Goal: Communication & Community: Answer question/provide support

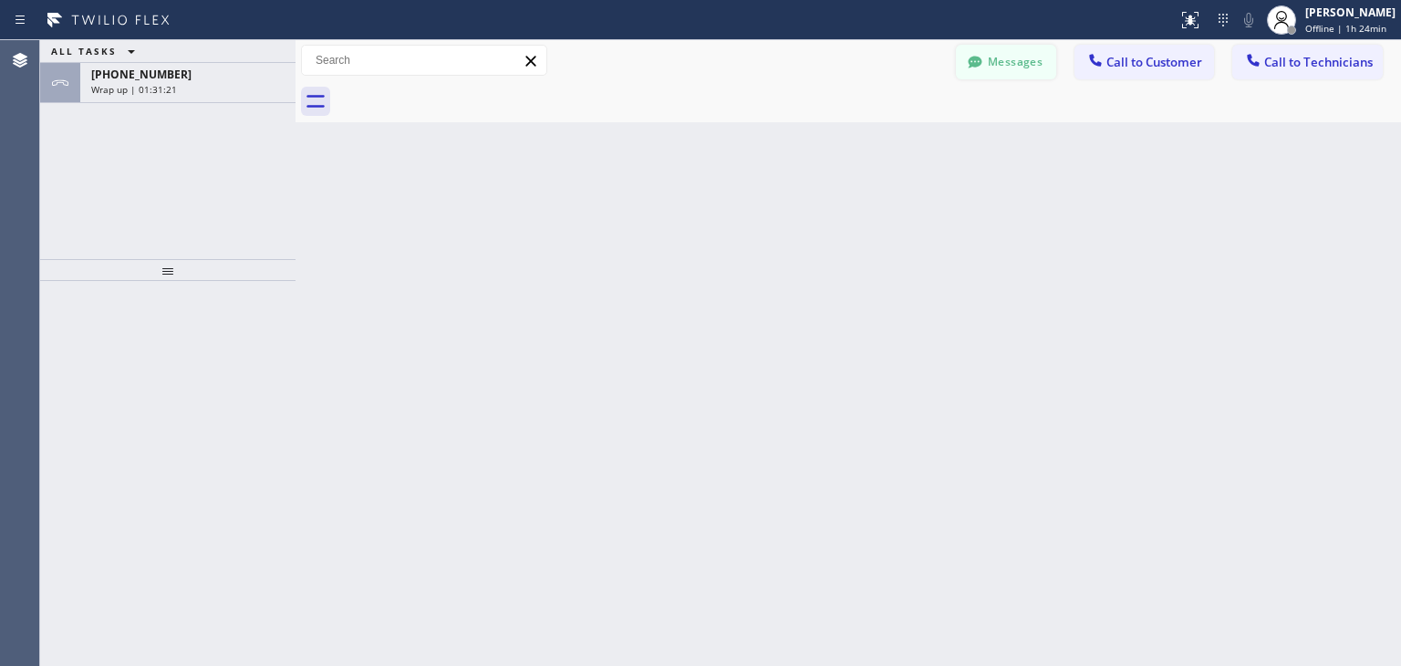
click at [977, 78] on button "Messages" at bounding box center [1006, 62] width 100 height 35
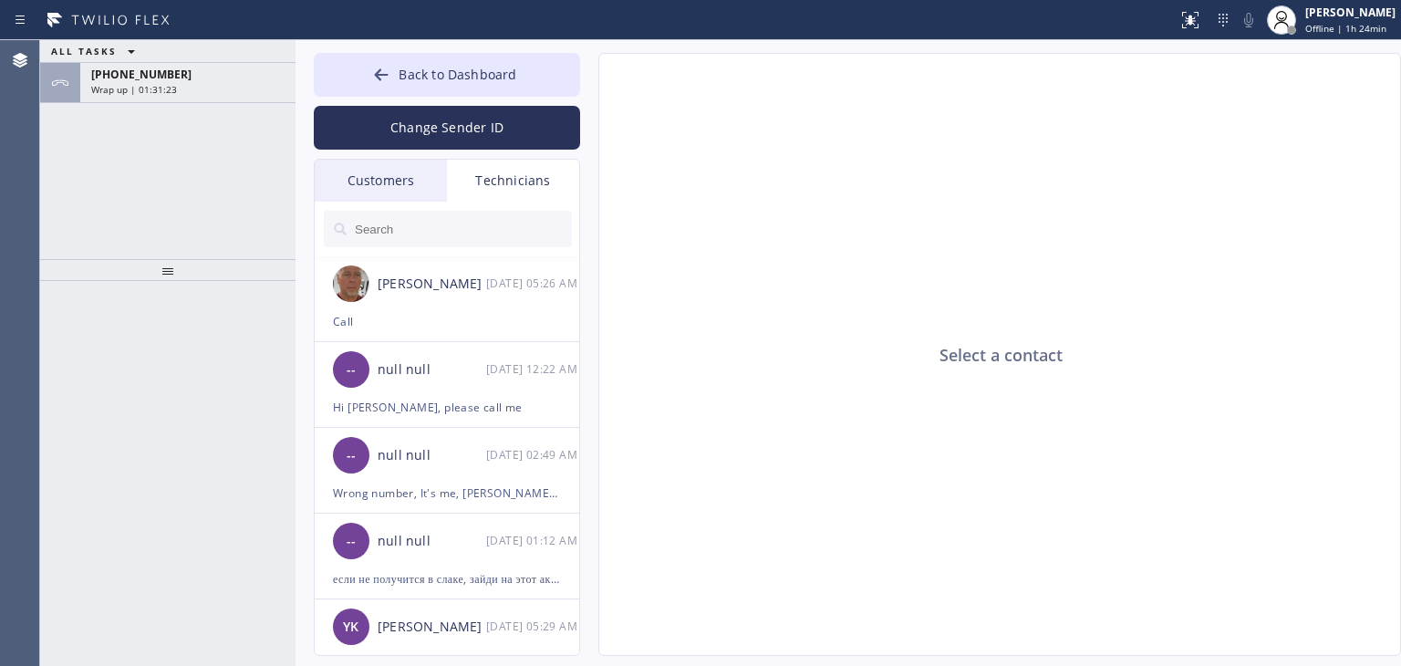
click at [403, 191] on div "Customers" at bounding box center [381, 181] width 132 height 42
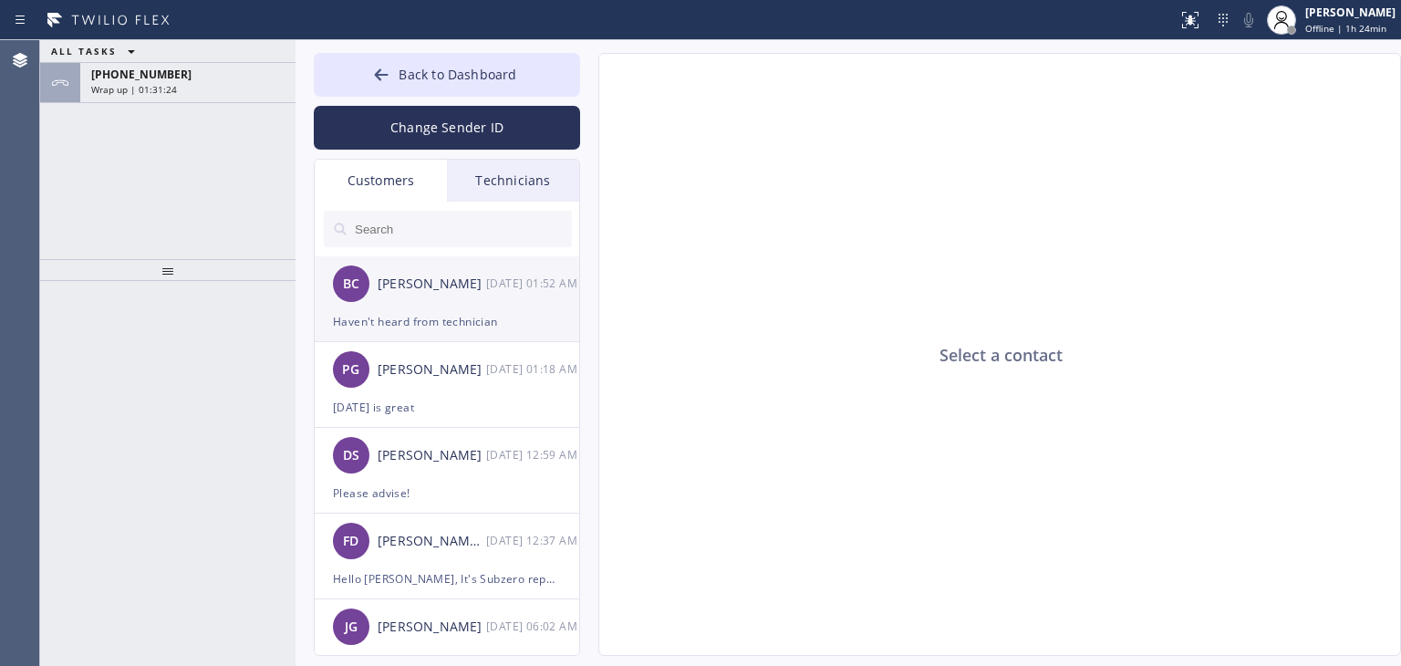
click at [446, 274] on div "[PERSON_NAME]" at bounding box center [432, 284] width 109 height 21
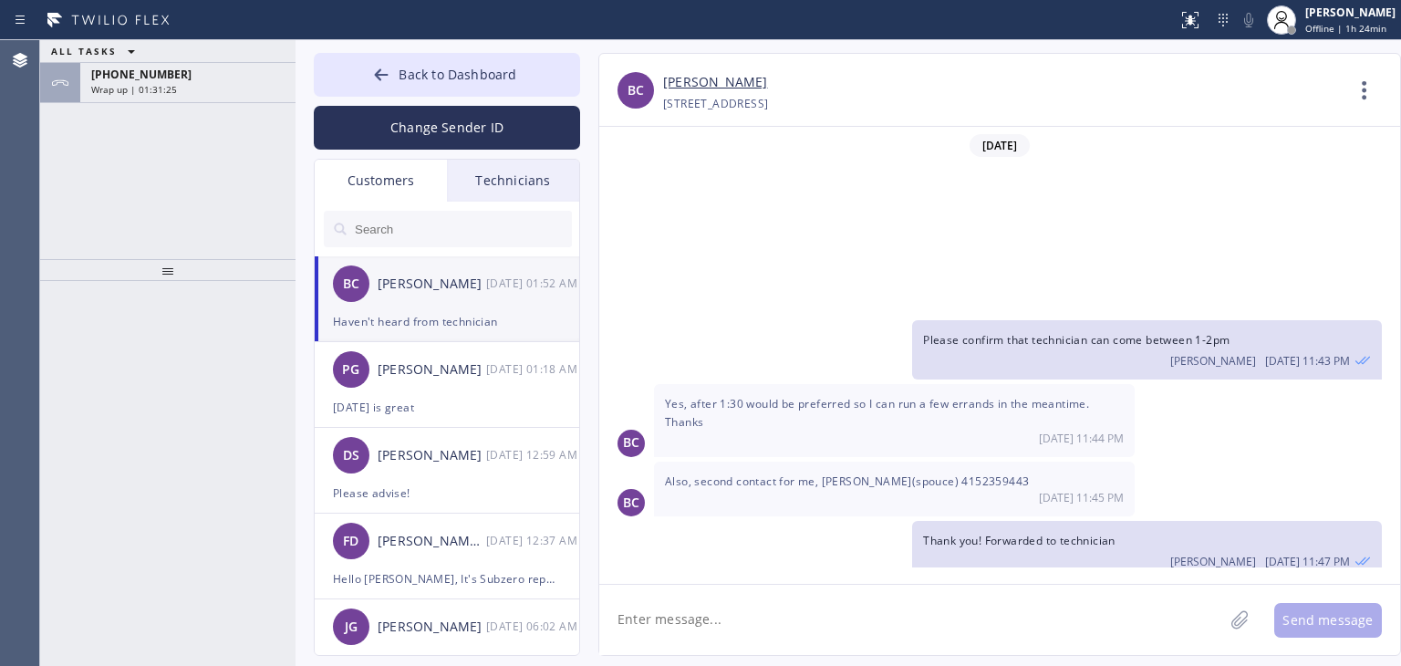
scroll to position [153, 0]
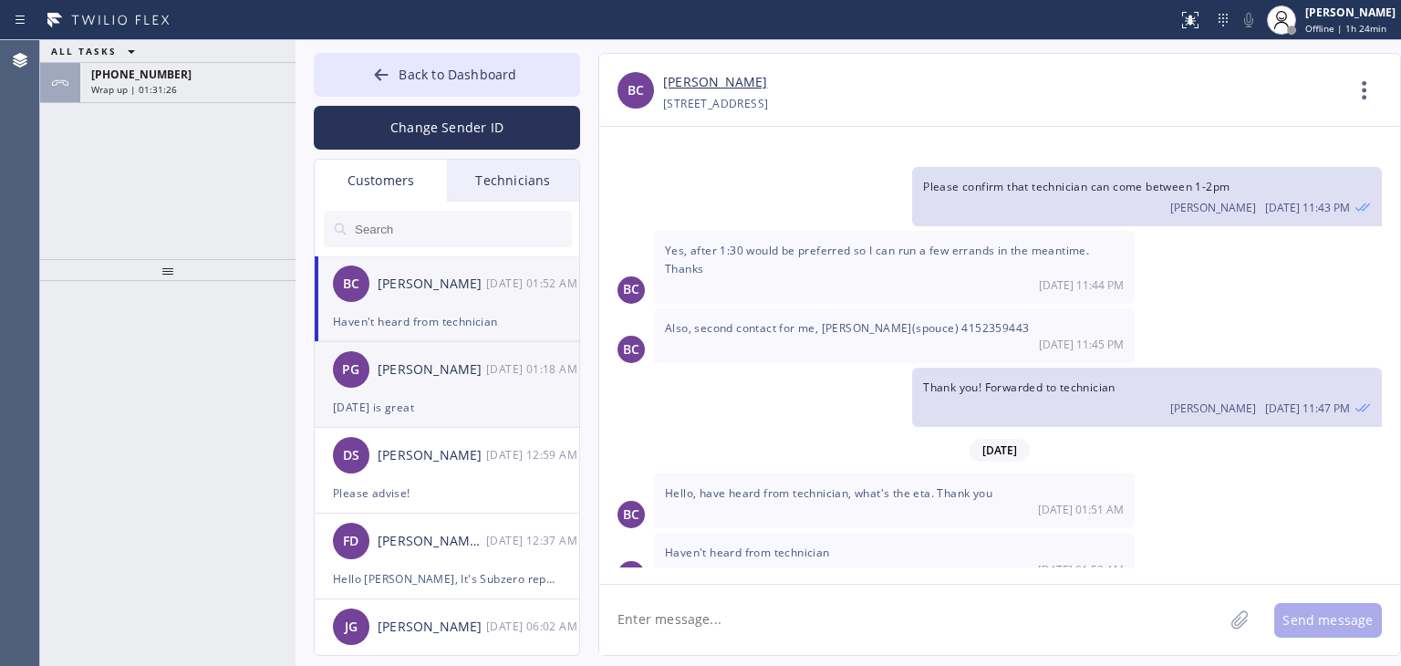
click at [446, 347] on div "PG Paul Gaynon 09/26 01:18 AM" at bounding box center [448, 369] width 266 height 55
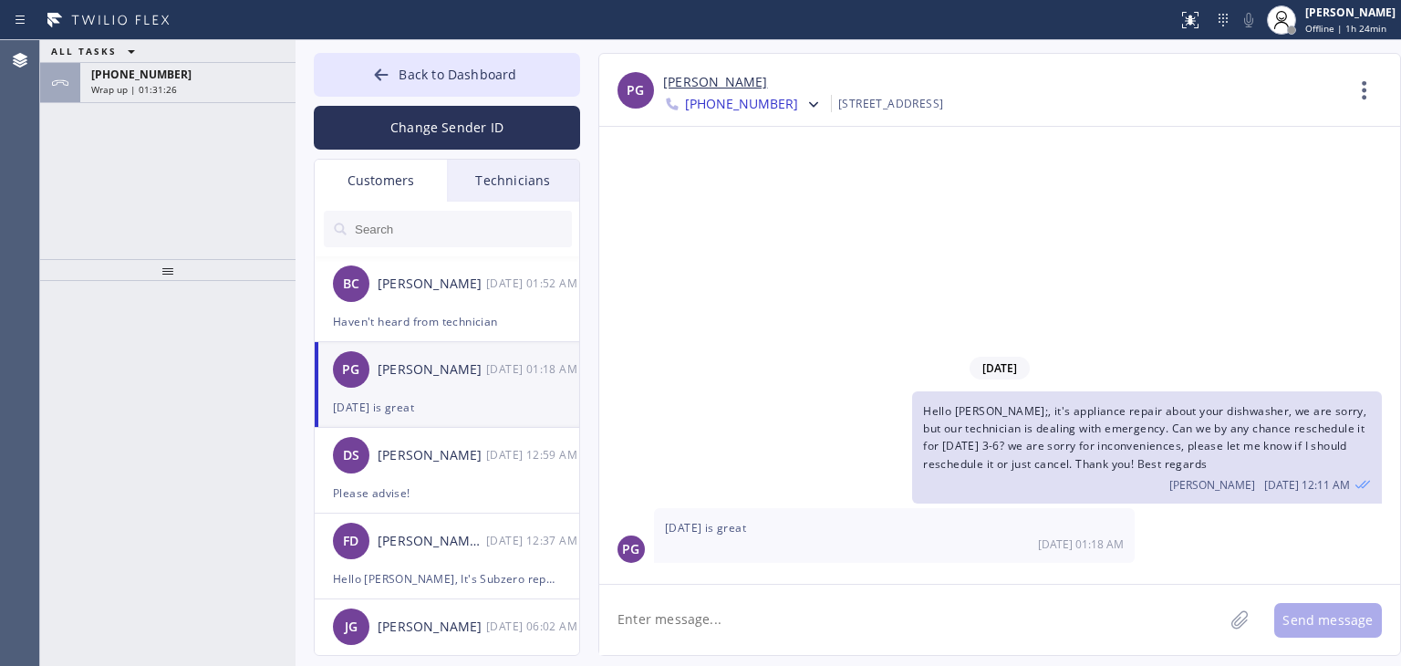
scroll to position [0, 0]
click at [452, 446] on div "[PERSON_NAME]" at bounding box center [432, 455] width 109 height 21
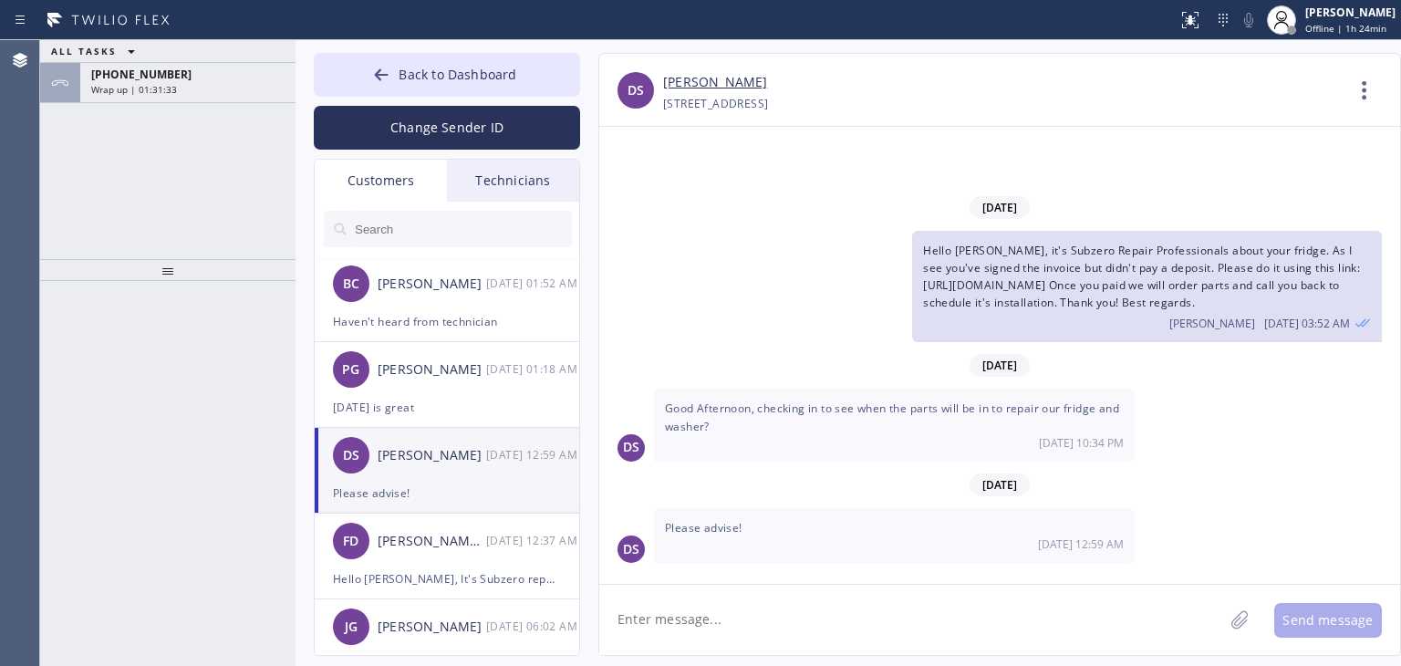
click at [1080, 304] on div "Hello Dave, it's Subzero Repair Professionals about your fridge. As I see you'v…" at bounding box center [1147, 287] width 470 height 112
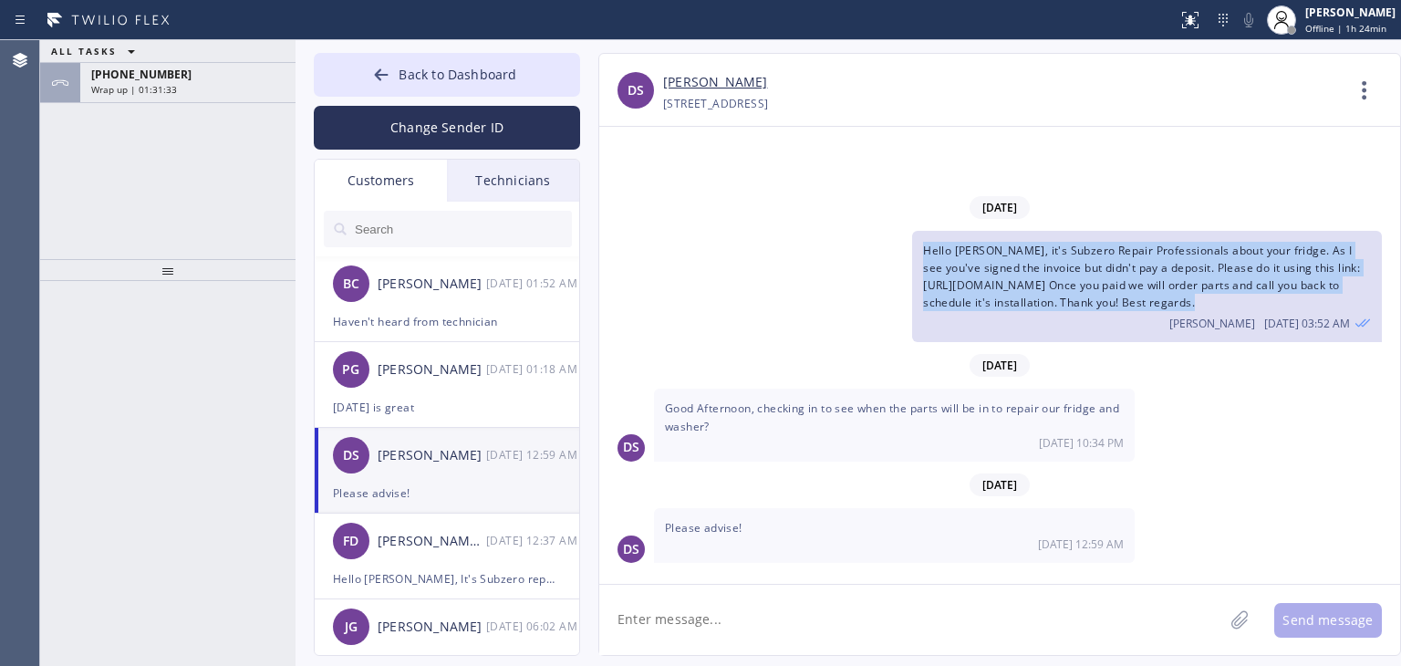
click at [1080, 304] on div "Hello Dave, it's Subzero Repair Professionals about your fridge. As I see you'v…" at bounding box center [1147, 287] width 470 height 112
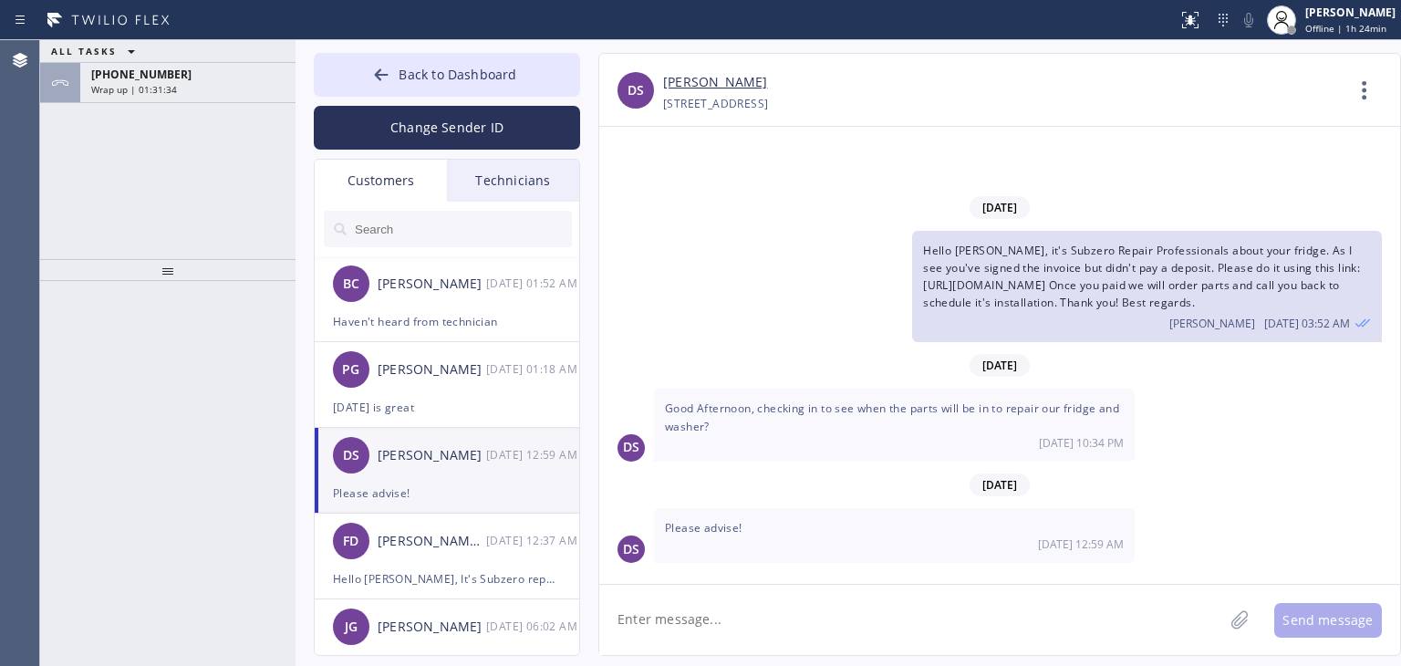
click at [949, 491] on div "09/26/2025" at bounding box center [999, 484] width 801 height 37
click at [723, 79] on link "[PERSON_NAME]" at bounding box center [715, 82] width 104 height 21
click at [682, 81] on link "[PERSON_NAME]" at bounding box center [715, 82] width 104 height 21
click at [812, 614] on textarea at bounding box center [911, 620] width 624 height 70
type textarea "Hello, we just received parts. Can we schedule installation appointment for Sat…"
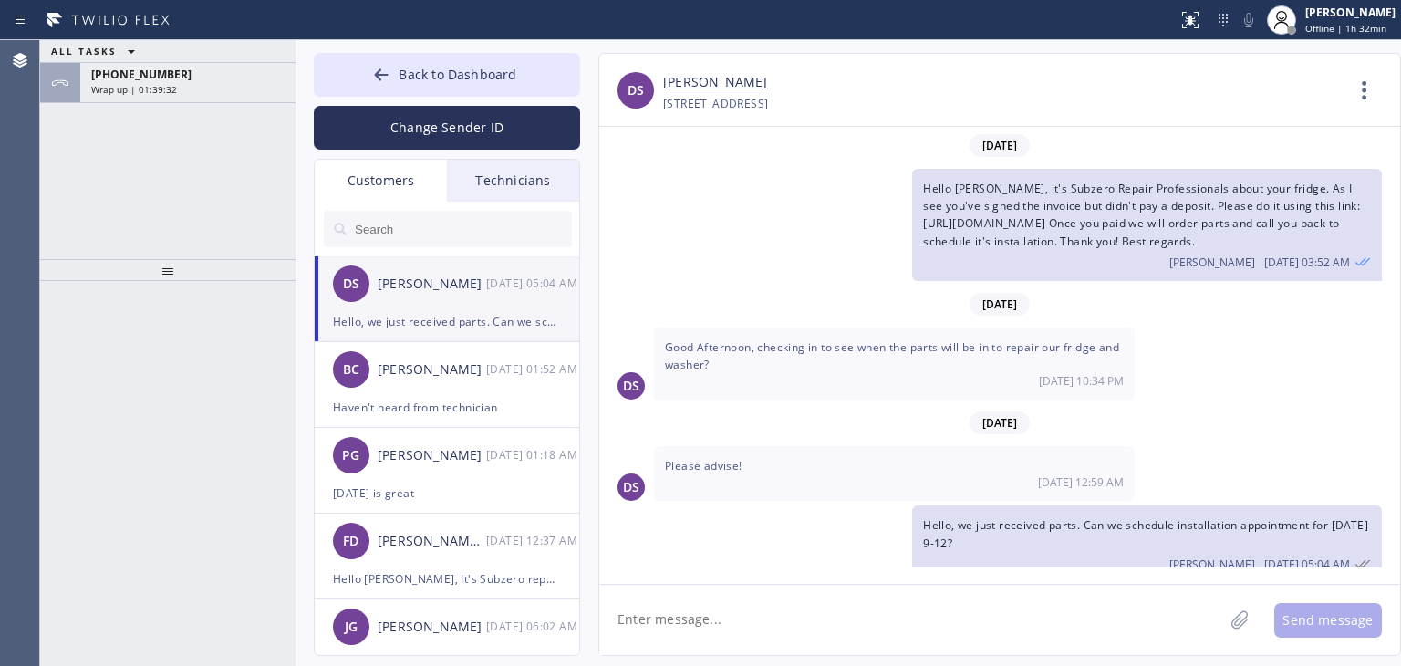
scroll to position [31, 0]
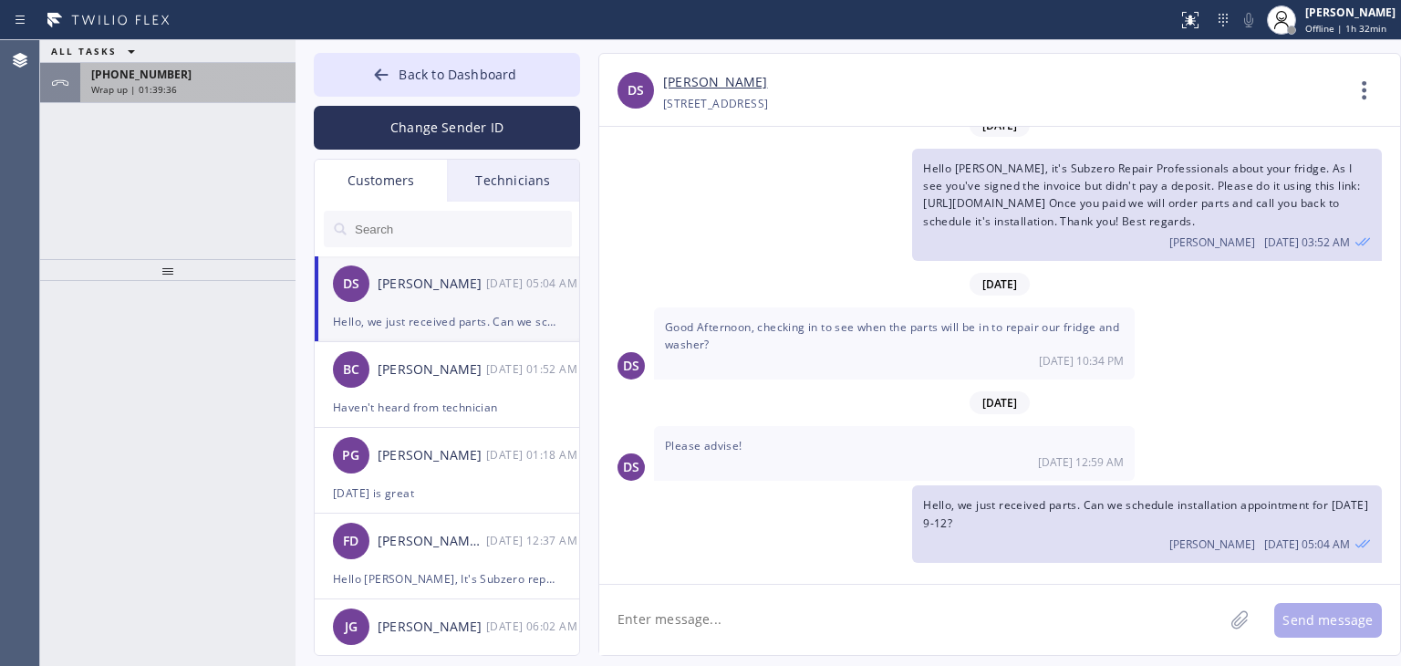
drag, startPoint x: 234, startPoint y: 104, endPoint x: 207, endPoint y: 96, distance: 28.6
click at [207, 96] on div "ALL TASKS ALL TASKS ACTIVE TASKS TASKS IN WRAP UP +14158164874 Wrap up | 01:39:…" at bounding box center [167, 149] width 255 height 219
click at [207, 96] on div "+14158164874 Wrap up | 01:39:37" at bounding box center [184, 83] width 208 height 40
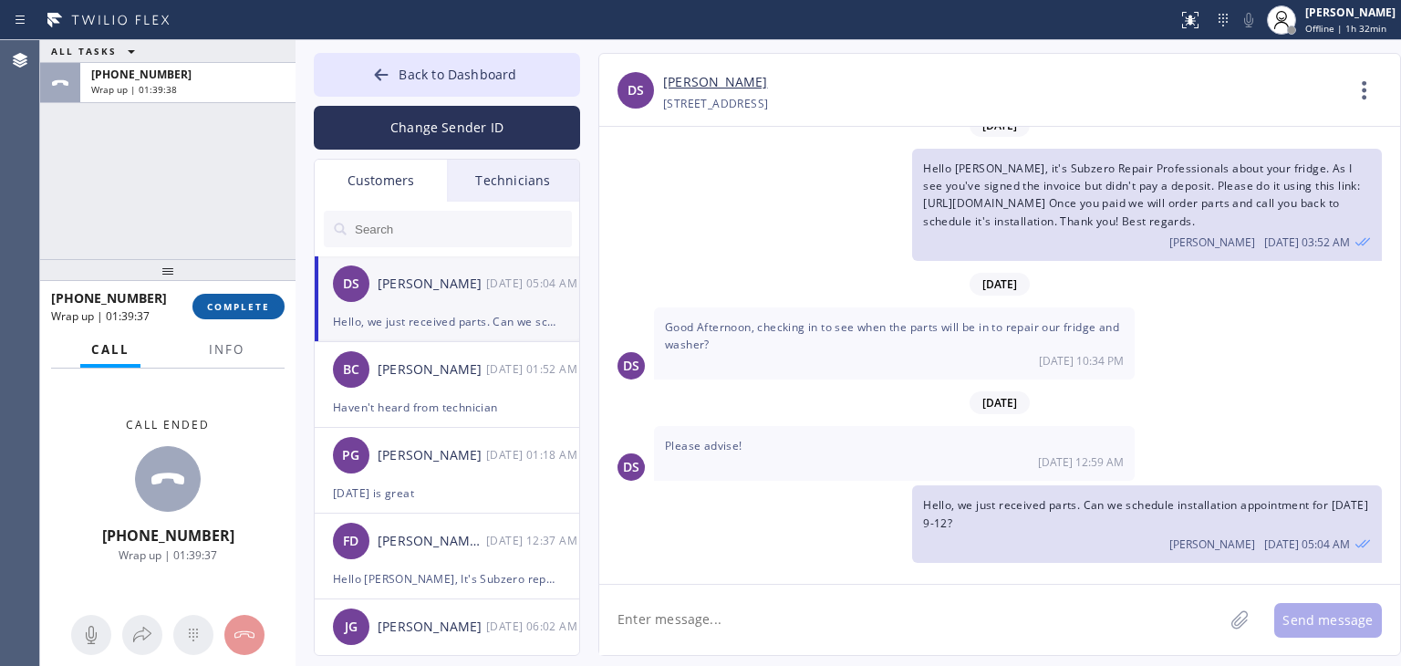
drag, startPoint x: 248, startPoint y: 326, endPoint x: 251, endPoint y: 316, distance: 10.4
click at [251, 316] on div "+14158164874 Wrap up | 01:39:37 COMPLETE" at bounding box center [167, 306] width 233 height 47
click at [251, 316] on button "COMPLETE" at bounding box center [238, 307] width 92 height 26
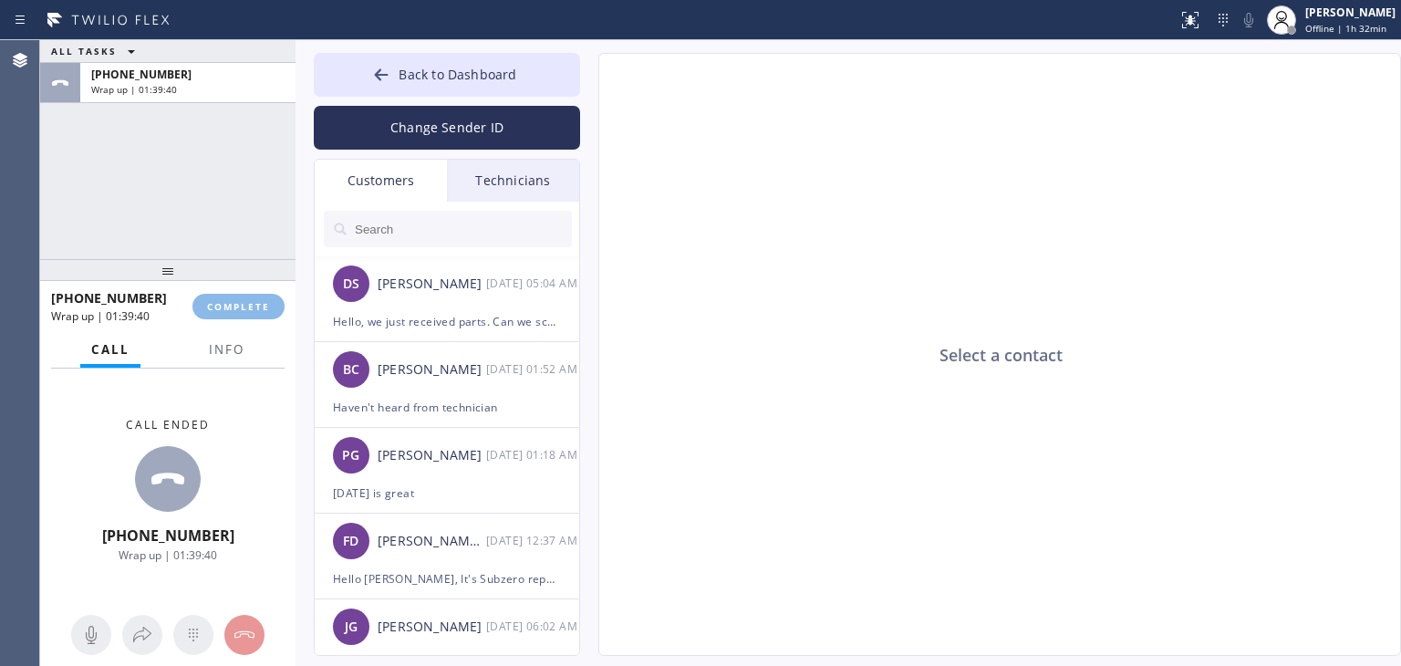
click at [281, 293] on div "+14158164874 Wrap up | 01:39:40 COMPLETE" at bounding box center [167, 306] width 233 height 47
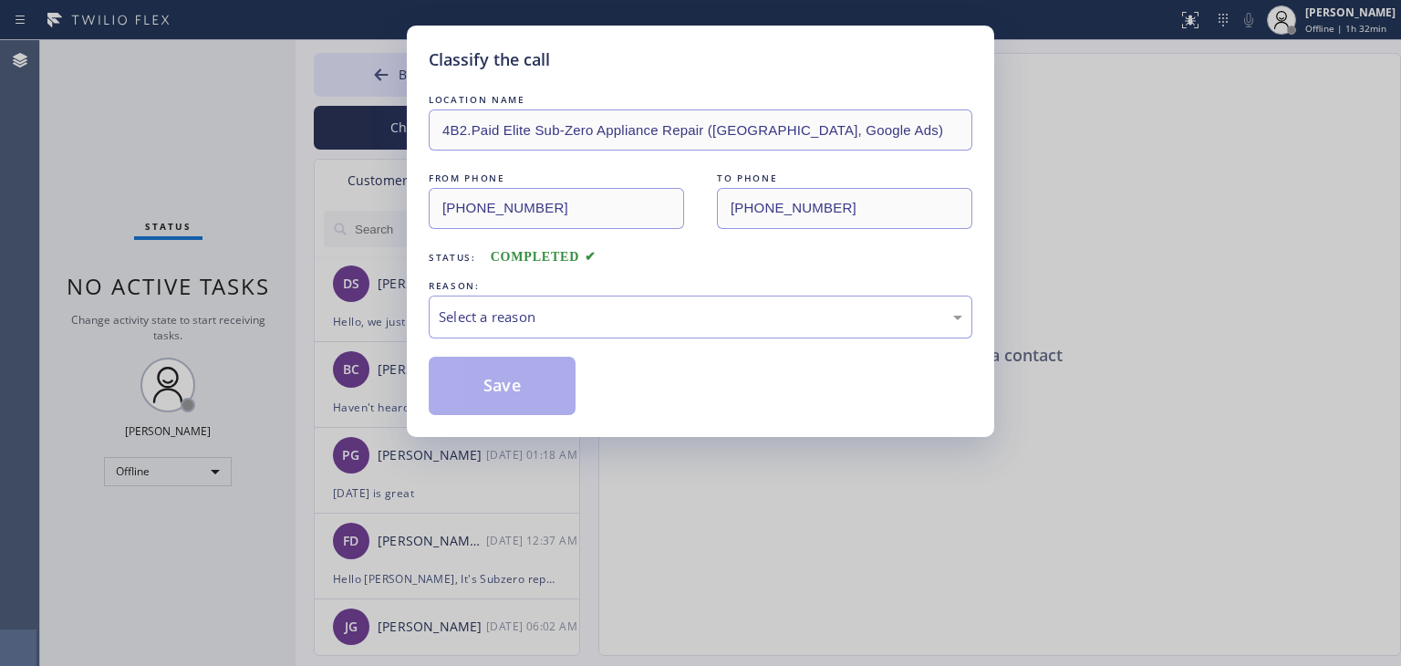
type input "[PHONE_NUMBER]"
click at [397, 290] on div "Classify the call LOCATION NAME 4B2.Paid Elite Sub-Zero Appliance Repair (San F…" at bounding box center [700, 333] width 1401 height 666
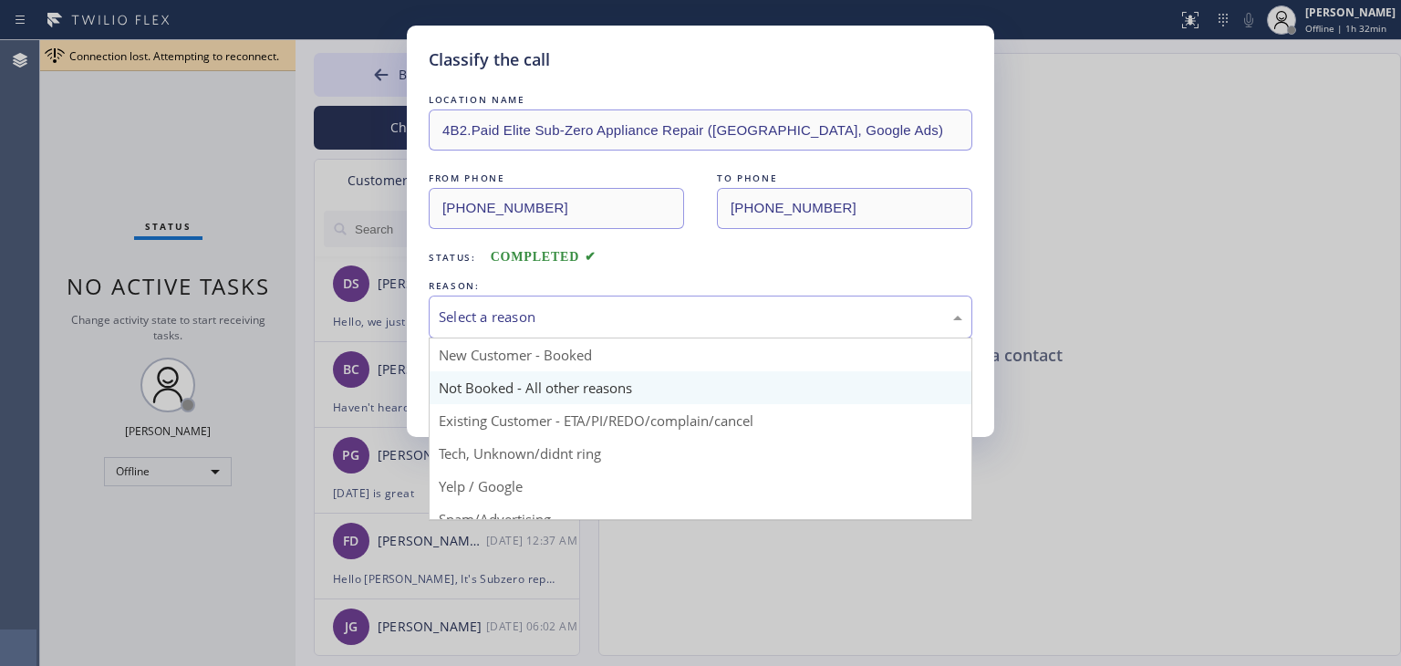
drag, startPoint x: 651, startPoint y: 333, endPoint x: 658, endPoint y: 400, distance: 67.9
click at [658, 338] on div "Select a reason New Customer - Booked Not Booked - All other reasons Existing C…" at bounding box center [700, 316] width 543 height 43
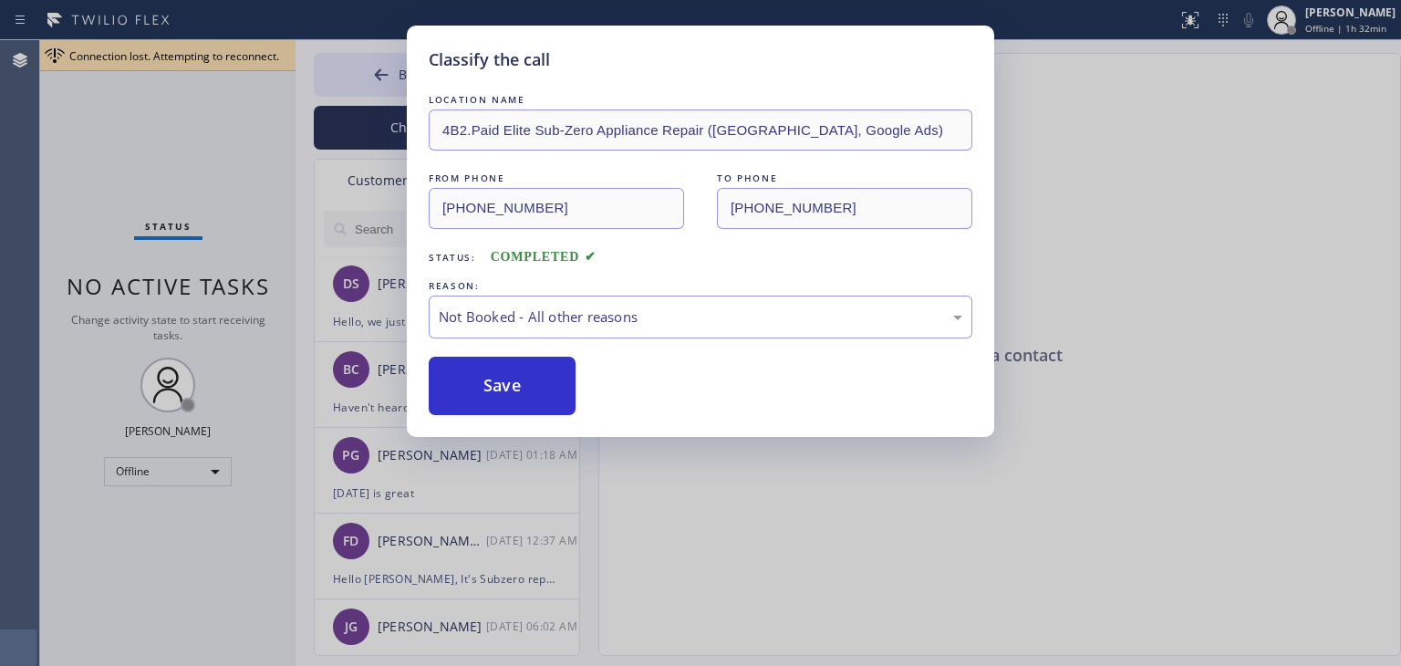
drag, startPoint x: 658, startPoint y: 400, endPoint x: 714, endPoint y: 343, distance: 80.0
drag, startPoint x: 714, startPoint y: 343, endPoint x: 739, endPoint y: 316, distance: 36.1
click at [739, 316] on div "LOCATION NAME 4B2.Paid Elite Sub-Zero Appliance Repair (San Francisco, Google A…" at bounding box center [700, 252] width 543 height 325
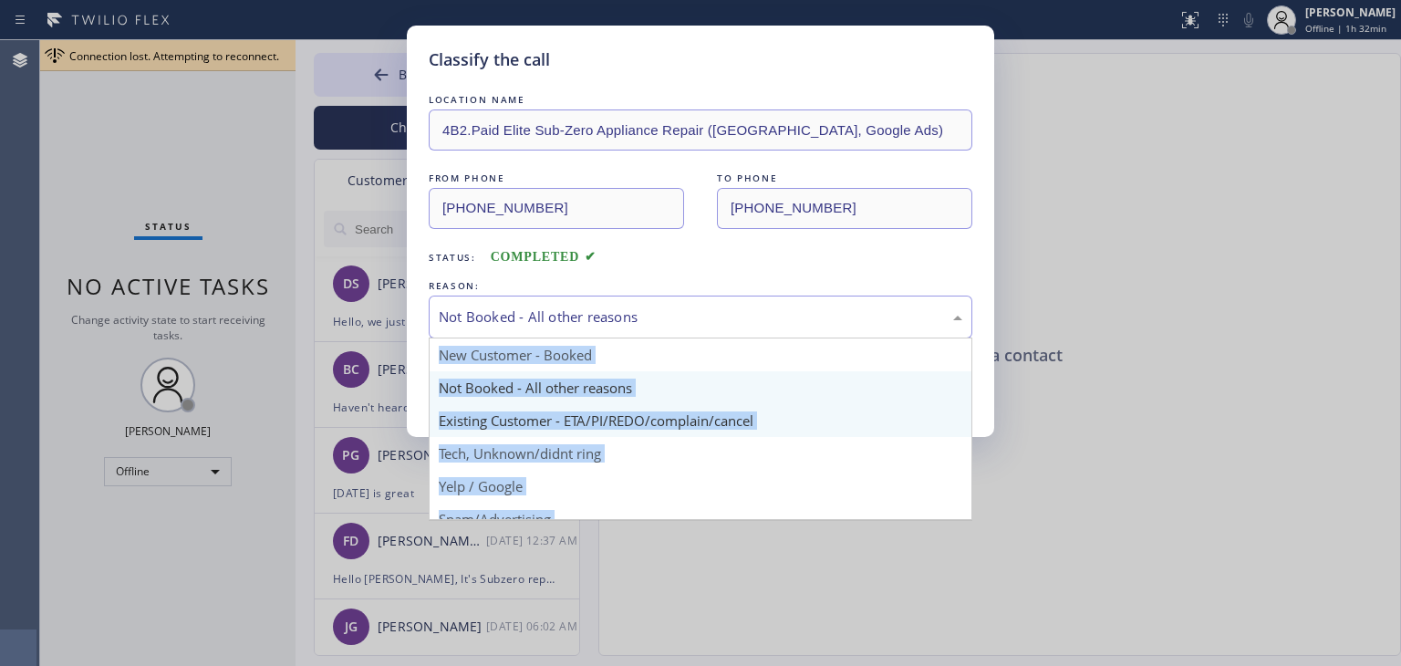
drag, startPoint x: 739, startPoint y: 316, endPoint x: 715, endPoint y: 423, distance: 109.3
click at [715, 338] on div "Not Booked - All other reasons New Customer - Booked Not Booked - All other rea…" at bounding box center [700, 316] width 543 height 43
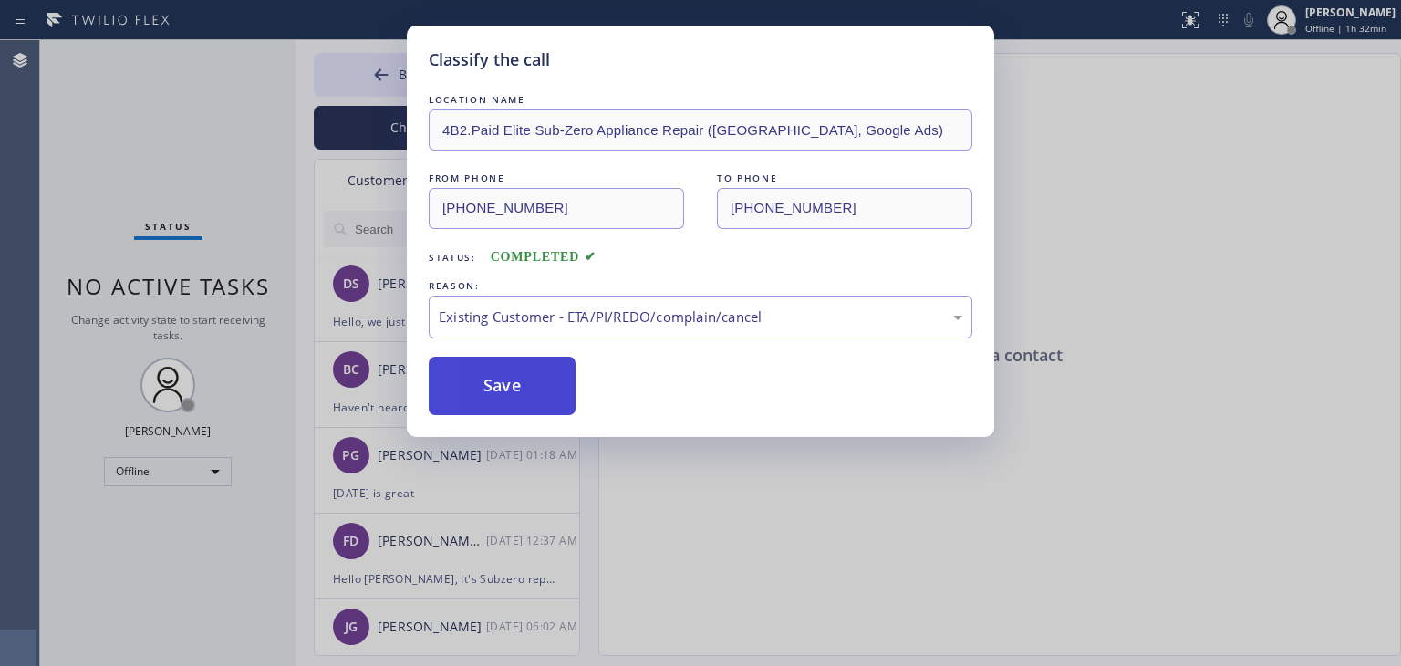
drag, startPoint x: 715, startPoint y: 423, endPoint x: 473, endPoint y: 384, distance: 244.8
click at [473, 384] on button "Save" at bounding box center [502, 386] width 147 height 58
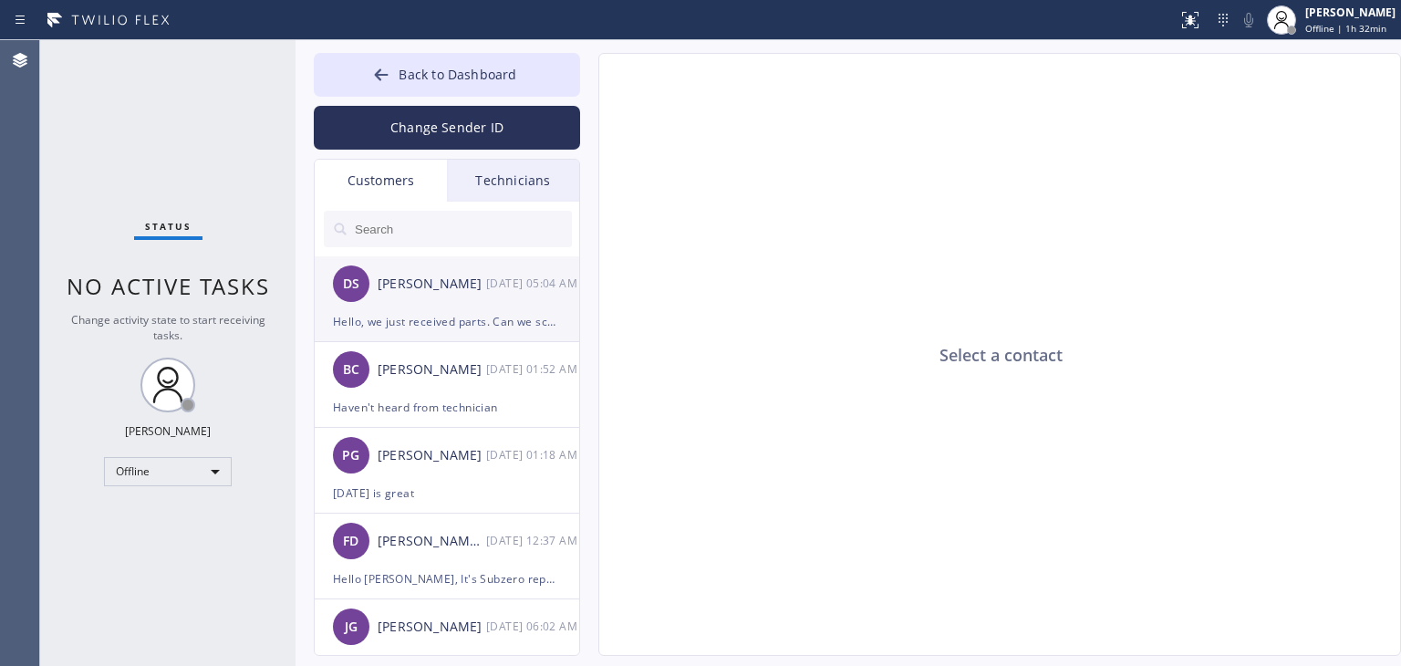
click at [419, 307] on div "DS Dave Sitkowski 09/26 05:04 AM" at bounding box center [448, 283] width 266 height 55
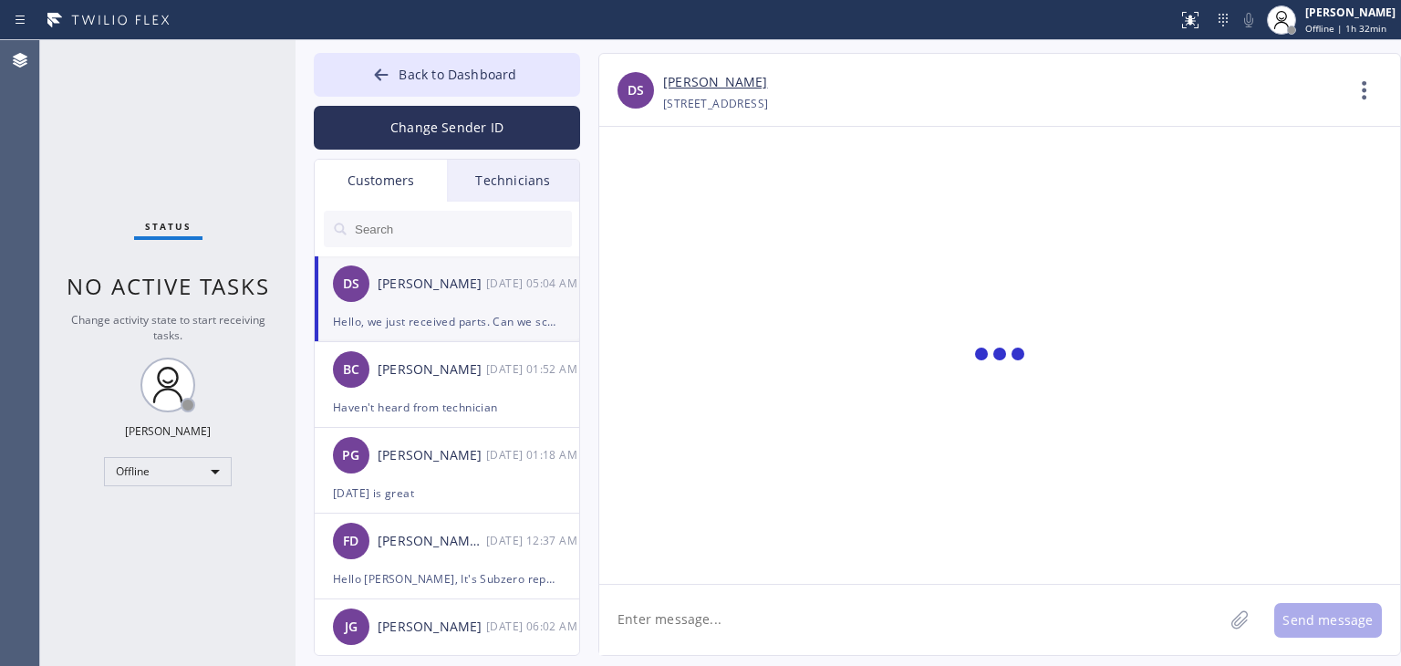
scroll to position [31, 0]
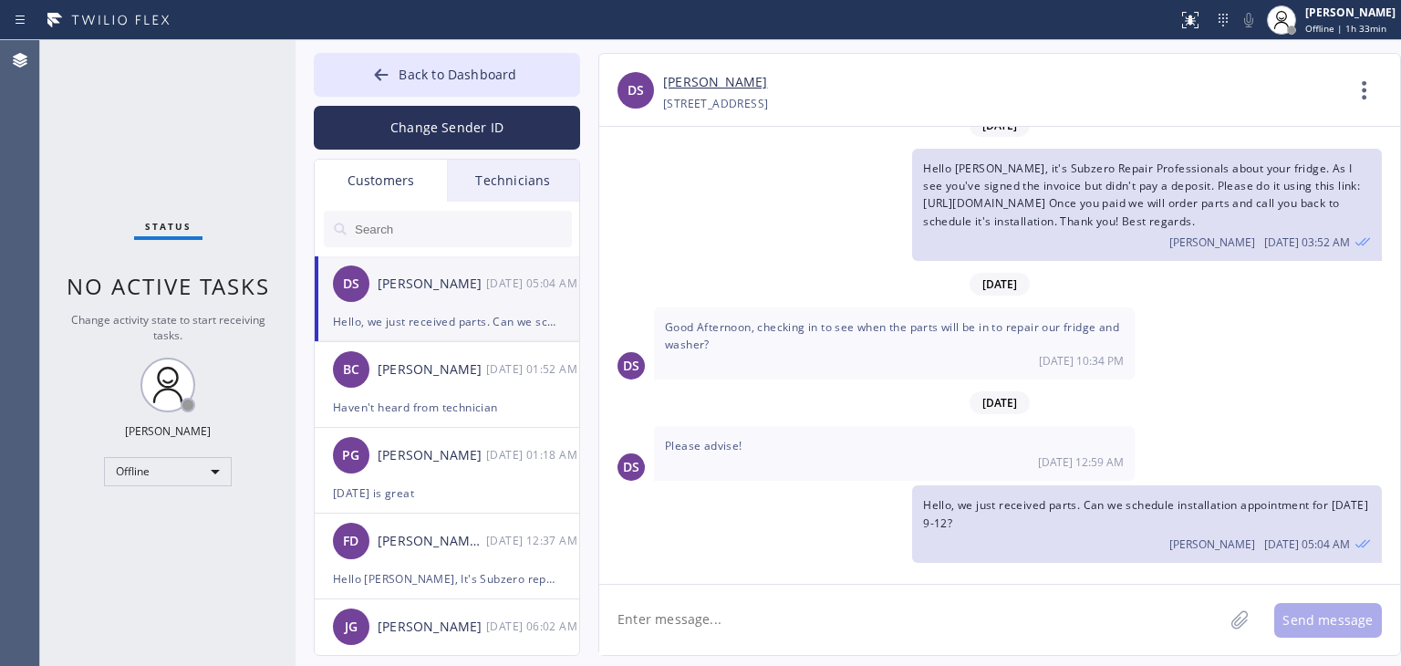
click at [813, 605] on textarea at bounding box center [911, 620] width 624 height 70
type textarea "We were checking with supplier about it's status but we"
click at [522, 89] on button "Back to Dashboard" at bounding box center [447, 75] width 266 height 44
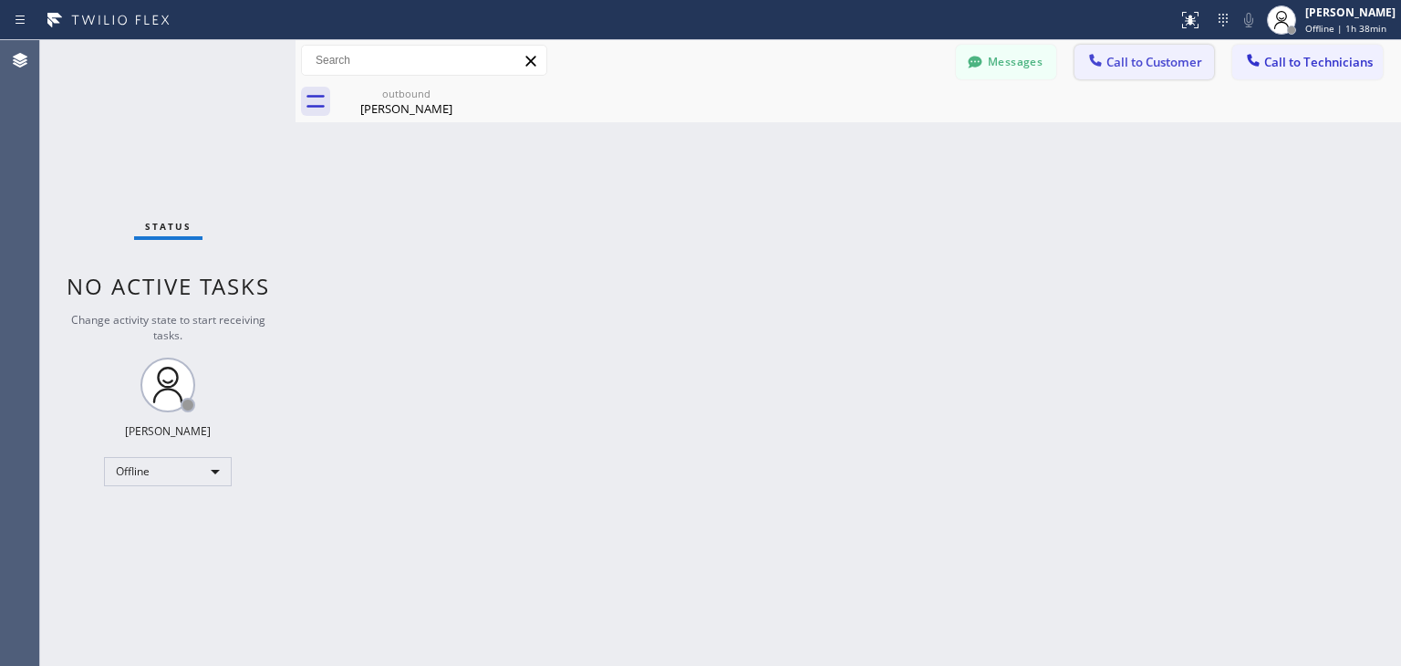
click at [1187, 63] on span "Call to Customer" at bounding box center [1154, 62] width 96 height 16
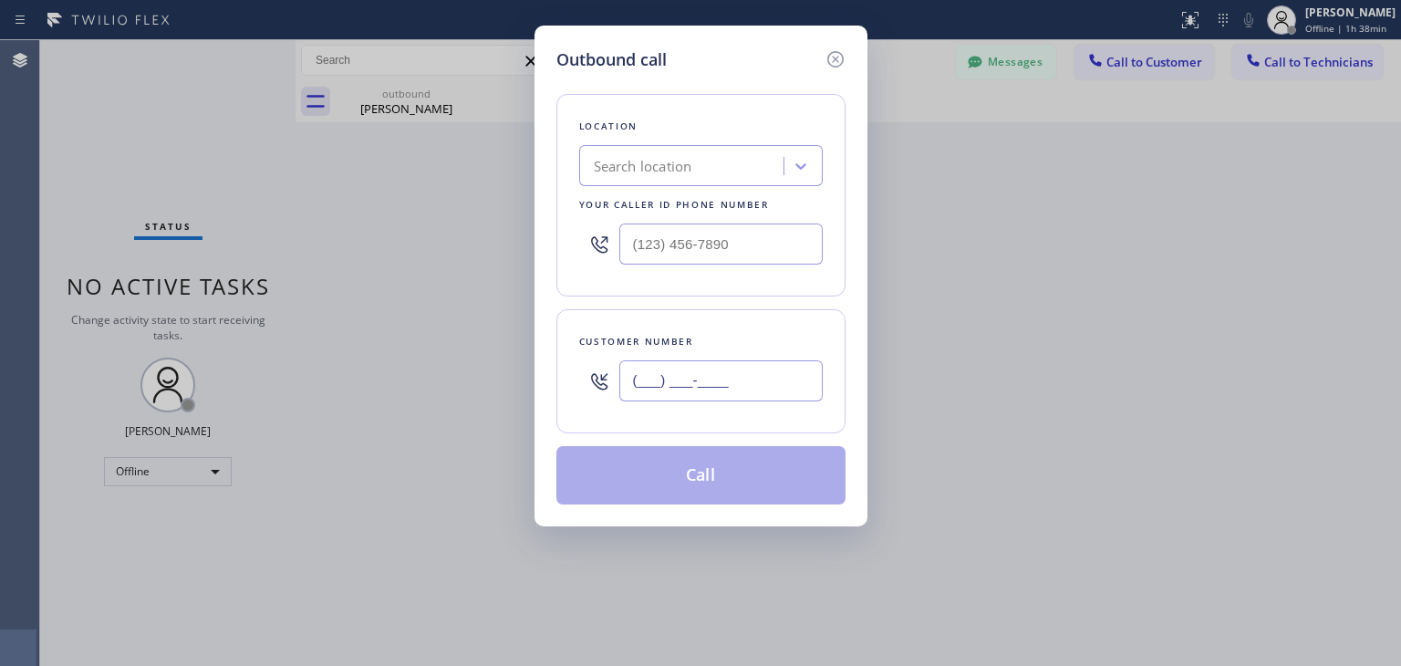
paste input "773) 771-5348"
click at [783, 366] on input "(___) ___-____" at bounding box center [720, 380] width 203 height 41
type input "(773) 771-5348"
paste input "Same Day Subzero Repair"
click at [693, 158] on div "Search location" at bounding box center [684, 166] width 199 height 32
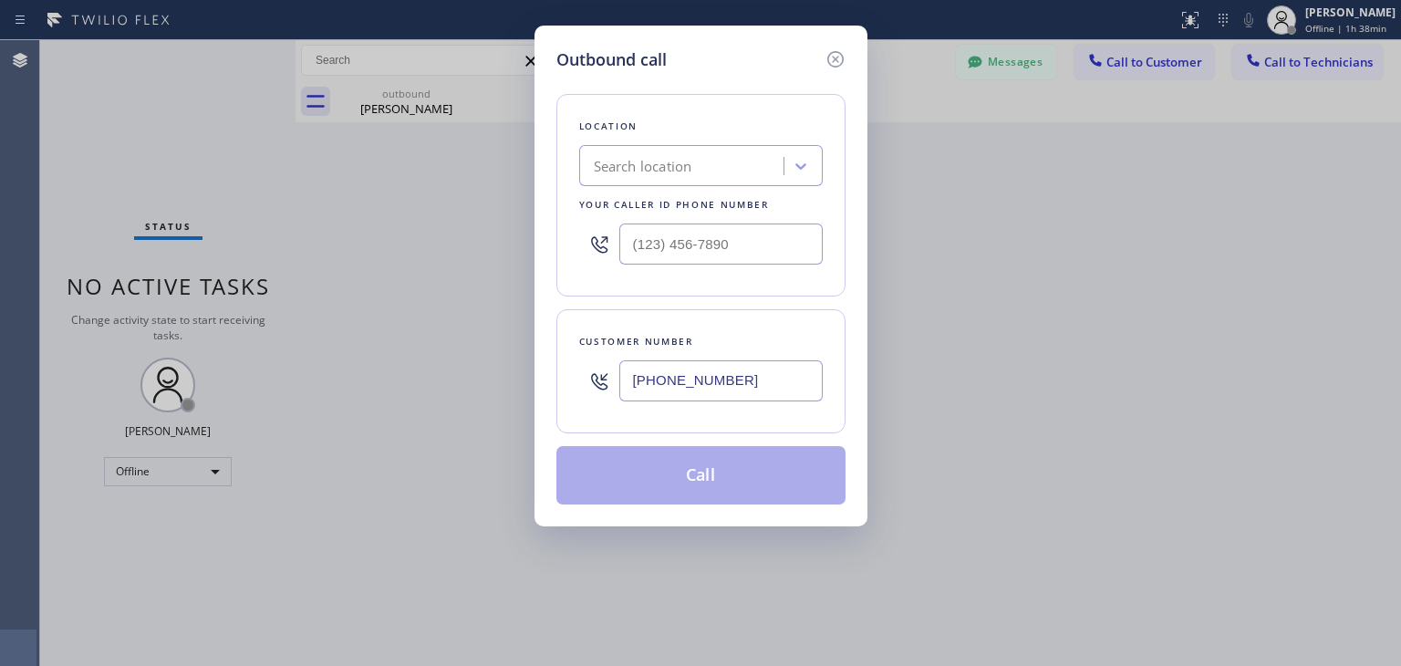
type input "Same Day Subzero Repair"
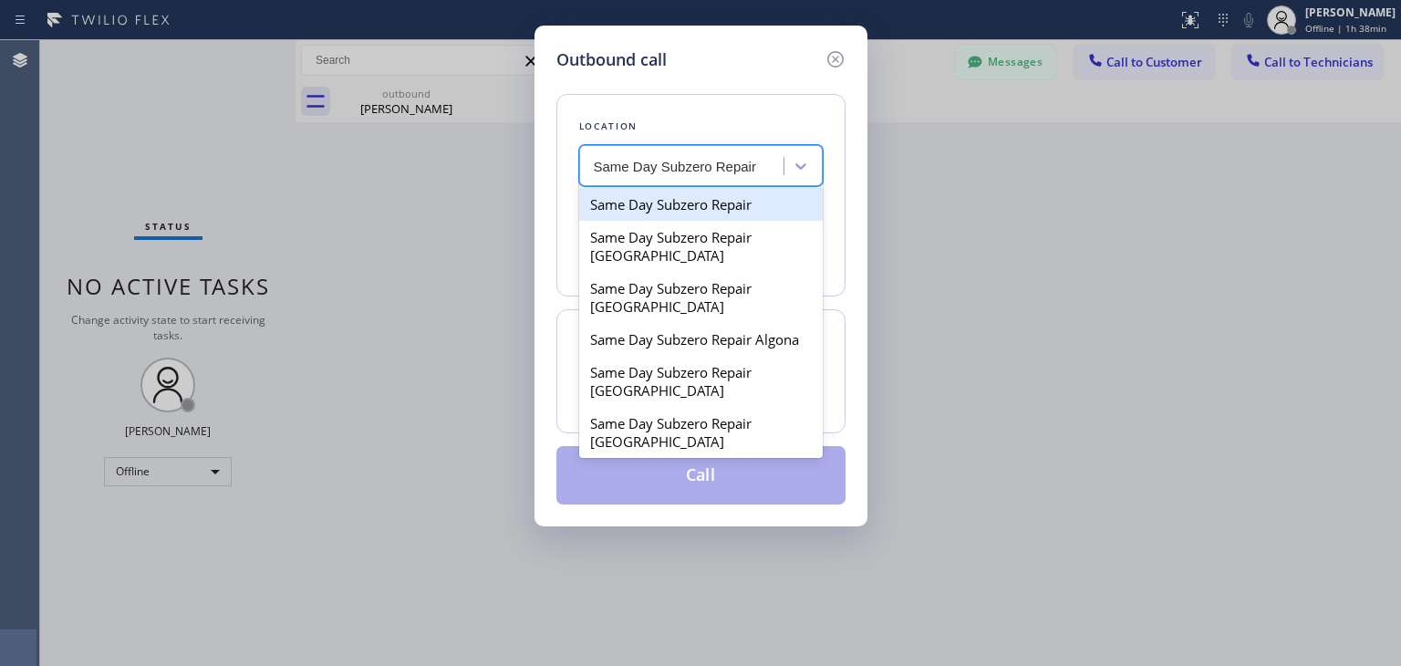
scroll to position [0, 0]
click at [725, 203] on div "Same Day Subzero Repair" at bounding box center [700, 204] width 243 height 33
type input "(855) 610-0030"
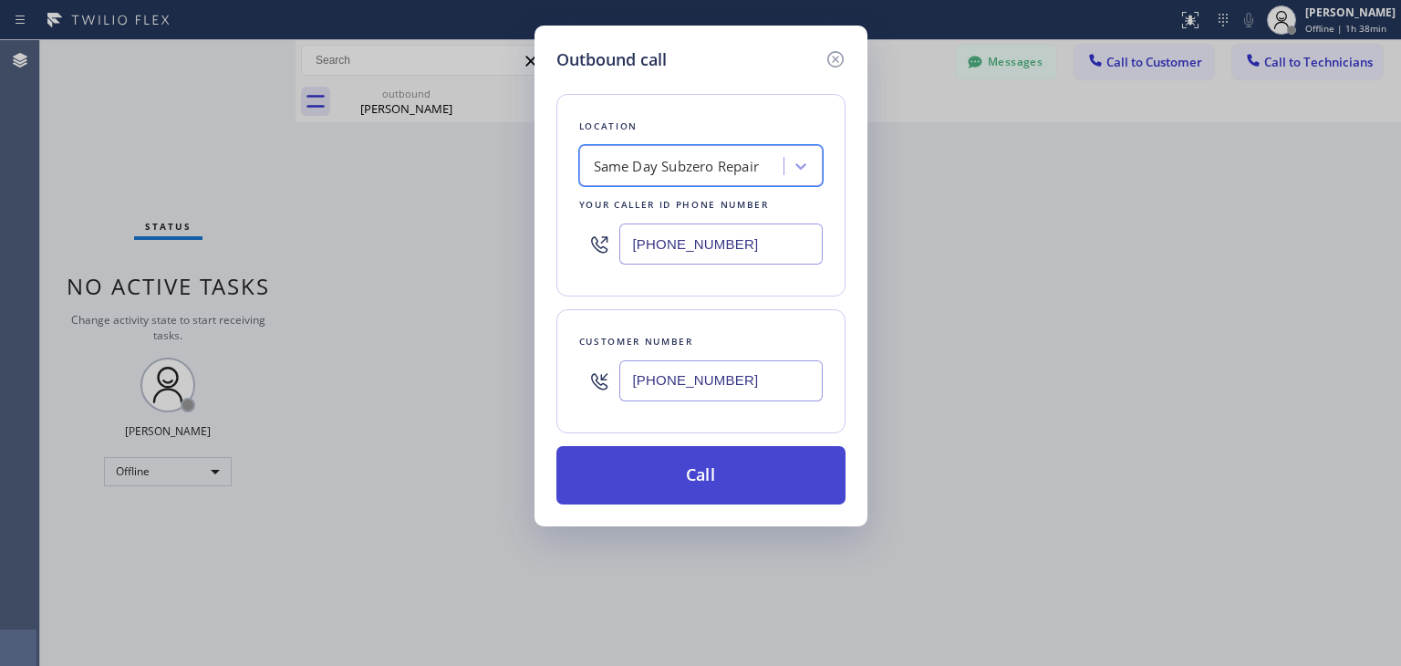
click at [730, 481] on button "Call" at bounding box center [700, 475] width 289 height 58
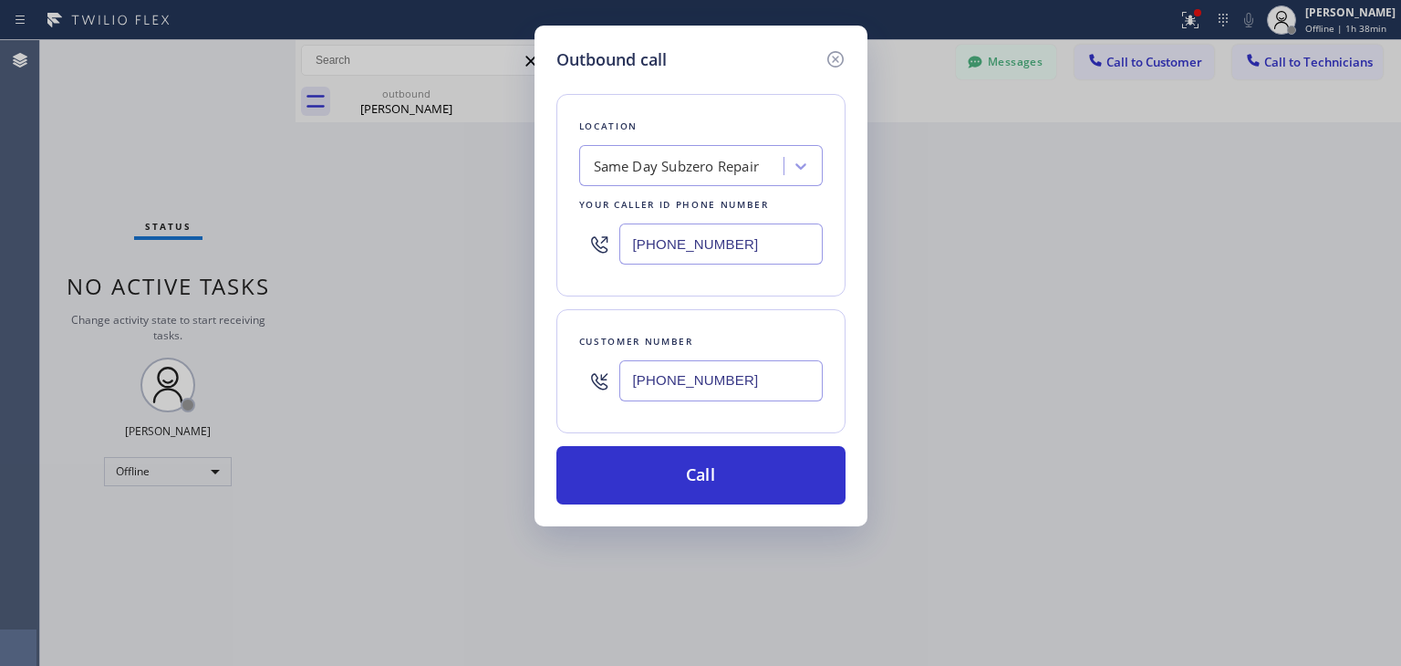
click at [782, 363] on input "(773) 771-5348" at bounding box center [720, 380] width 203 height 41
click at [831, 57] on icon at bounding box center [835, 59] width 22 height 22
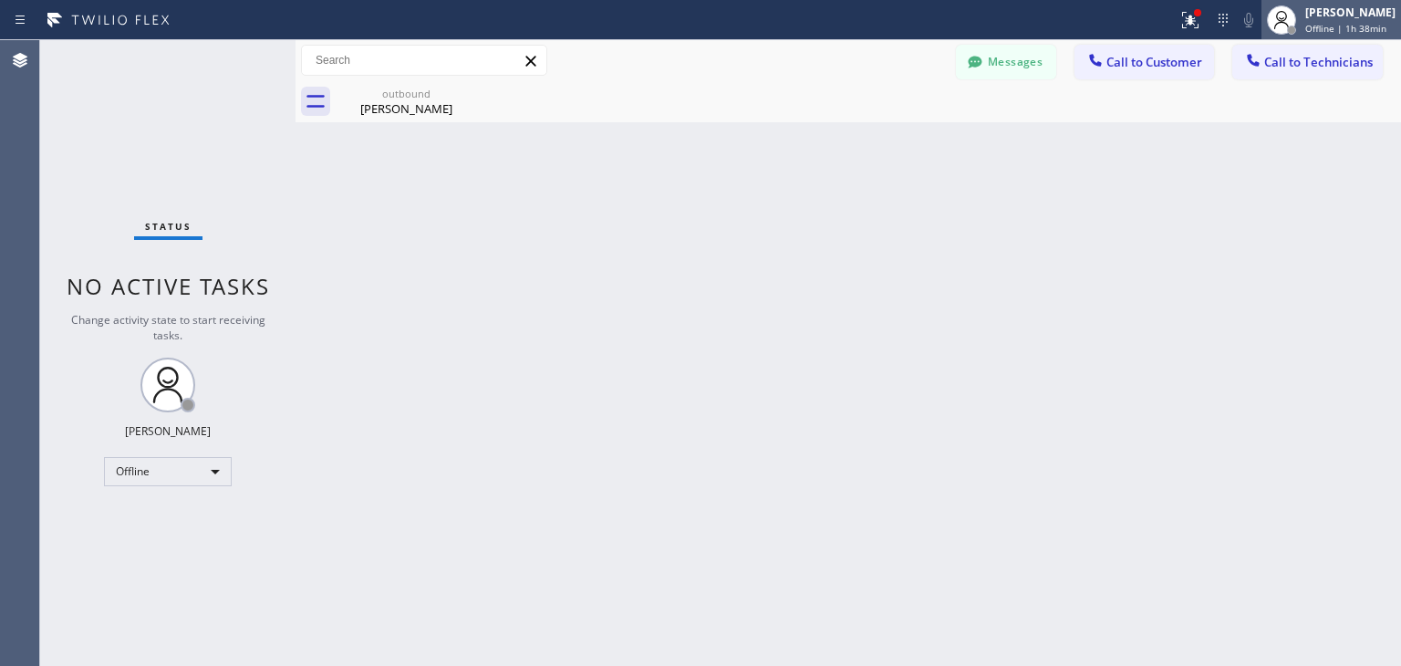
drag, startPoint x: 1149, startPoint y: 50, endPoint x: 1295, endPoint y: 11, distance: 151.1
click at [1295, 11] on div "Status report Issue detected This issue could affect your workflow. Please cont…" at bounding box center [700, 333] width 1401 height 666
click at [1287, 11] on circle at bounding box center [1282, 16] width 10 height 10
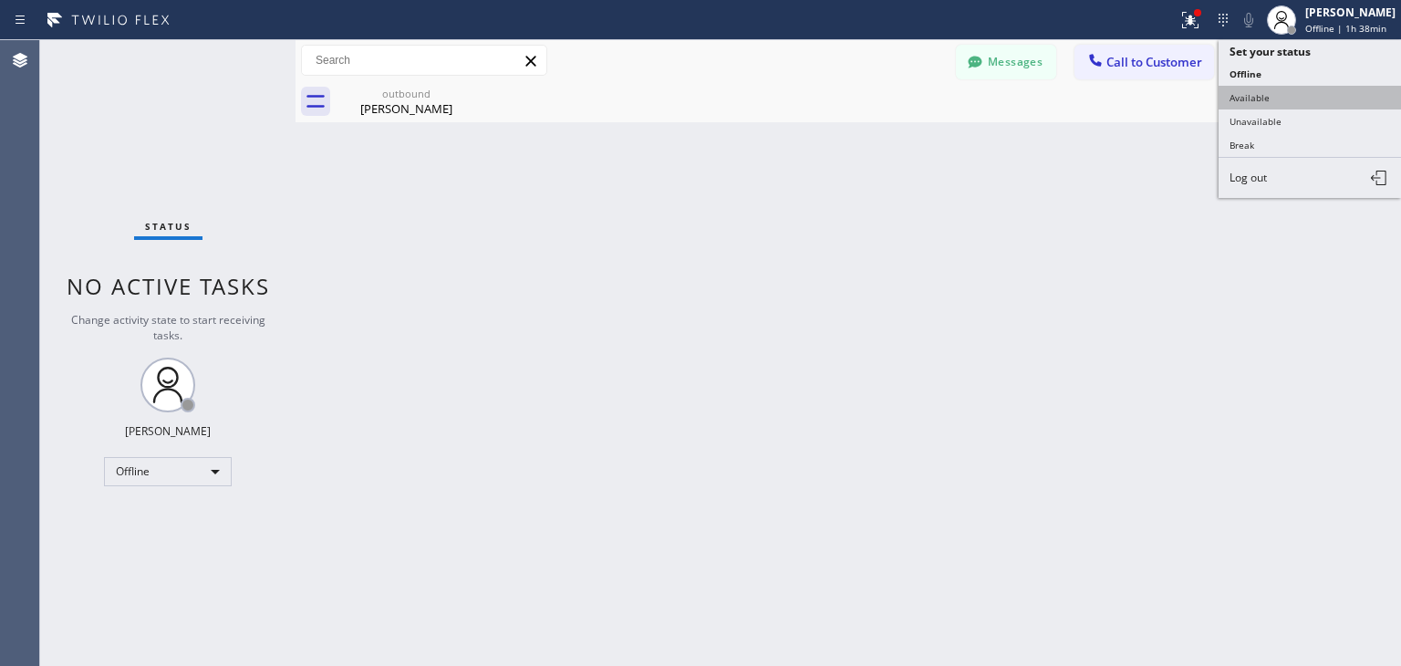
click at [1309, 88] on button "Available" at bounding box center [1309, 98] width 182 height 24
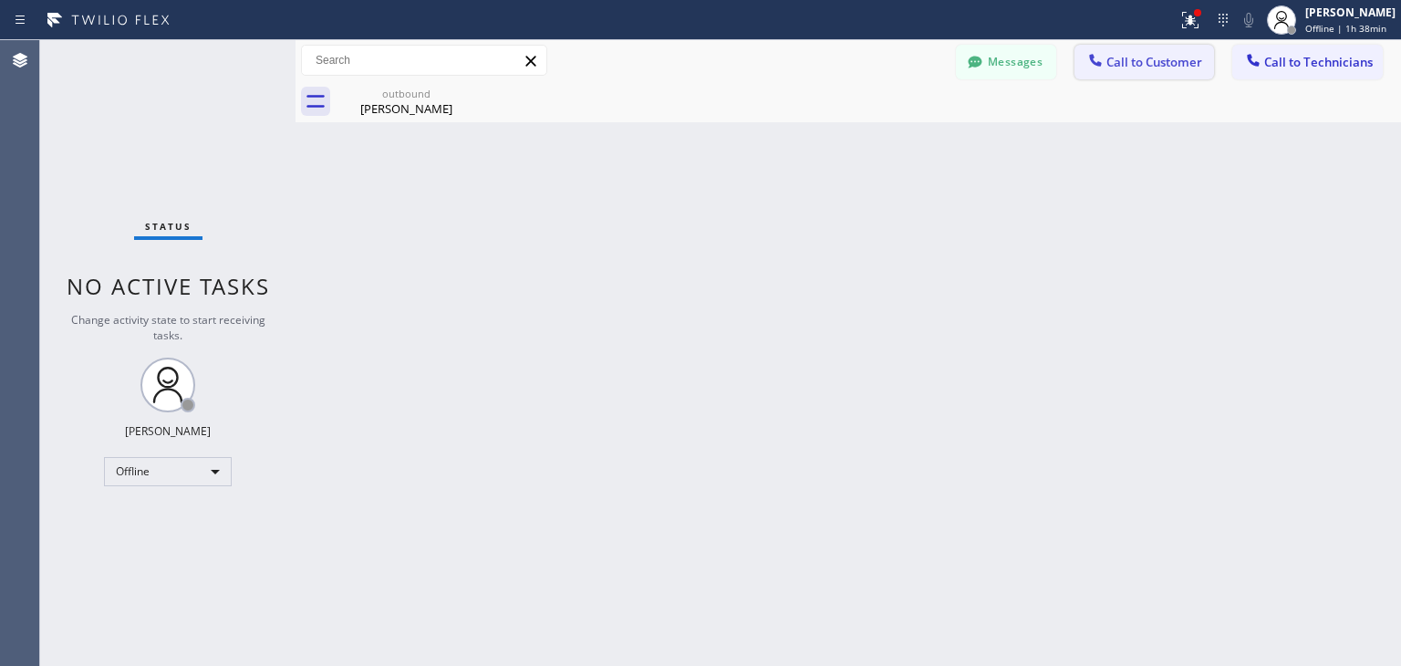
click at [1166, 67] on span "Call to Customer" at bounding box center [1154, 62] width 96 height 16
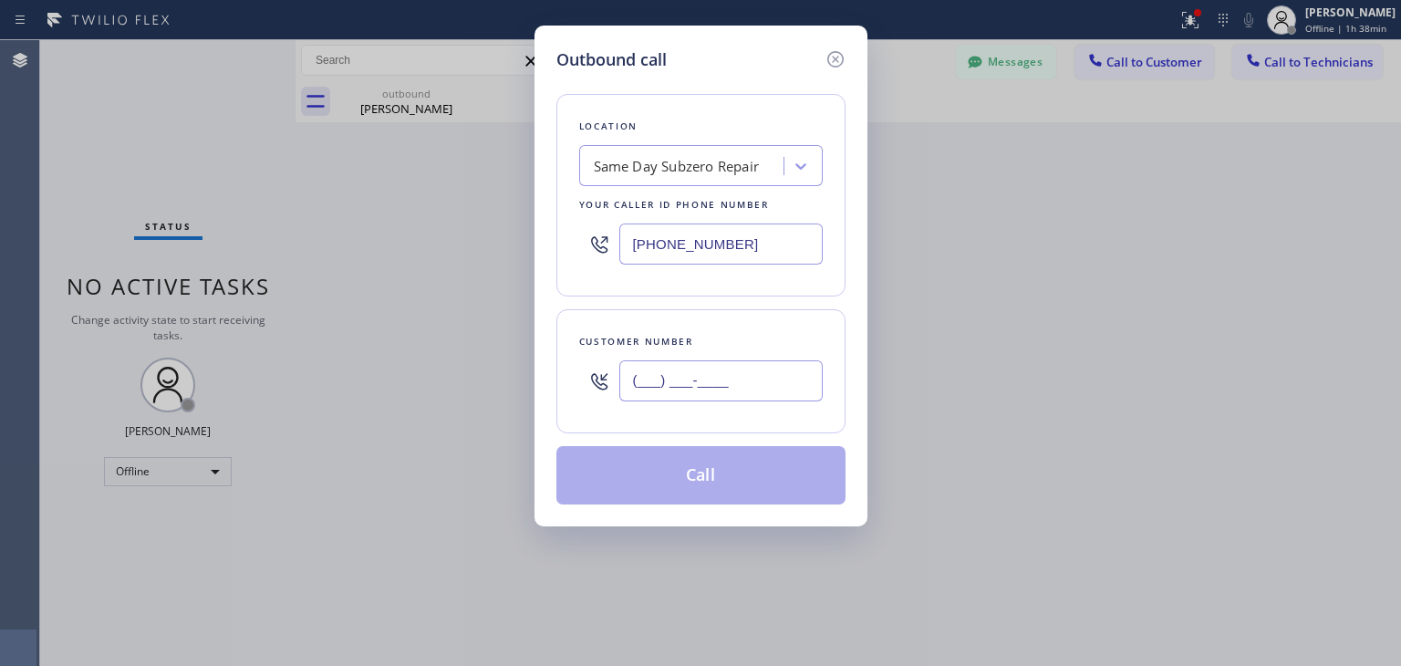
click at [751, 382] on input "(___) ___-____" at bounding box center [720, 380] width 203 height 41
paste input "773) 771-5348"
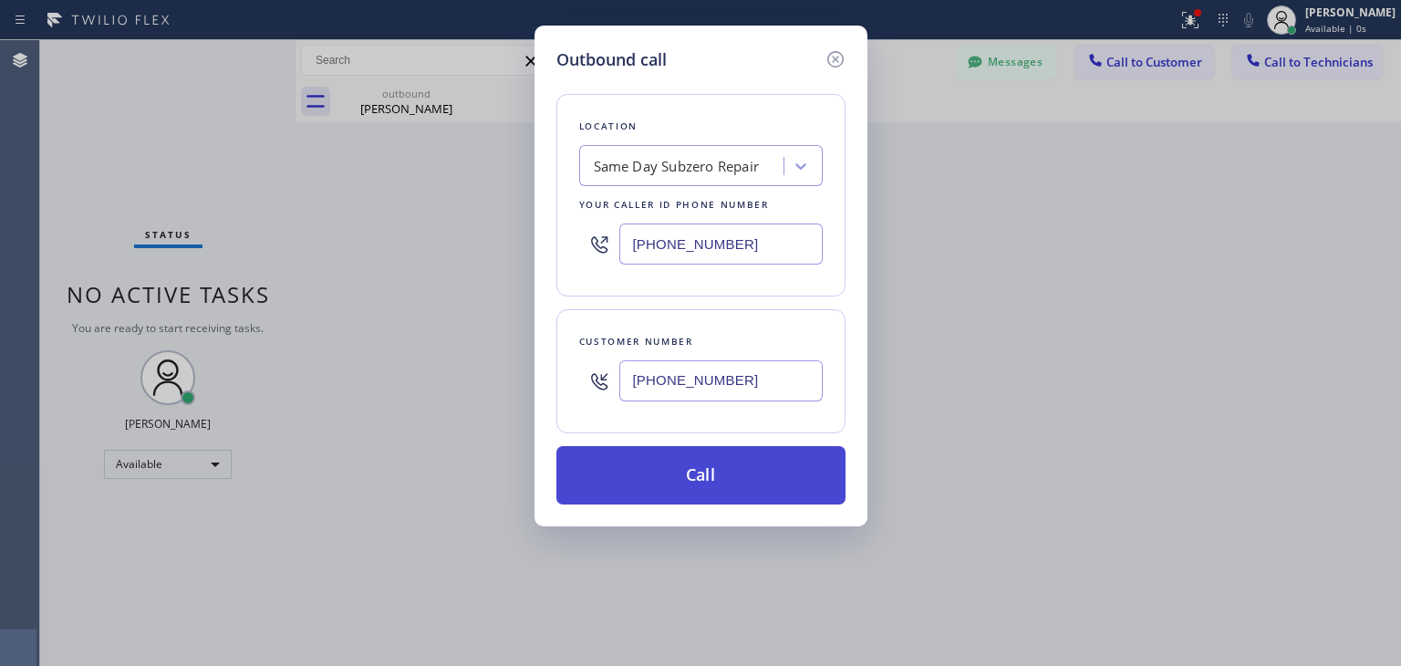
type input "(773) 771-5348"
click at [752, 455] on button "Call" at bounding box center [700, 475] width 289 height 58
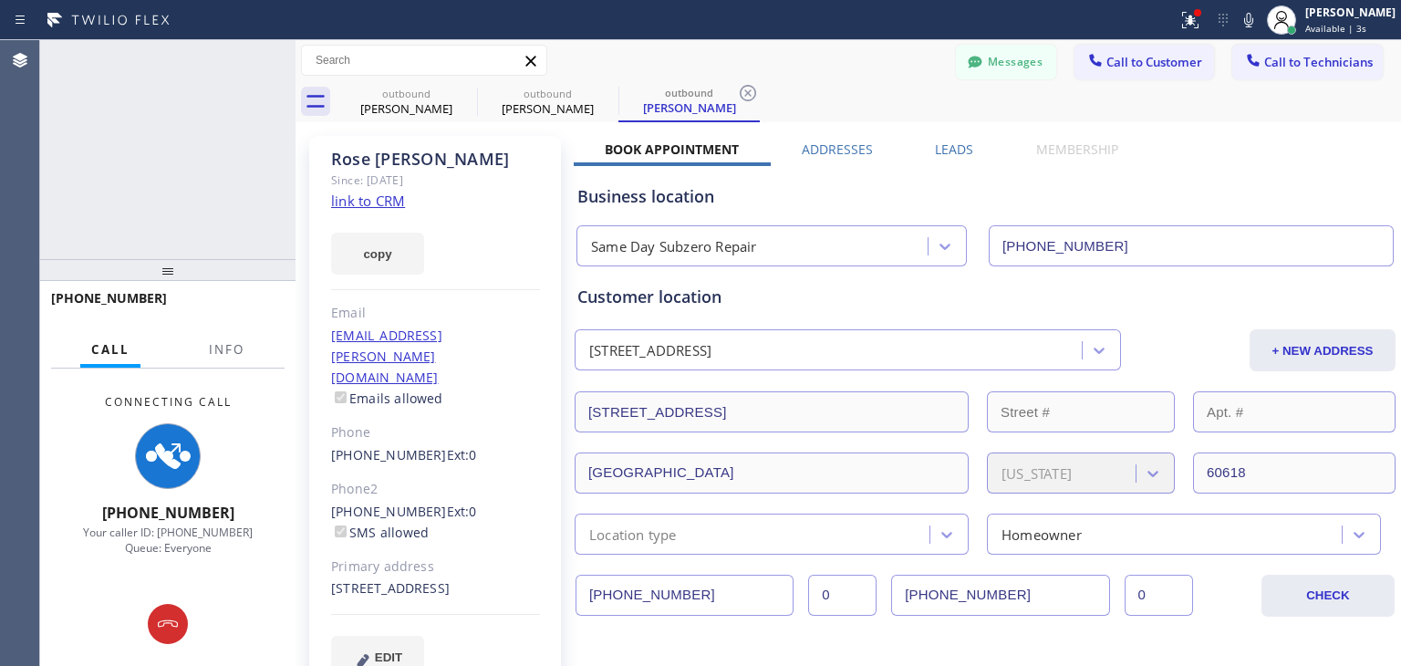
type input "(855) 610-0030"
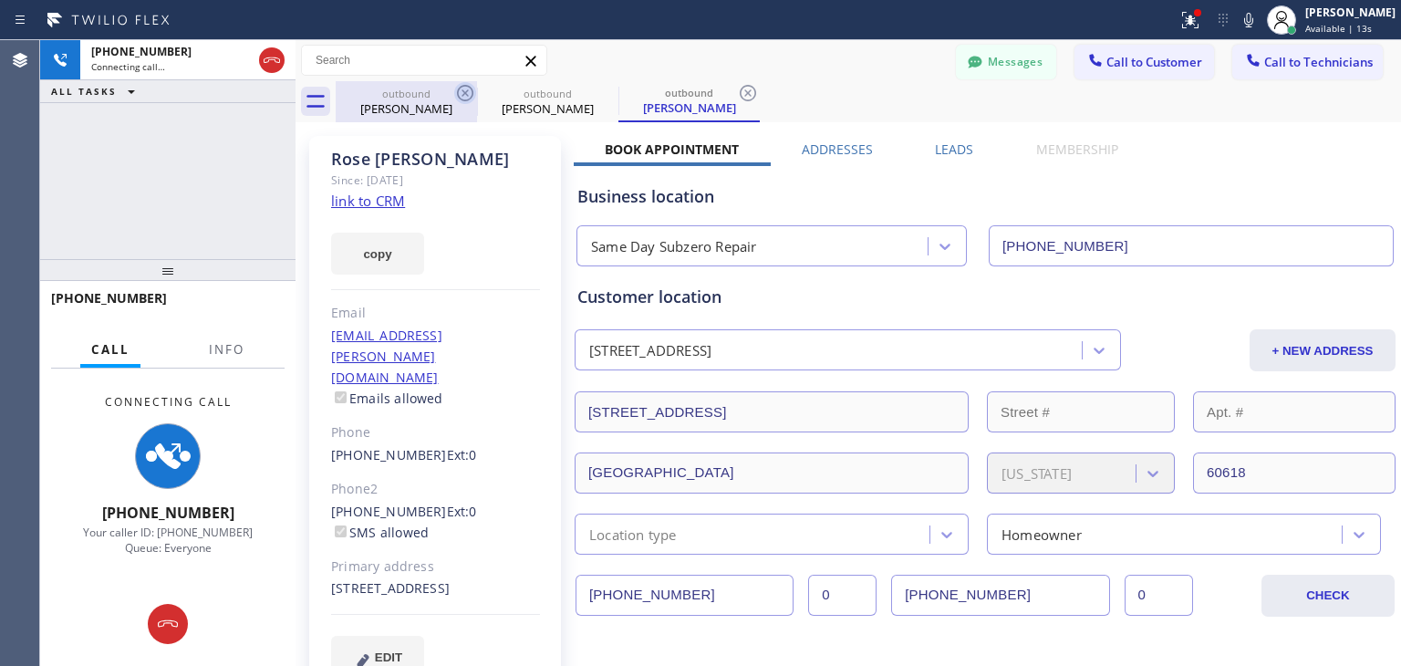
click at [471, 94] on icon at bounding box center [465, 93] width 22 height 22
click at [0, 0] on icon at bounding box center [0, 0] width 0 height 0
click at [737, 94] on icon at bounding box center [748, 93] width 22 height 22
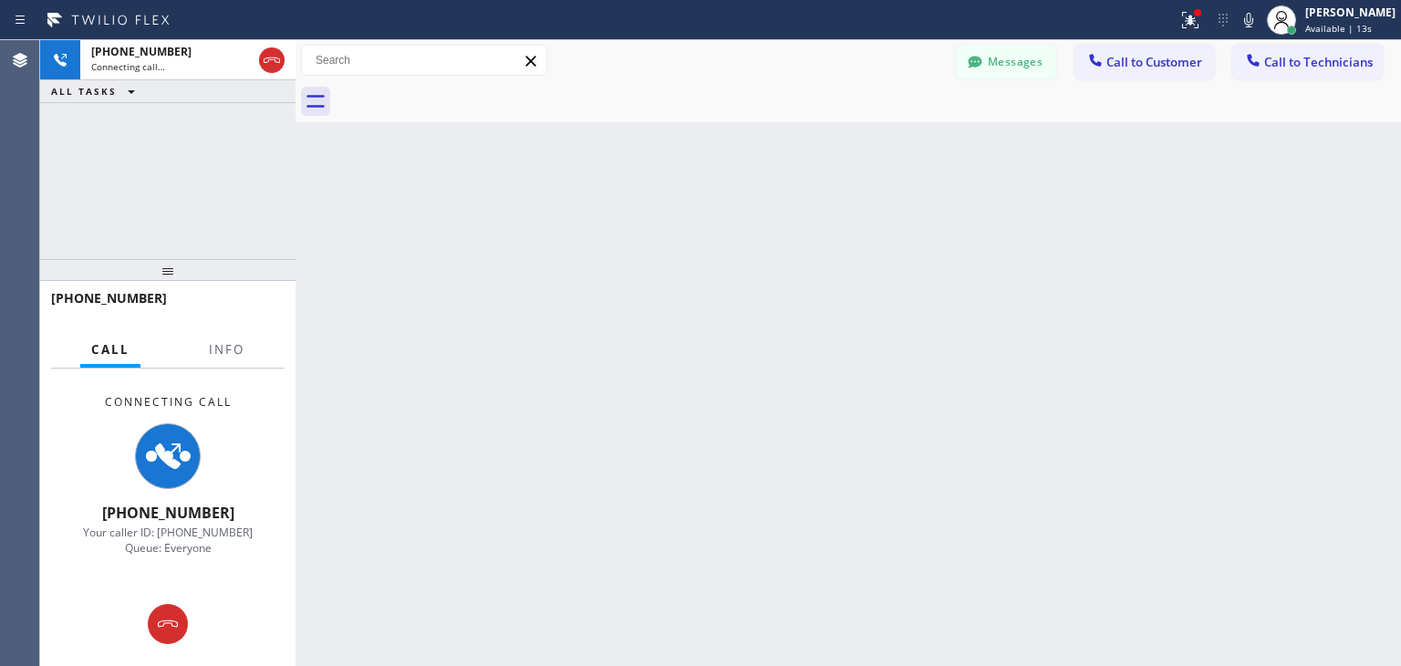
click at [471, 94] on div at bounding box center [868, 101] width 1065 height 41
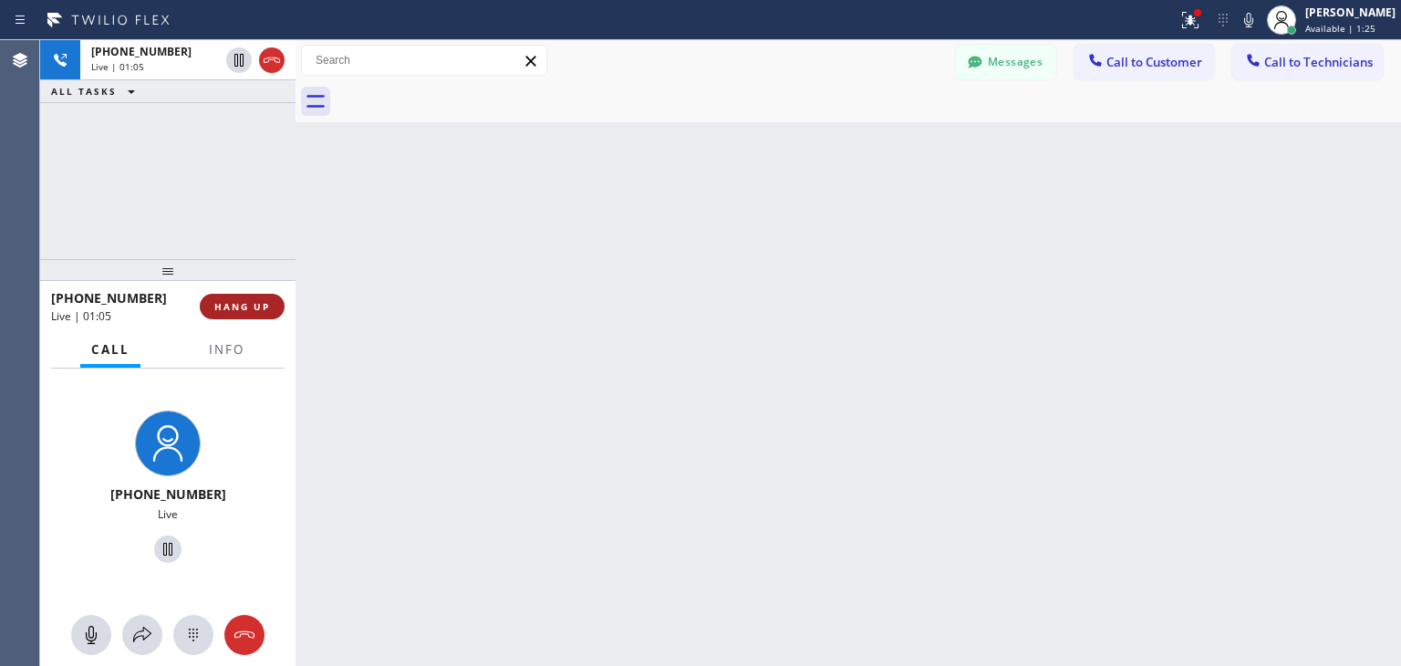
click at [237, 306] on span "HANG UP" at bounding box center [242, 306] width 56 height 13
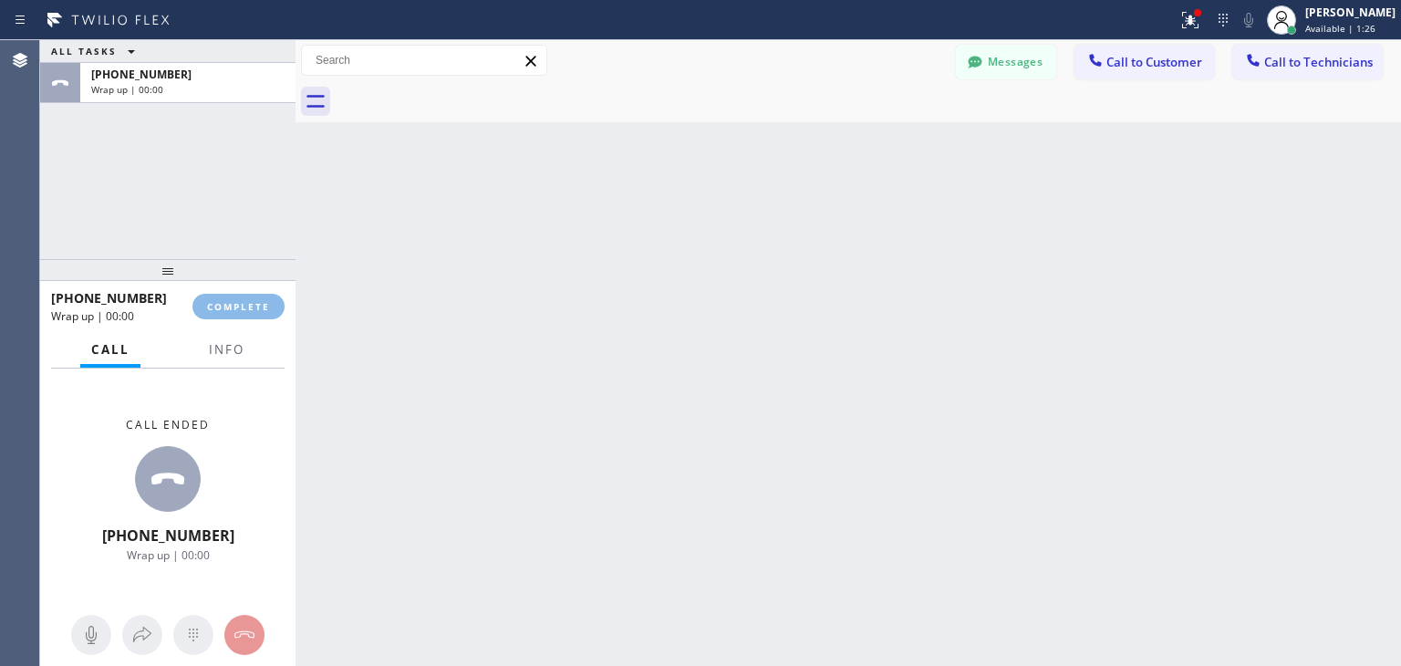
click at [1002, 0] on html "Status report Issue detected This issue could affect your workflow. Please cont…" at bounding box center [700, 333] width 1401 height 666
click at [1031, 79] on div "Messages Call to Customer Call to Technicians Outbound call Location Same Day S…" at bounding box center [847, 60] width 1105 height 41
click at [1026, 74] on button "Messages" at bounding box center [1006, 62] width 100 height 35
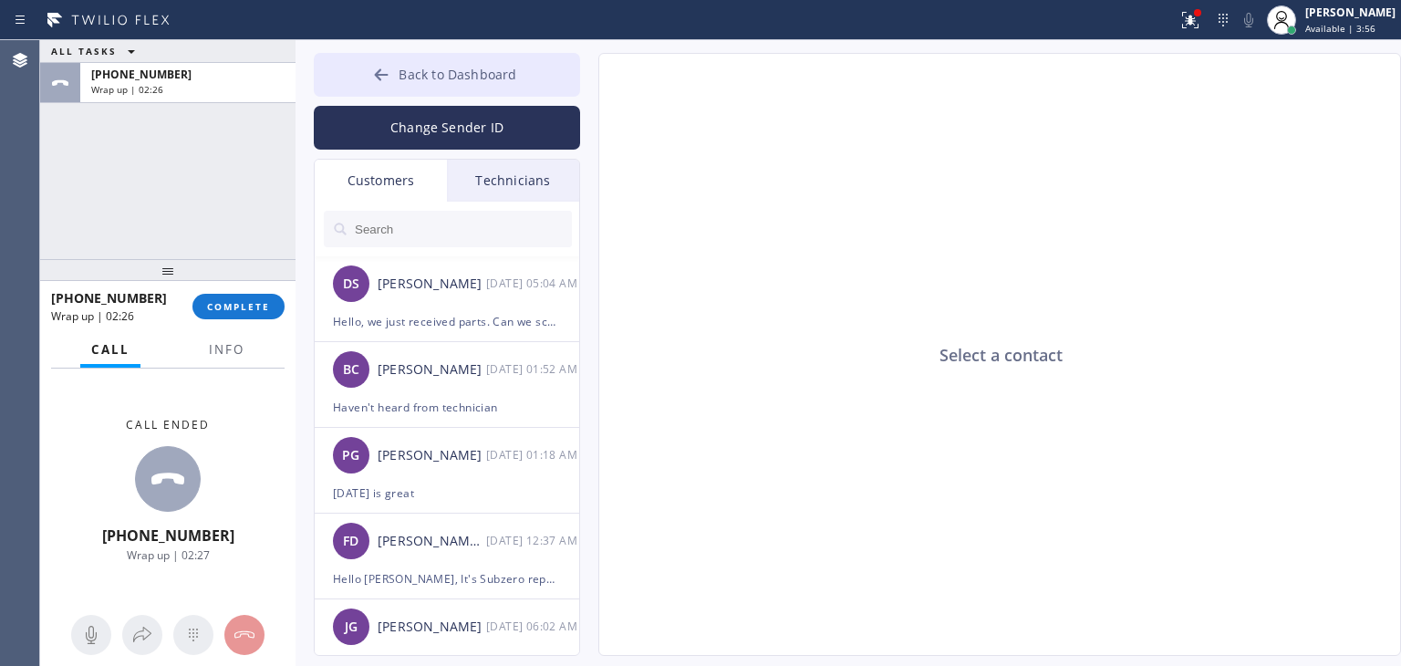
click at [485, 67] on span "Back to Dashboard" at bounding box center [457, 74] width 118 height 17
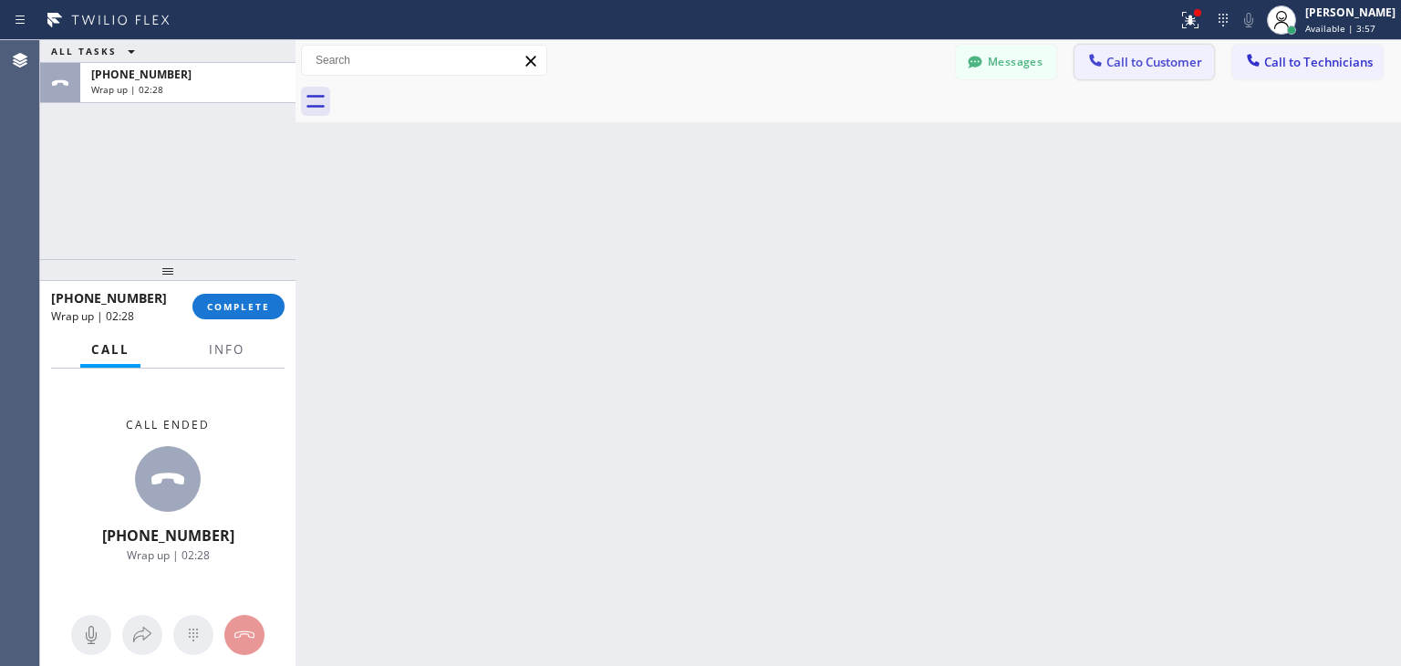
click at [1197, 57] on span "Call to Customer" at bounding box center [1154, 62] width 96 height 16
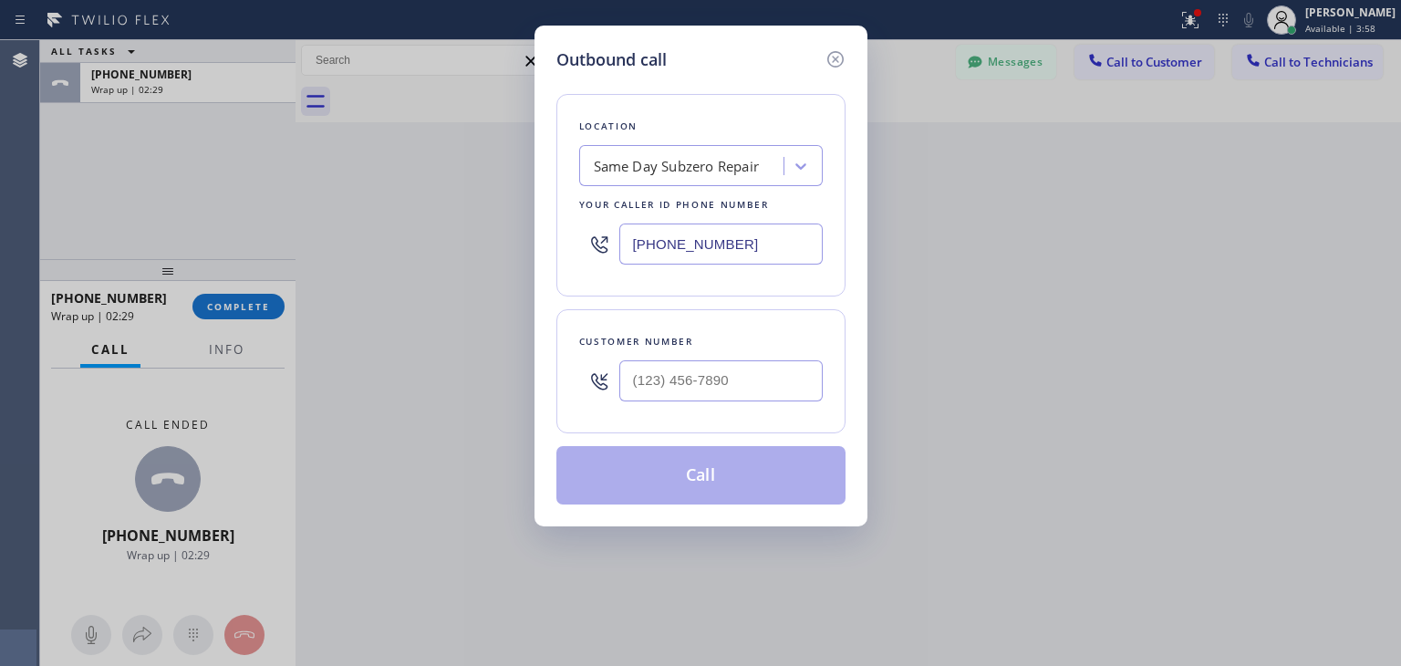
drag, startPoint x: 762, startPoint y: 399, endPoint x: 772, endPoint y: 388, distance: 15.5
click at [772, 388] on div at bounding box center [720, 380] width 203 height 59
click at [772, 388] on input "(___) ___-____" at bounding box center [720, 380] width 203 height 41
paste input "312) 927-3017"
type input "(312) 927-3017"
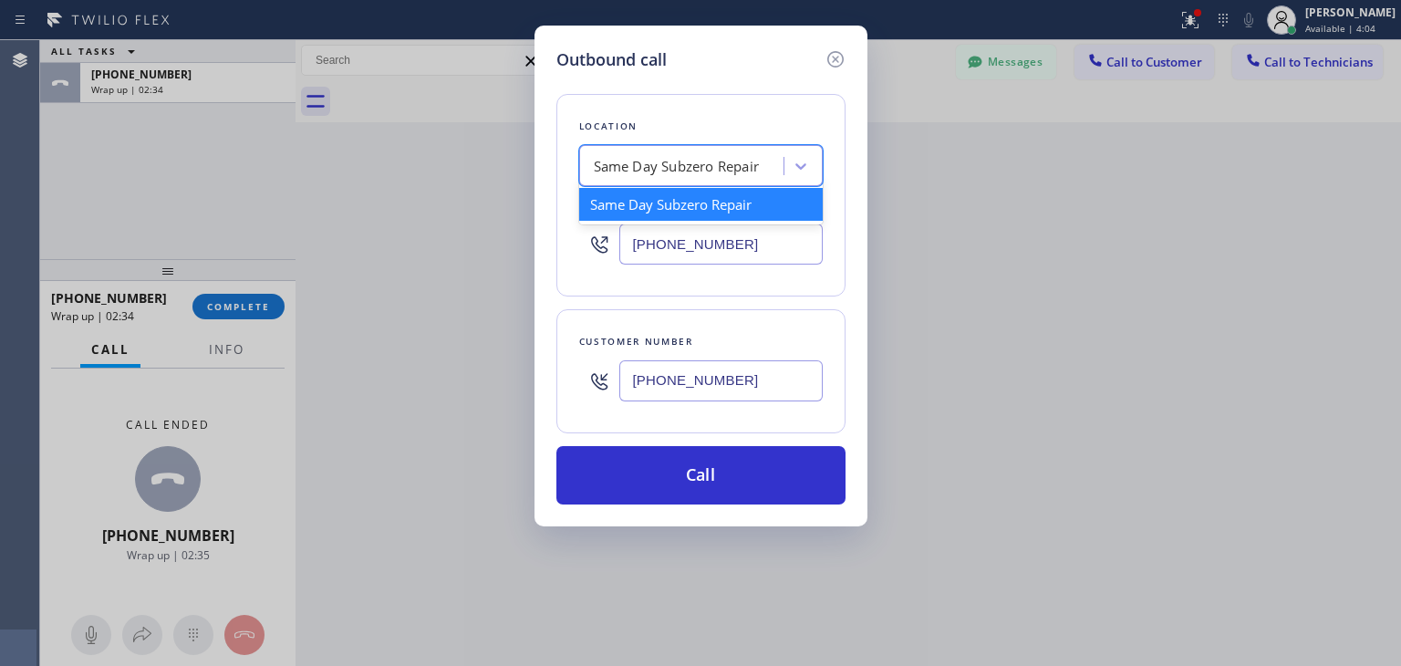
click at [653, 172] on div "Same Day Subzero Repair" at bounding box center [677, 166] width 166 height 21
paste input "Subzero Repair Professionals"
type input "Subzero Repair Professionals"
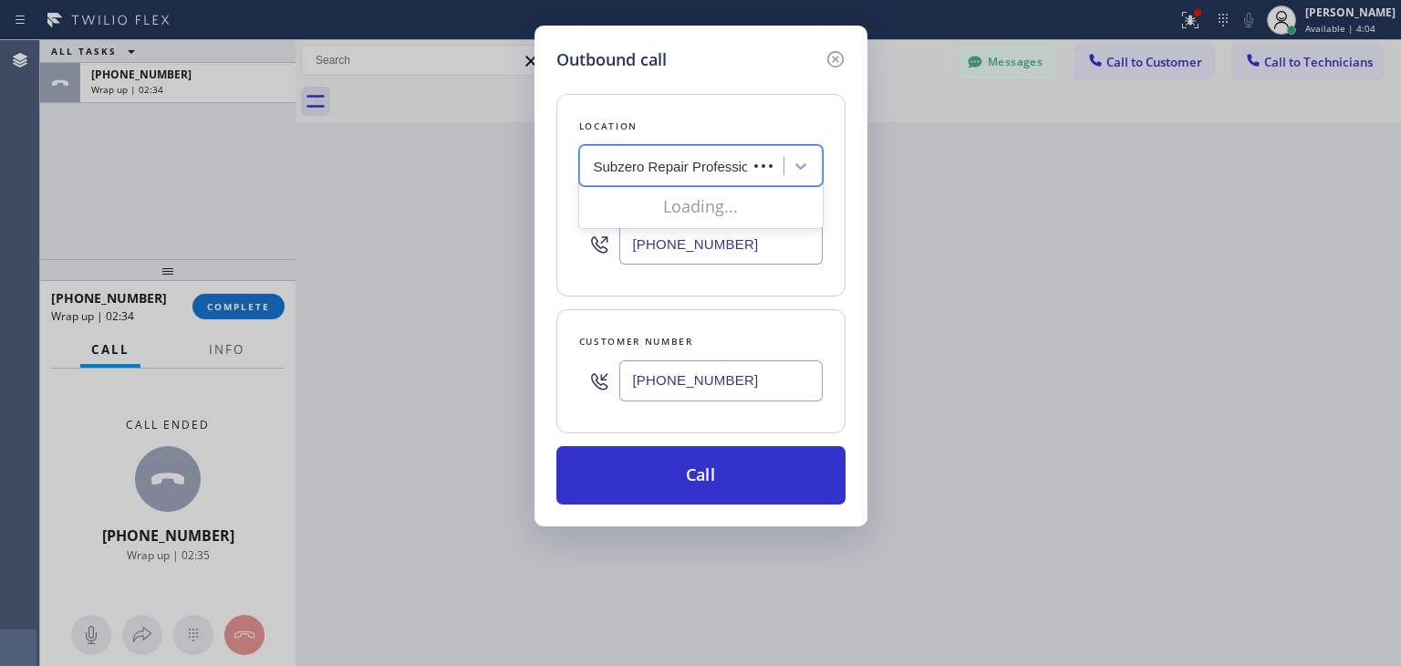
scroll to position [0, 26]
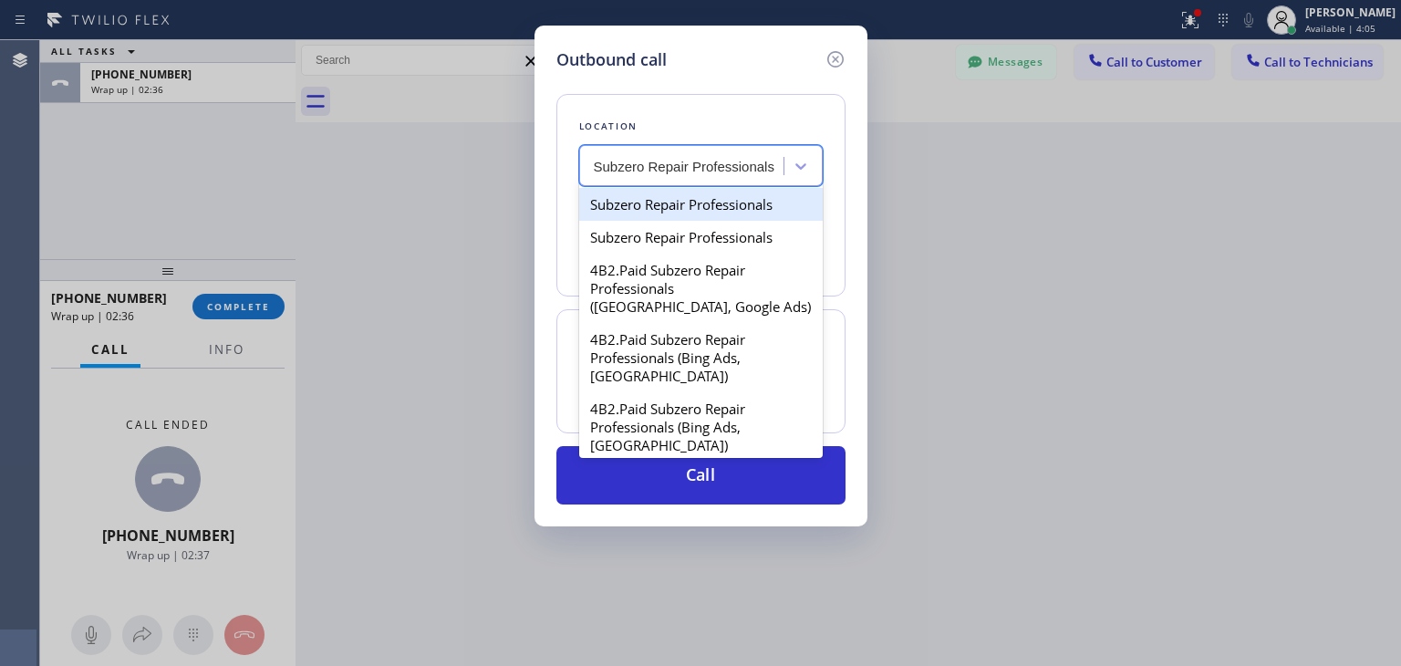
click at [713, 200] on div "Subzero Repair Professionals" at bounding box center [700, 204] width 243 height 33
type input "(877) 414-7264"
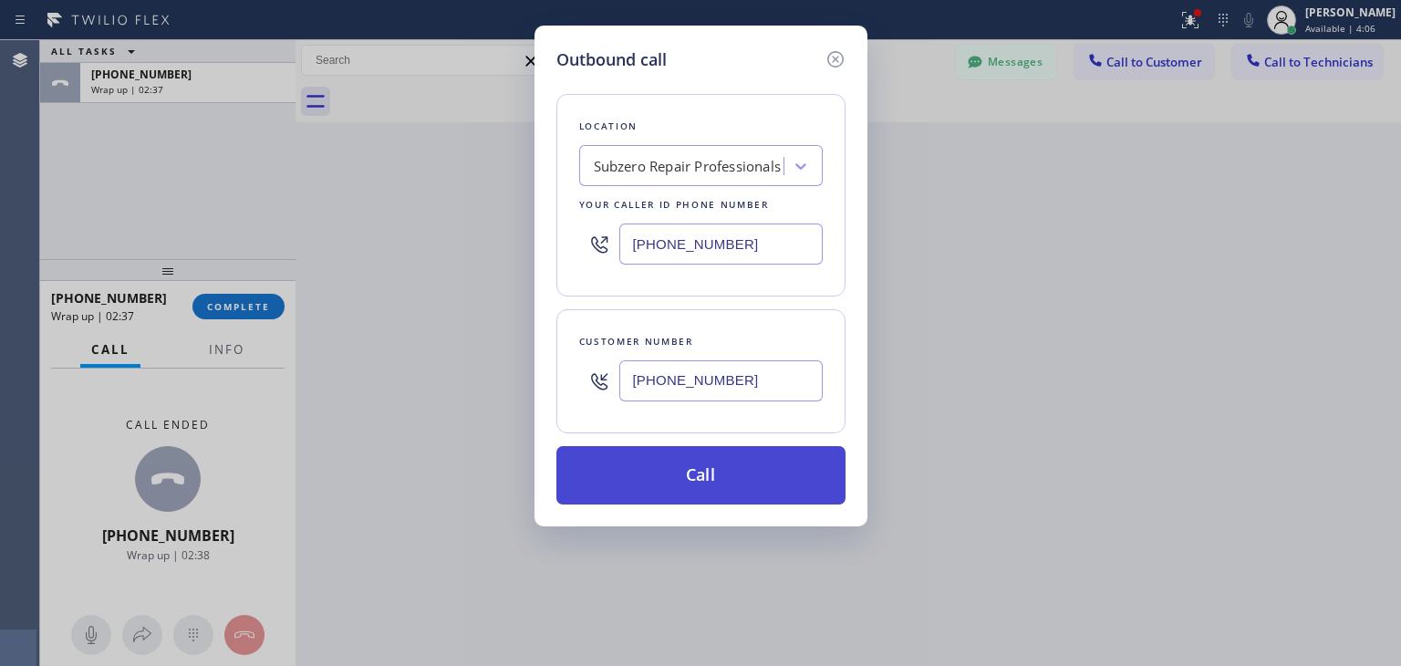
click at [716, 446] on button "Call" at bounding box center [700, 475] width 289 height 58
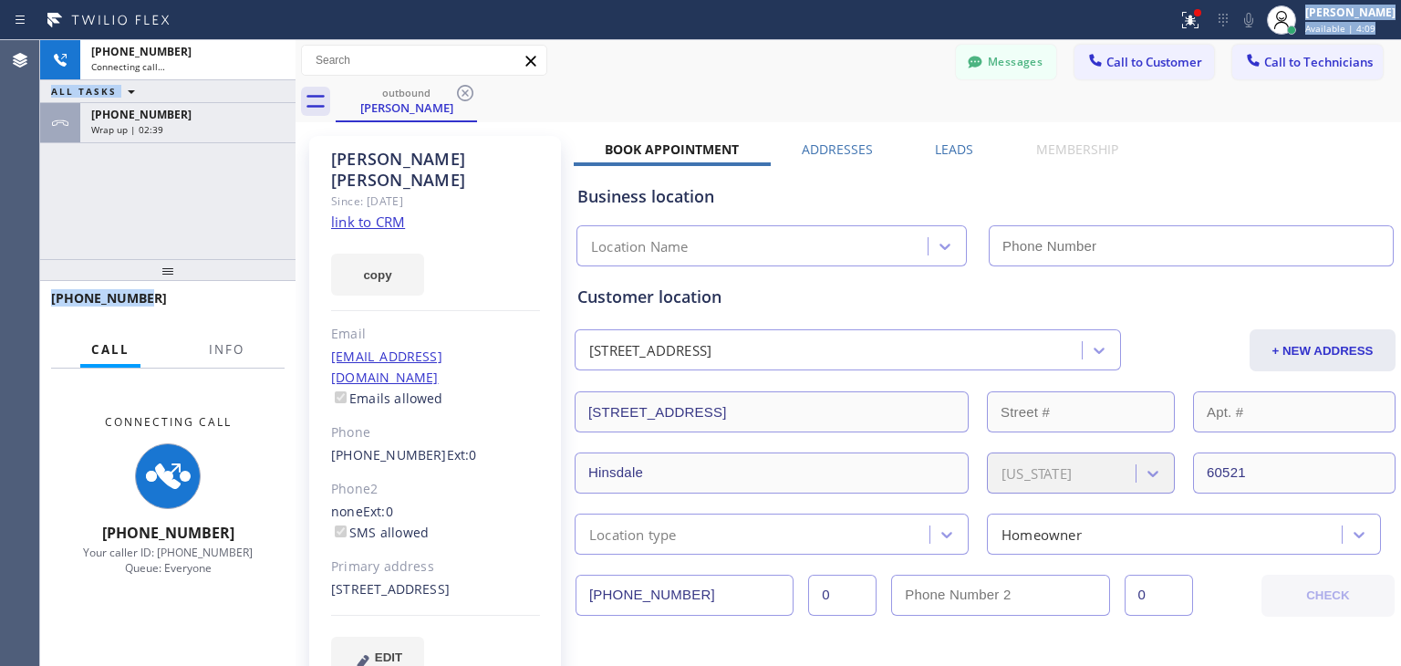
drag, startPoint x: 265, startPoint y: 304, endPoint x: 193, endPoint y: 34, distance: 279.4
click at [193, 34] on div "Status report Issues detected These issues could affect your workflow. Please c…" at bounding box center [700, 333] width 1401 height 666
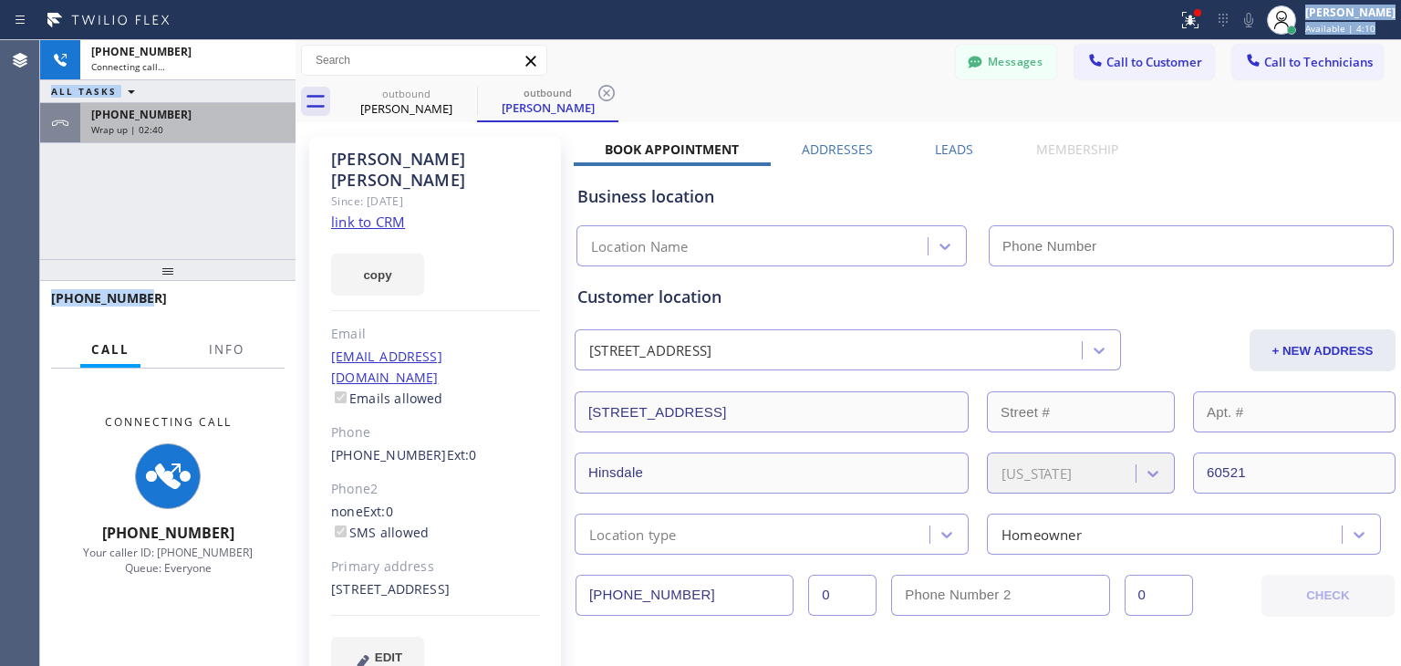
click at [200, 108] on div "+17737715348" at bounding box center [187, 115] width 193 height 16
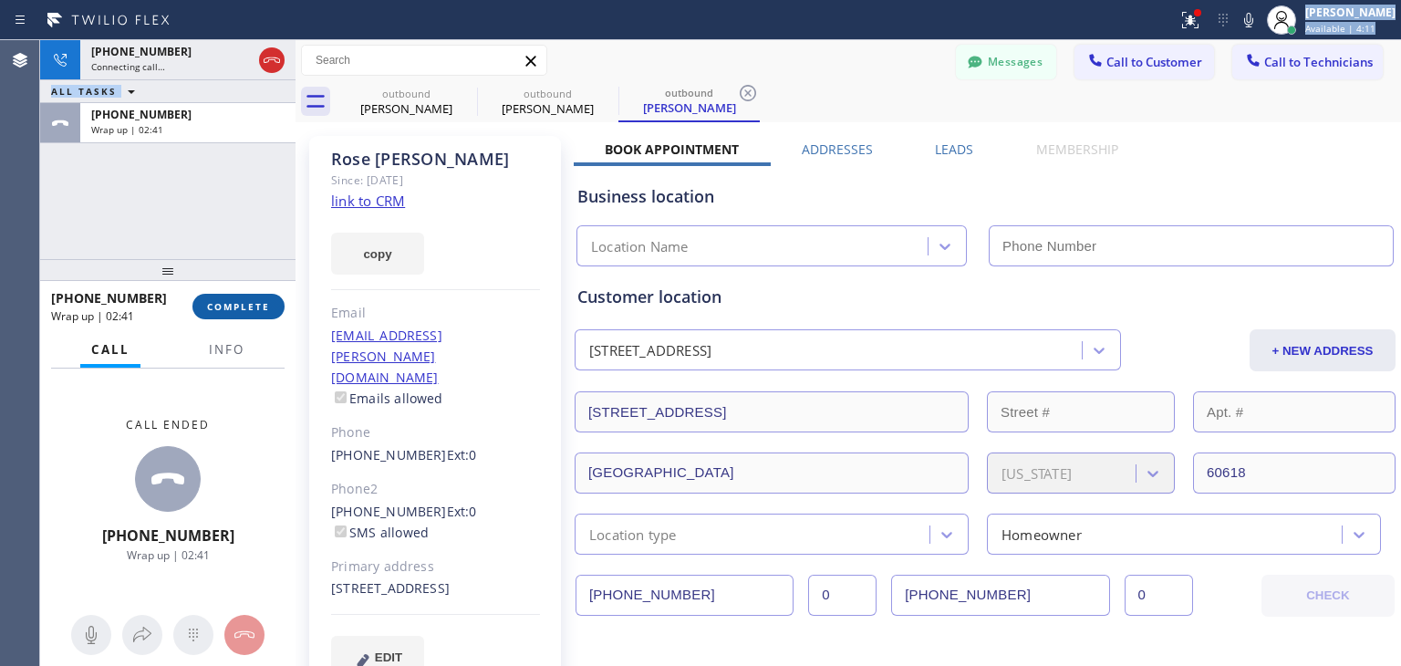
click at [215, 296] on button "COMPLETE" at bounding box center [238, 307] width 92 height 26
type input "(855) 610-0030"
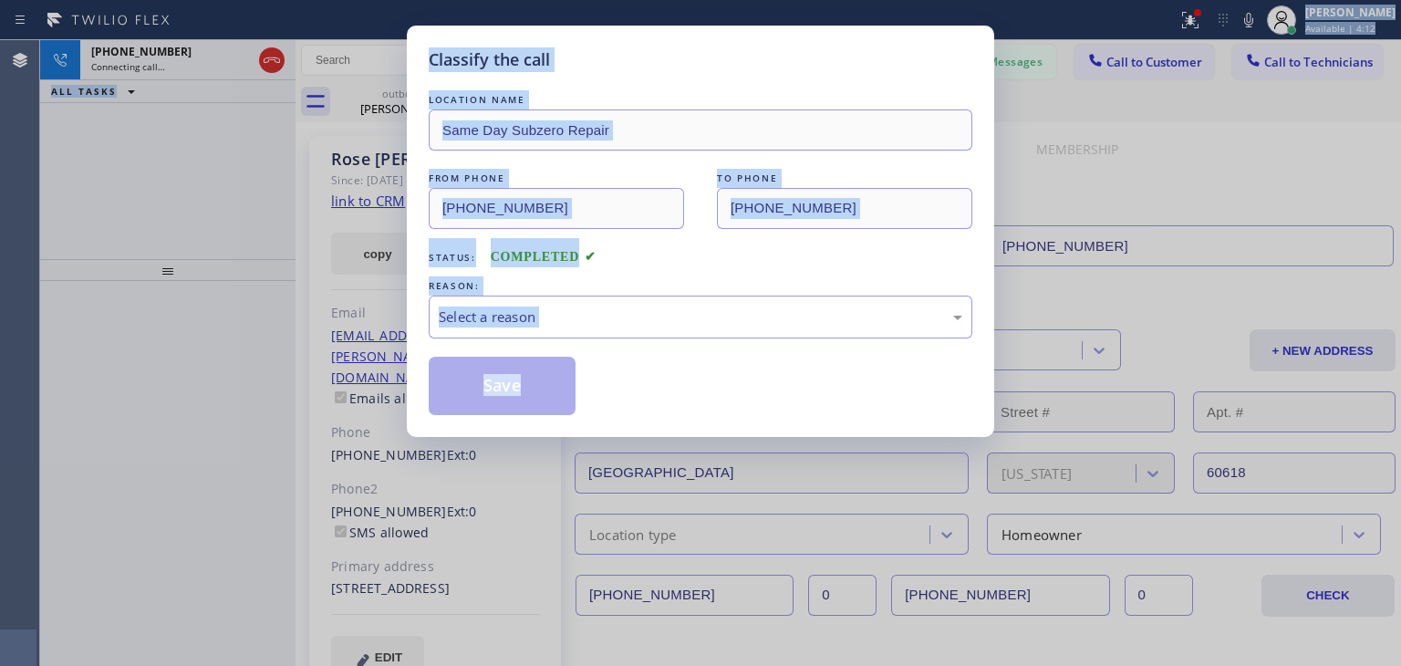
type input "(877) 414-7264"
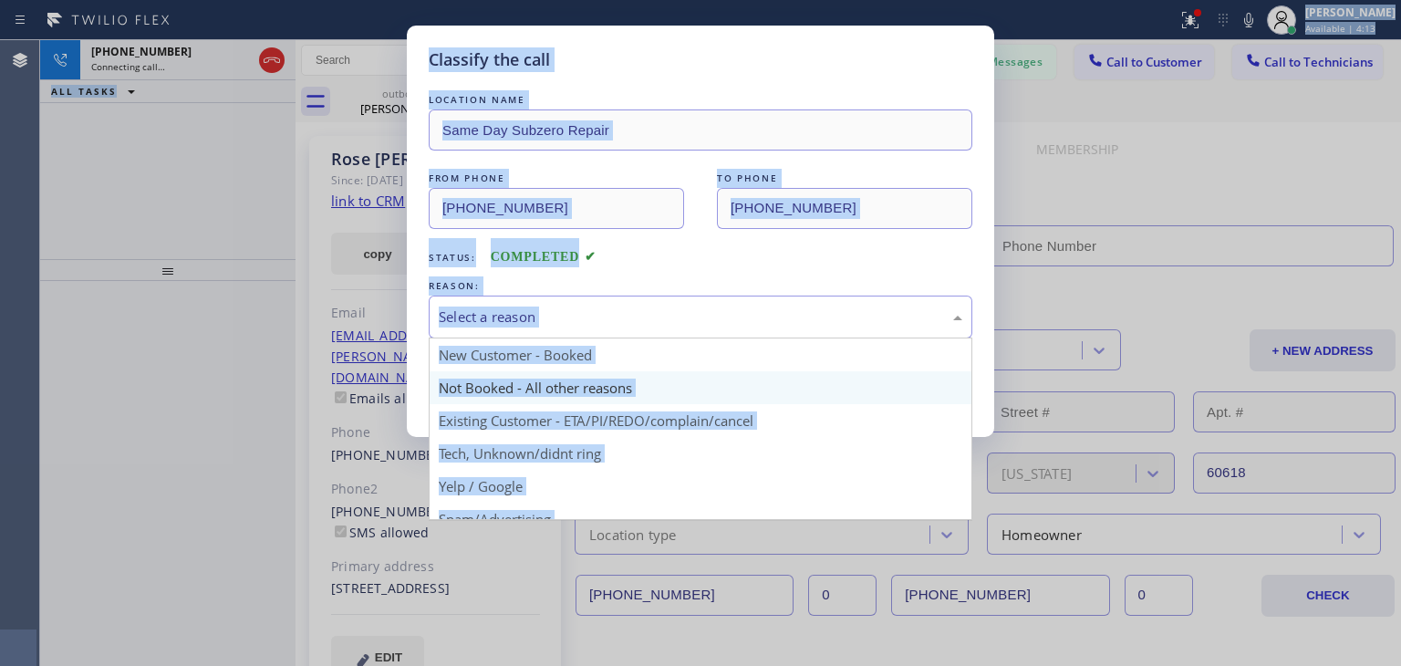
drag, startPoint x: 589, startPoint y: 334, endPoint x: 596, endPoint y: 380, distance: 47.1
click at [596, 338] on div "Select a reason New Customer - Booked Not Booked - All other reasons Existing C…" at bounding box center [700, 316] width 543 height 43
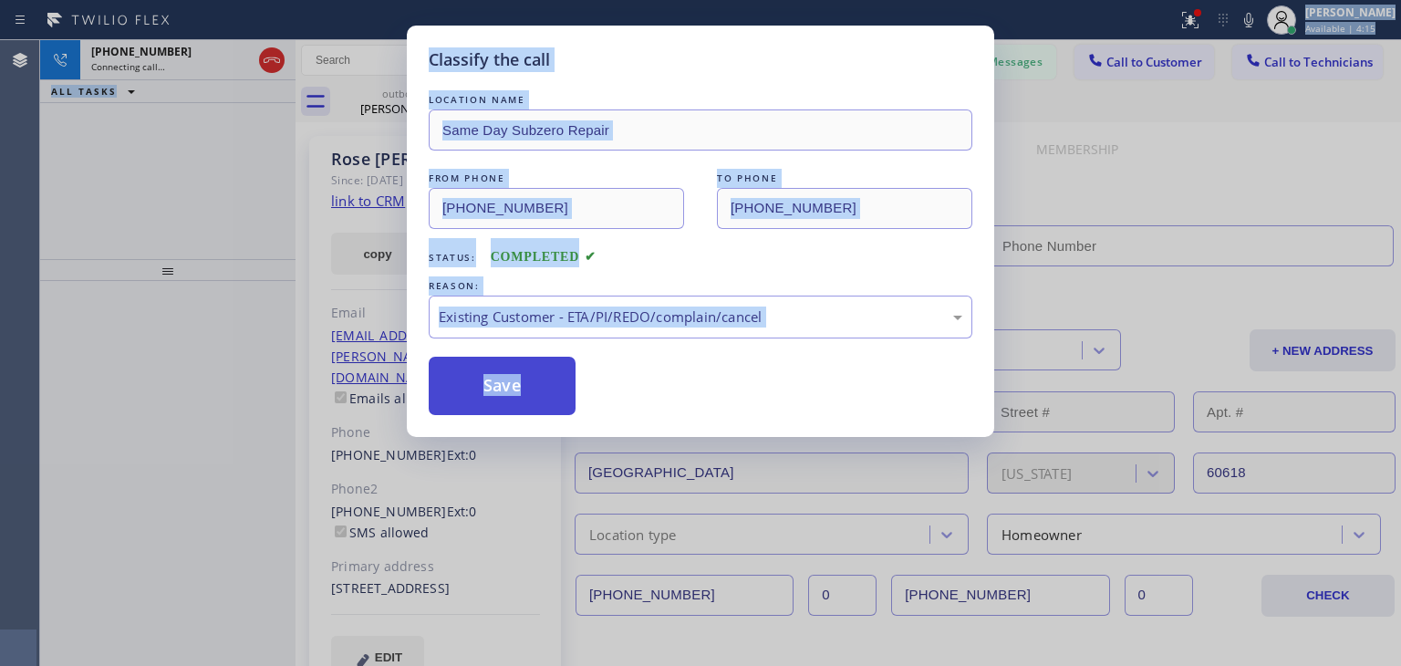
click at [529, 369] on button "Save" at bounding box center [502, 386] width 147 height 58
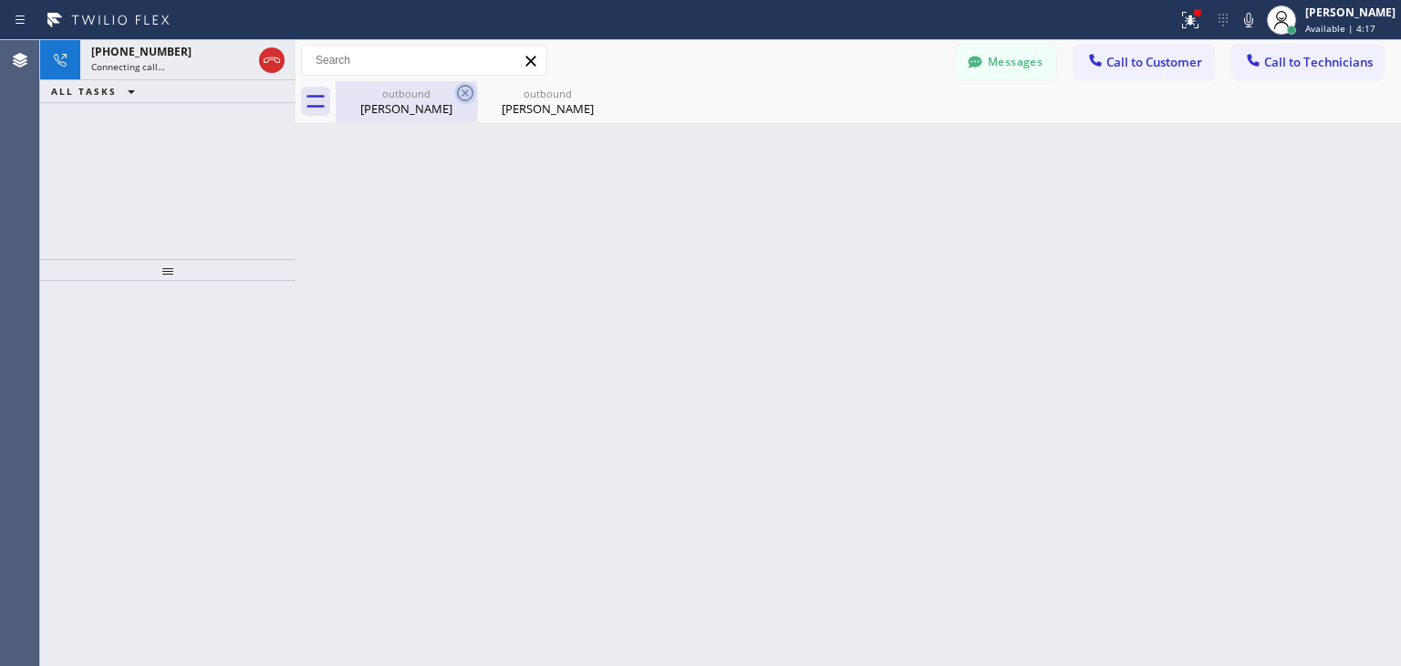
click at [460, 87] on icon at bounding box center [465, 93] width 16 height 16
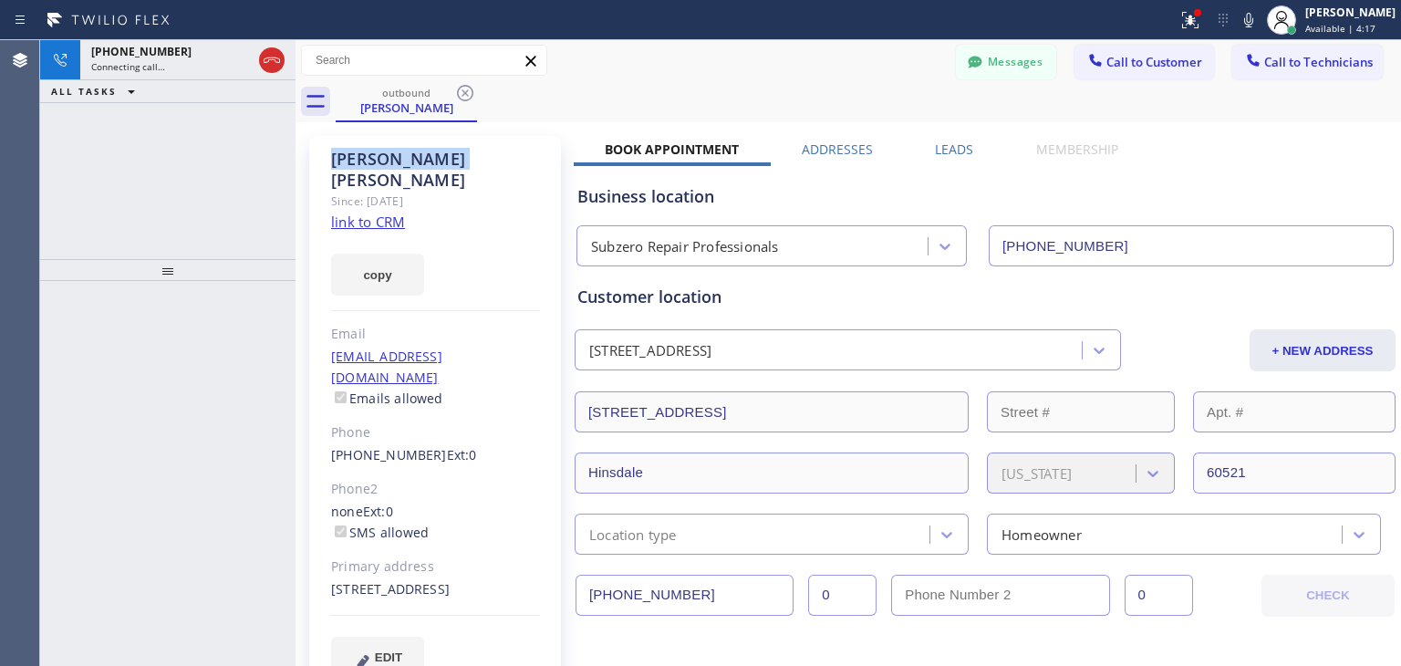
click at [460, 87] on icon at bounding box center [465, 93] width 16 height 16
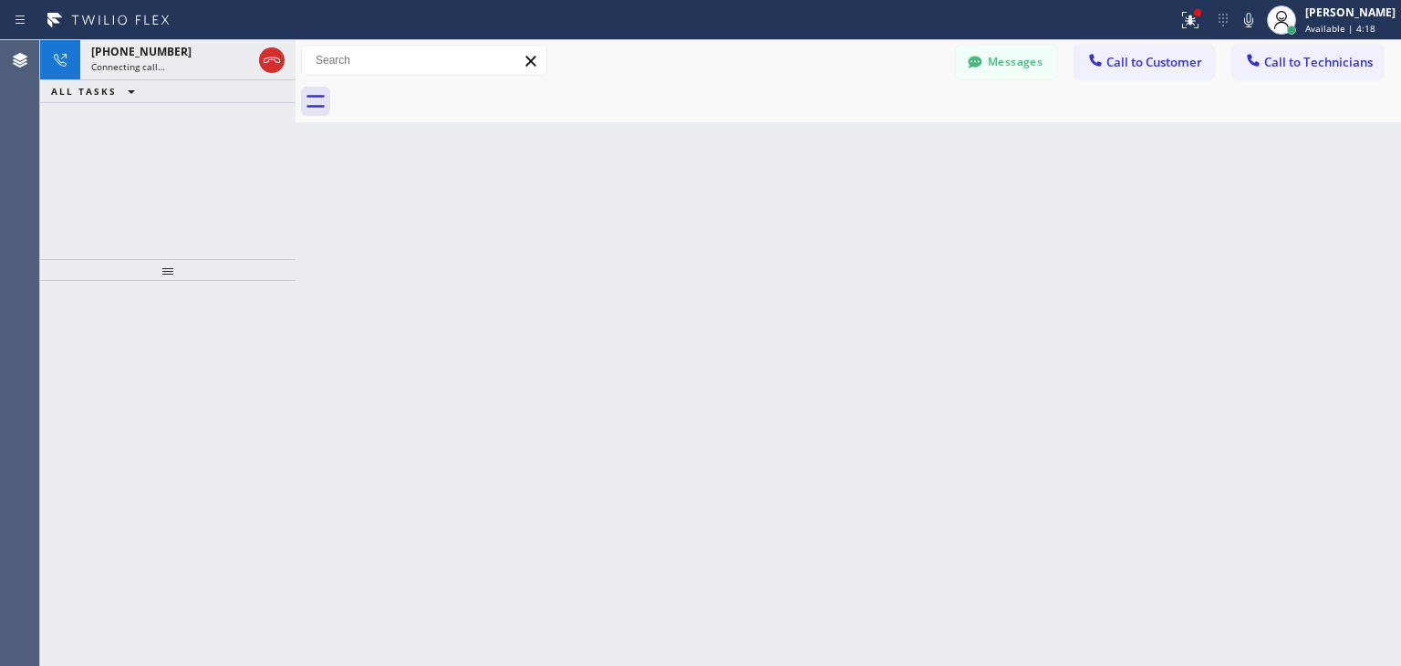
click at [460, 87] on div at bounding box center [868, 101] width 1065 height 41
drag, startPoint x: 460, startPoint y: 87, endPoint x: 469, endPoint y: -79, distance: 166.2
click at [469, 0] on html "Status report Issues detected These issues could affect your workflow. Please c…" at bounding box center [700, 333] width 1401 height 666
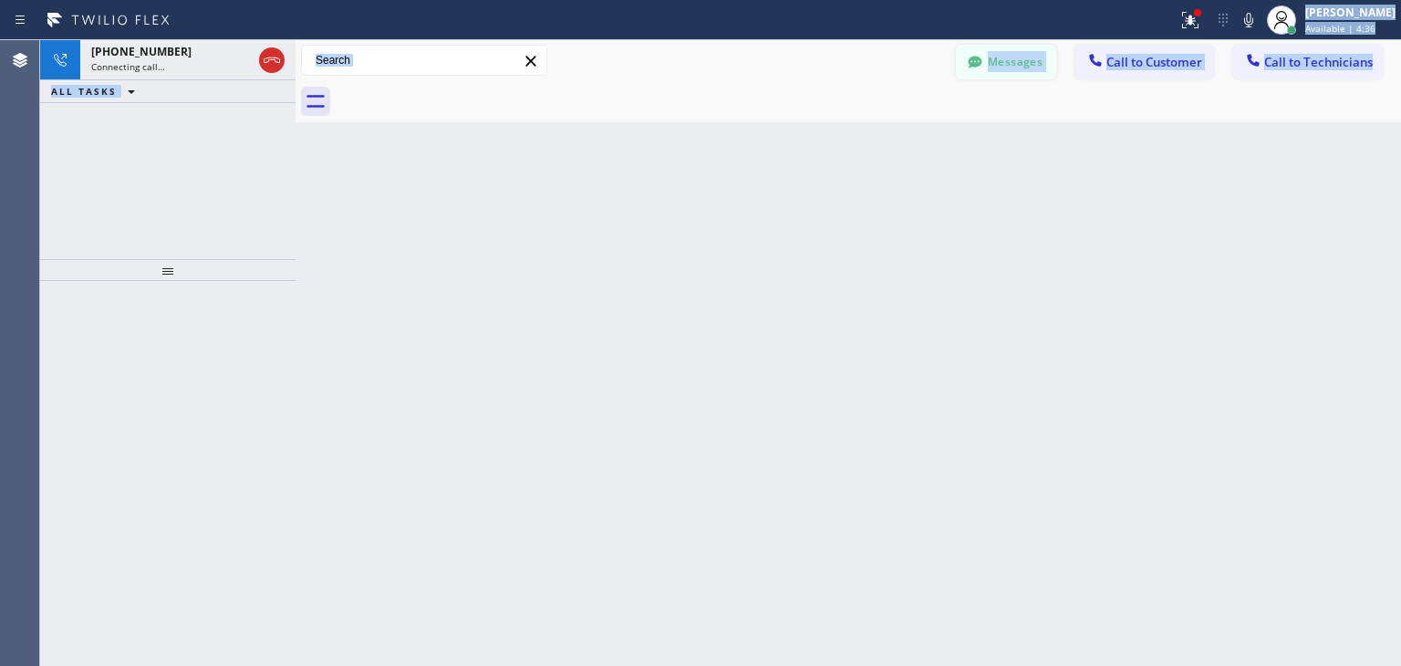
click at [1033, 72] on button "Messages" at bounding box center [1006, 62] width 100 height 35
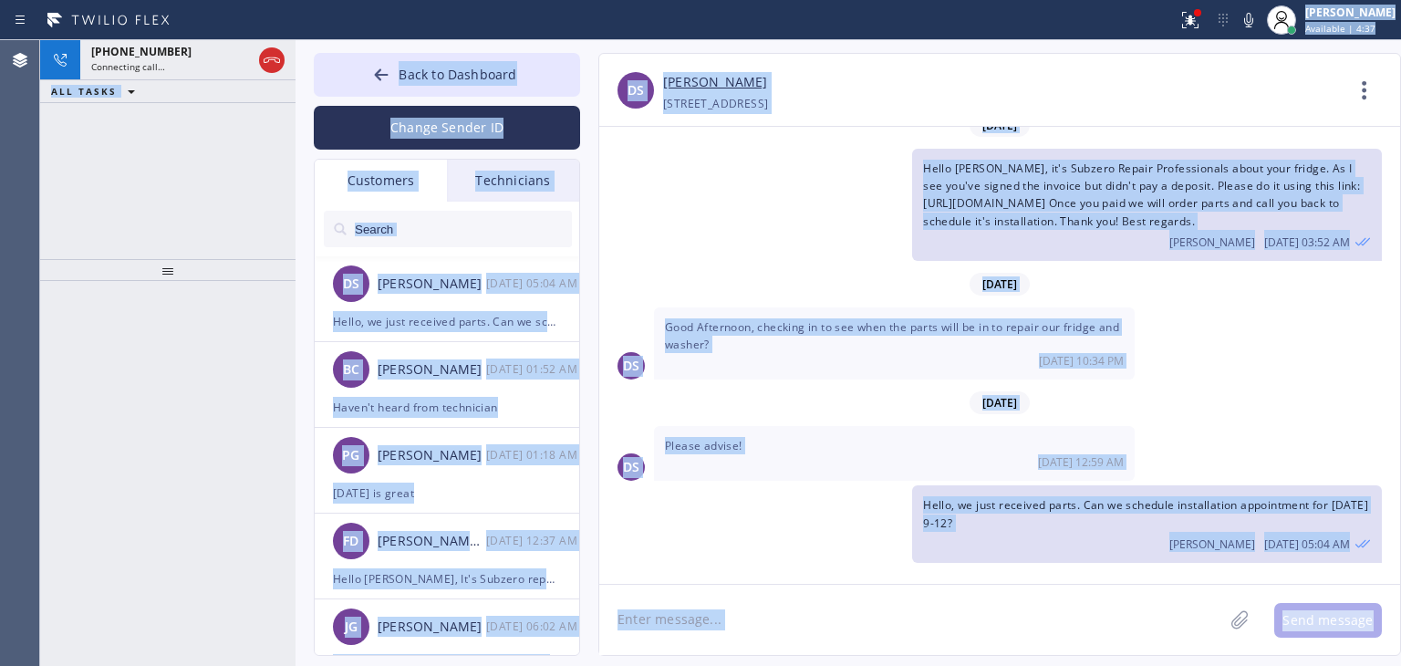
click at [771, 329] on span "Good Afternoon, checking in to see when the parts will be in to repair our frid…" at bounding box center [892, 335] width 454 height 33
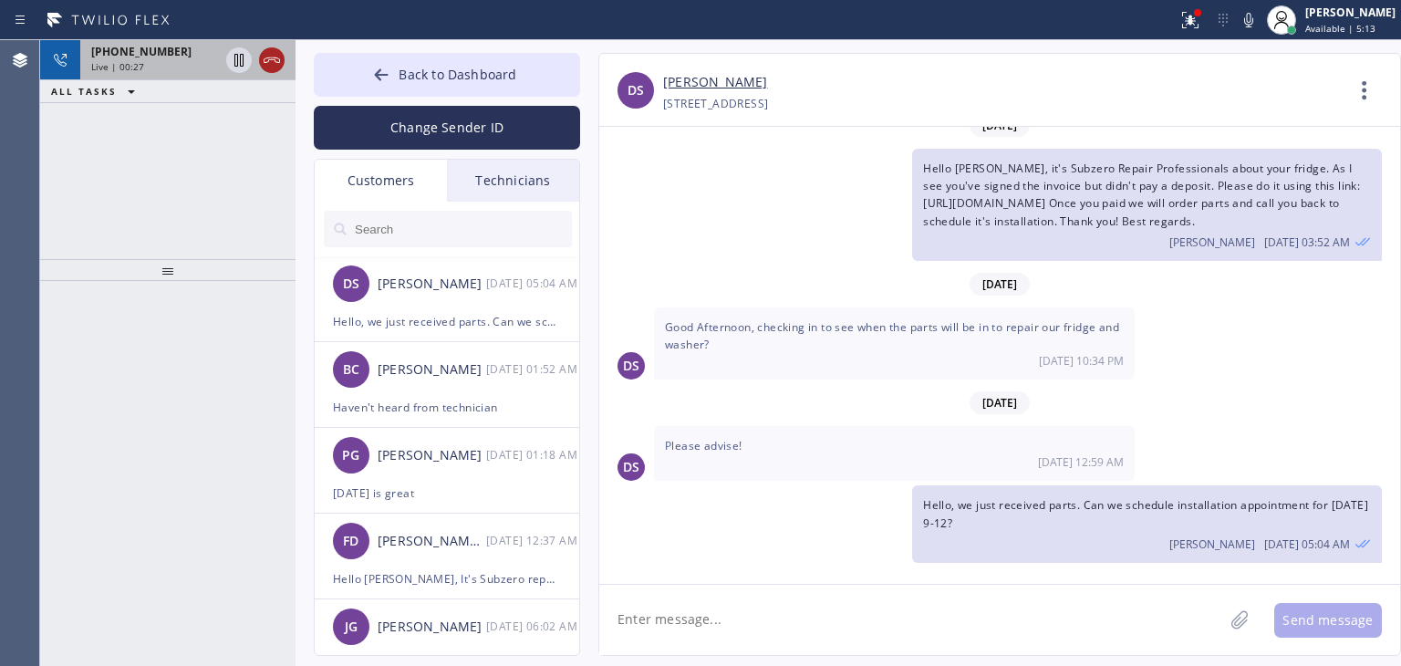
click at [277, 69] on icon at bounding box center [272, 60] width 22 height 22
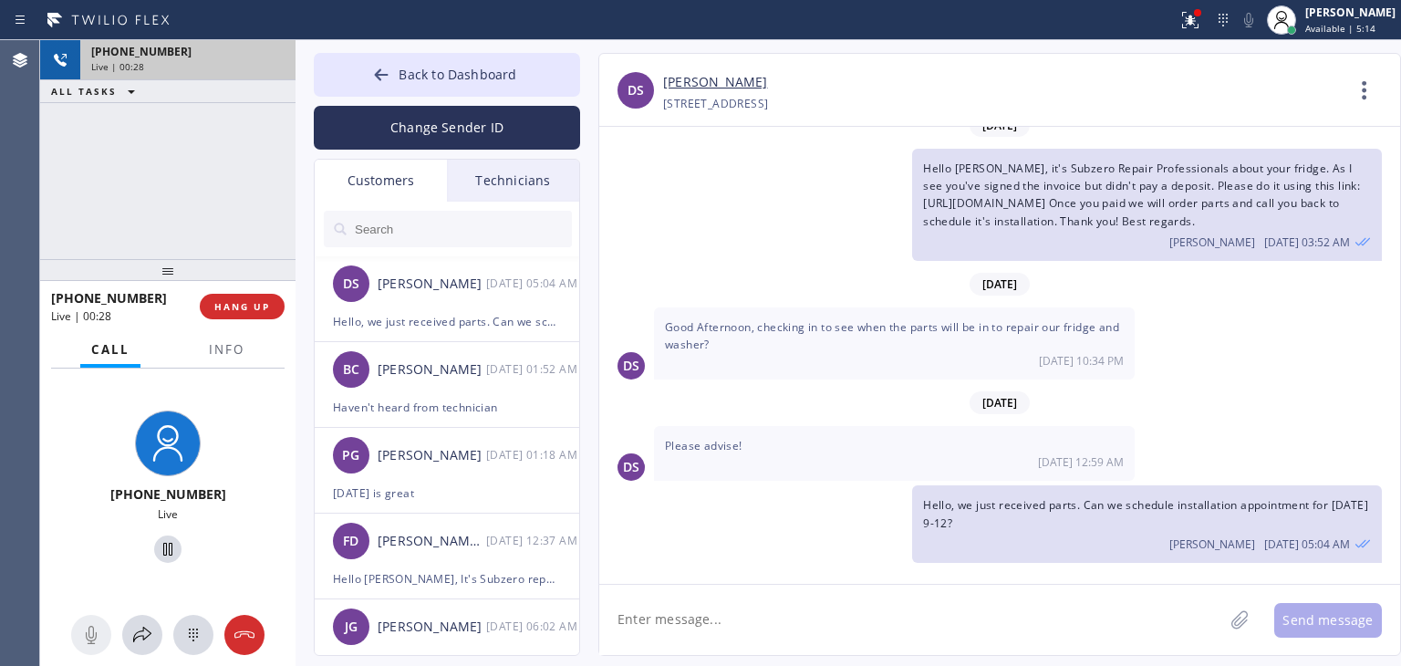
click at [277, 69] on div "Live | 00:28" at bounding box center [187, 66] width 193 height 13
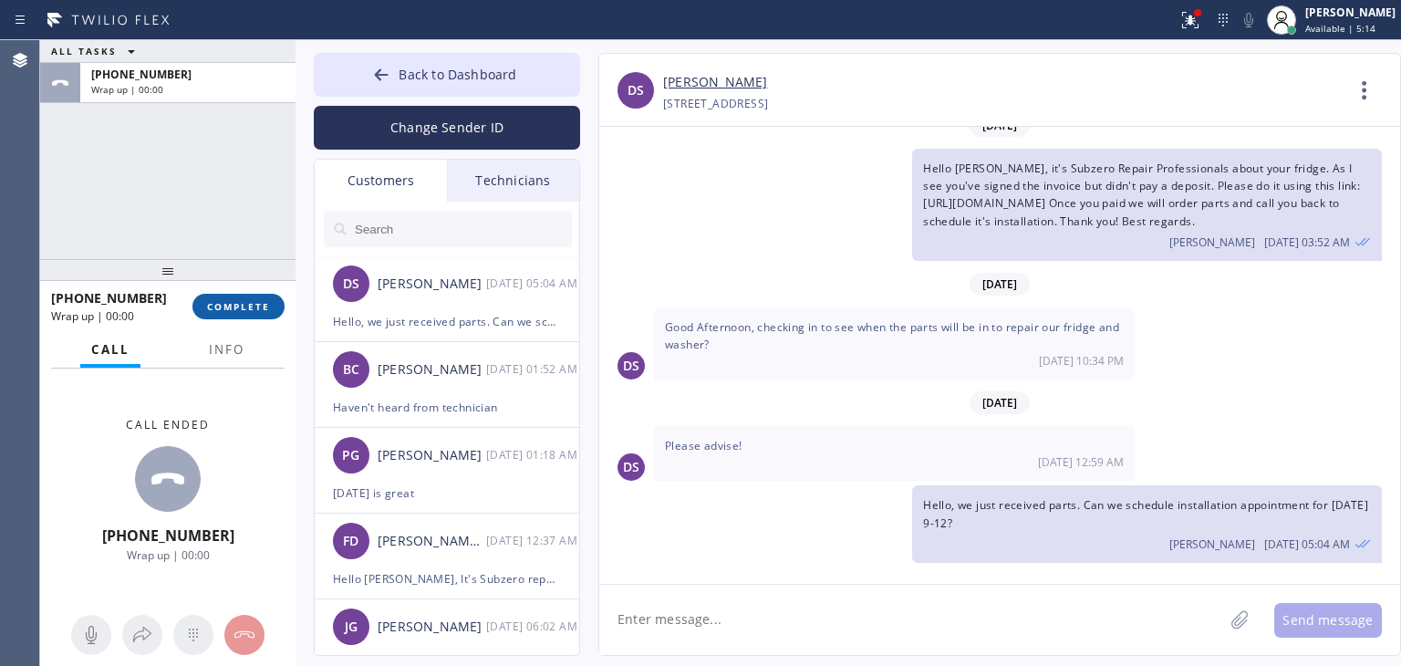
drag, startPoint x: 277, startPoint y: 69, endPoint x: 247, endPoint y: 316, distance: 248.9
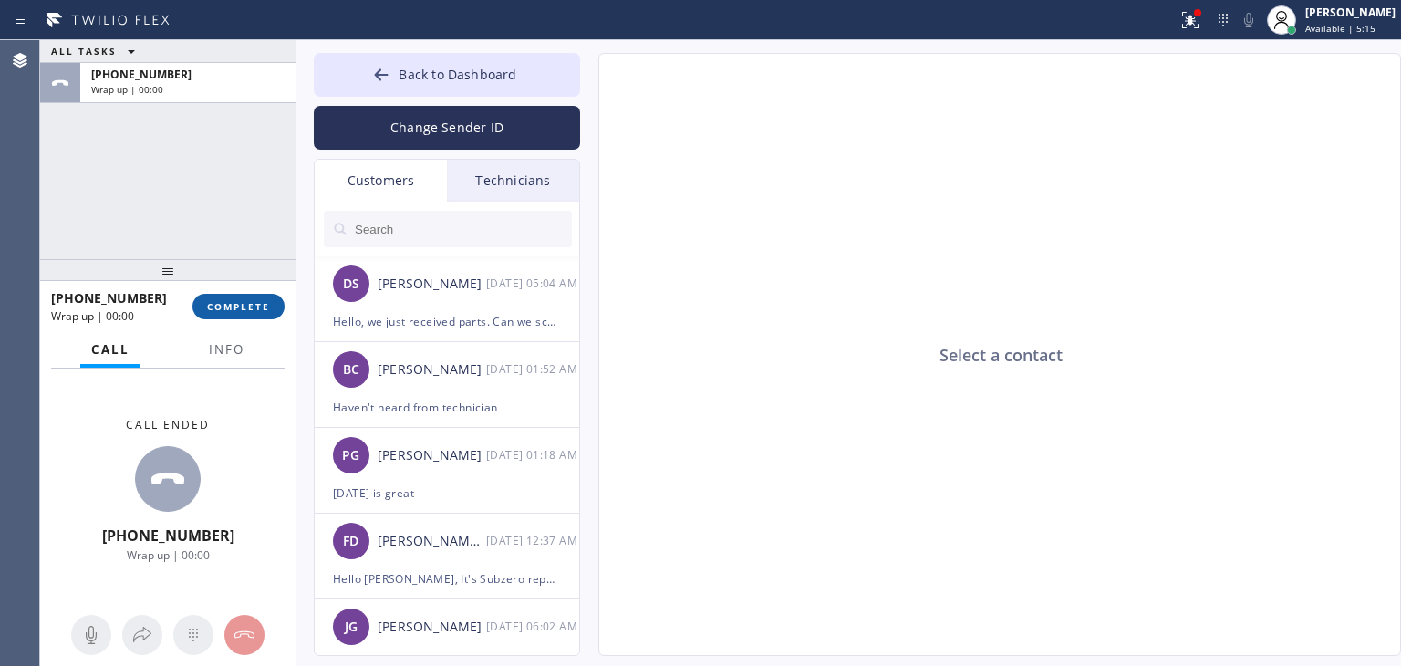
click at [247, 316] on button "COMPLETE" at bounding box center [238, 307] width 92 height 26
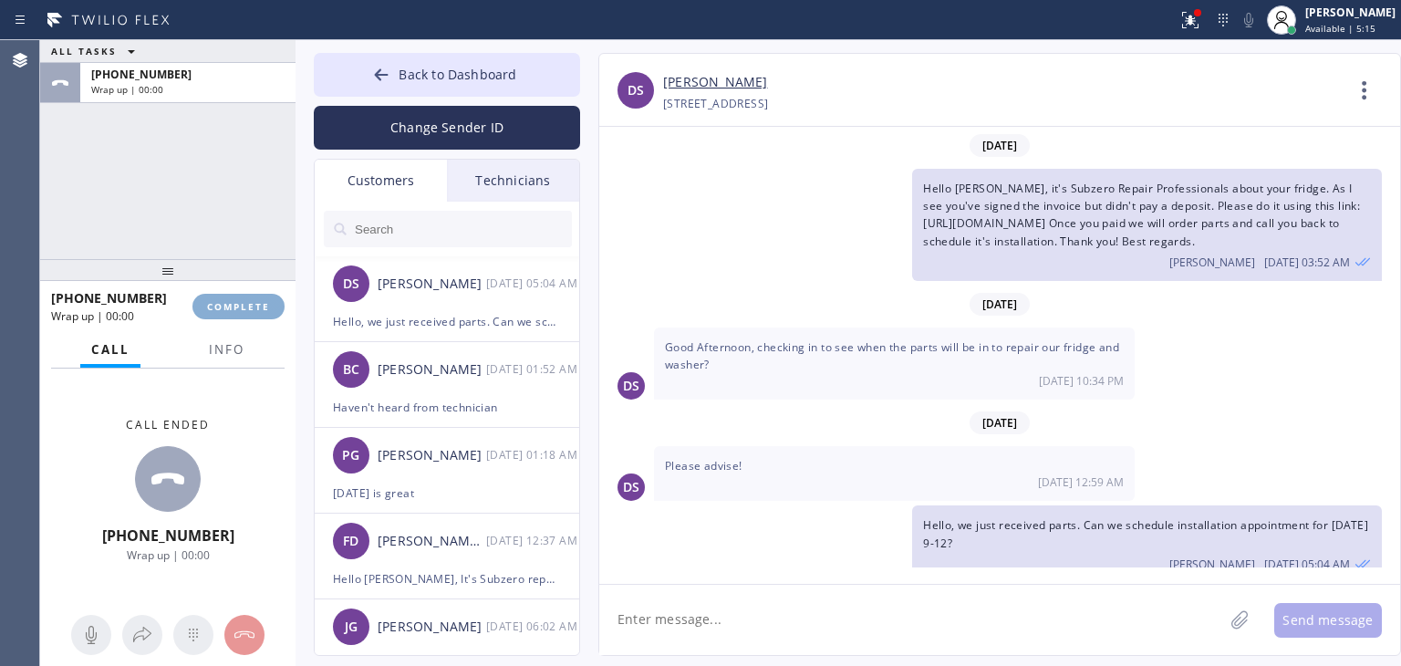
scroll to position [31, 0]
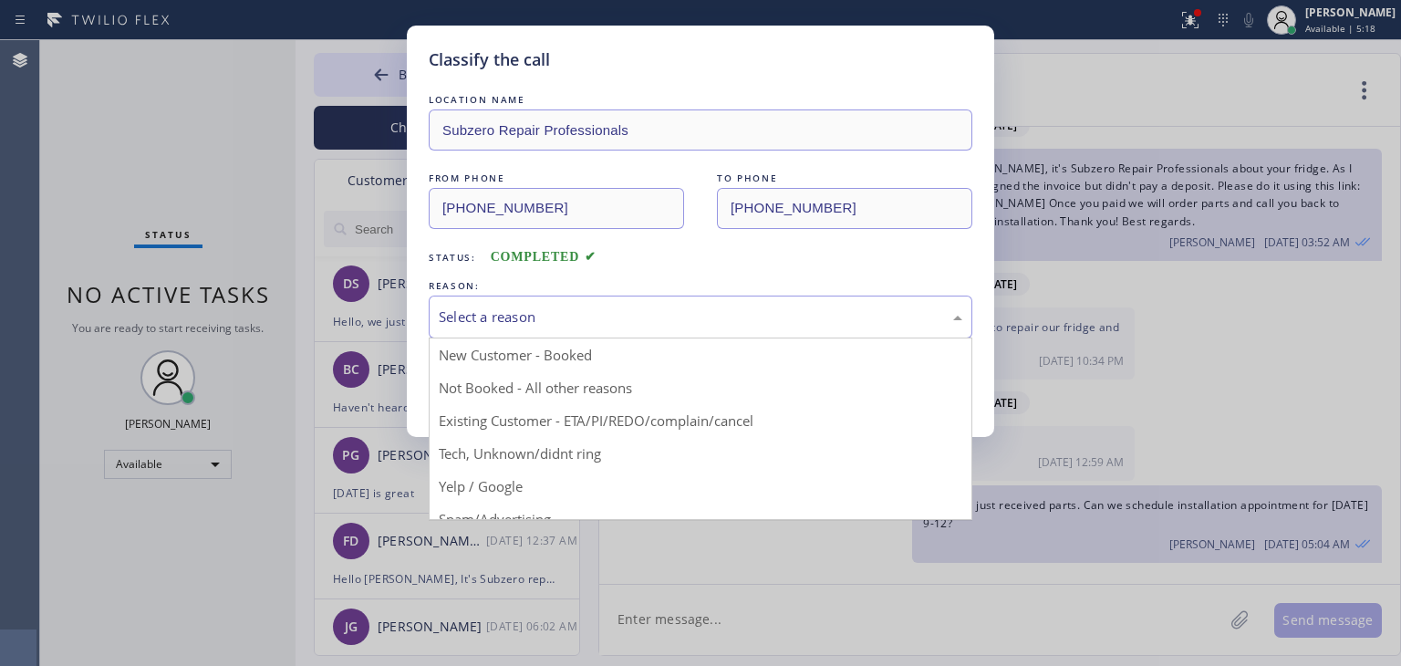
type input "(877) 414-7264"
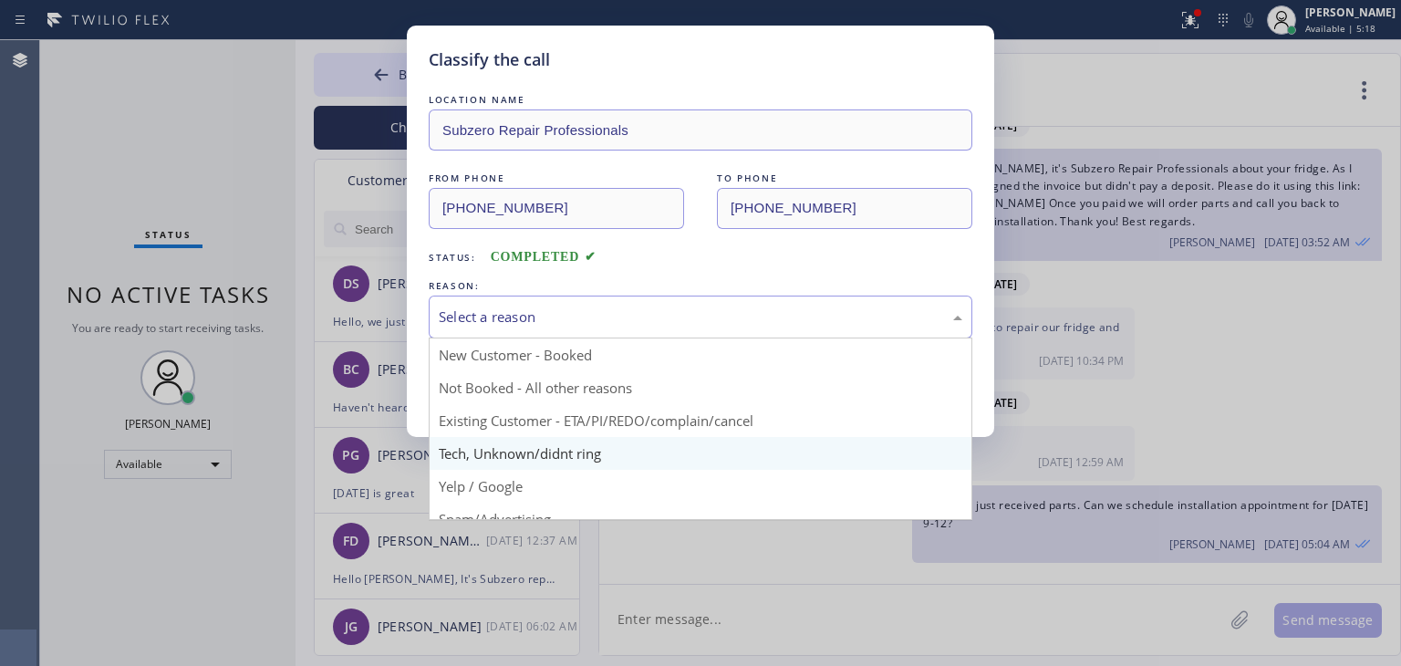
drag, startPoint x: 693, startPoint y: 325, endPoint x: 667, endPoint y: 466, distance: 143.8
click at [667, 338] on div "Select a reason New Customer - Booked Not Booked - All other reasons Existing C…" at bounding box center [700, 316] width 543 height 43
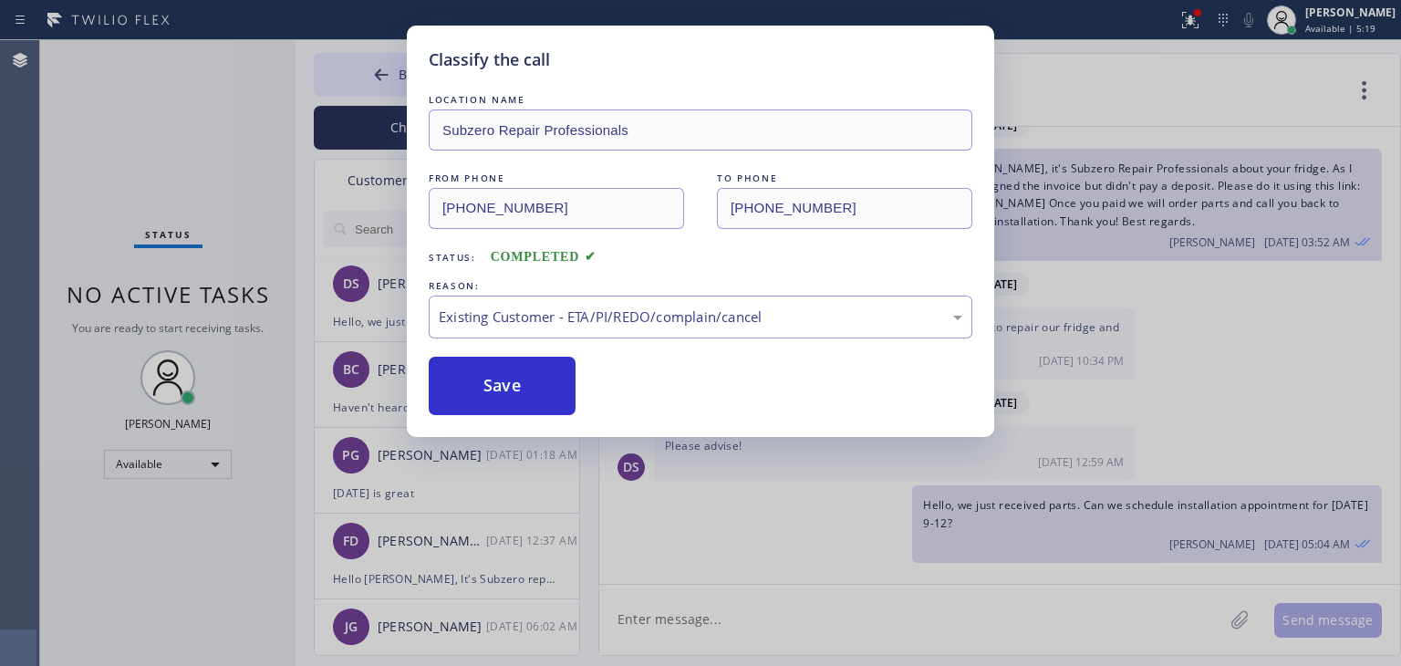
drag, startPoint x: 699, startPoint y: 428, endPoint x: 442, endPoint y: 350, distance: 267.7
drag, startPoint x: 442, startPoint y: 350, endPoint x: 502, endPoint y: 375, distance: 65.0
click at [502, 375] on div "LOCATION NAME Subzero Repair Professionals FROM PHONE (877) 414-7264 TO PHONE (…" at bounding box center [700, 252] width 543 height 325
click at [502, 375] on button "Save" at bounding box center [502, 386] width 147 height 58
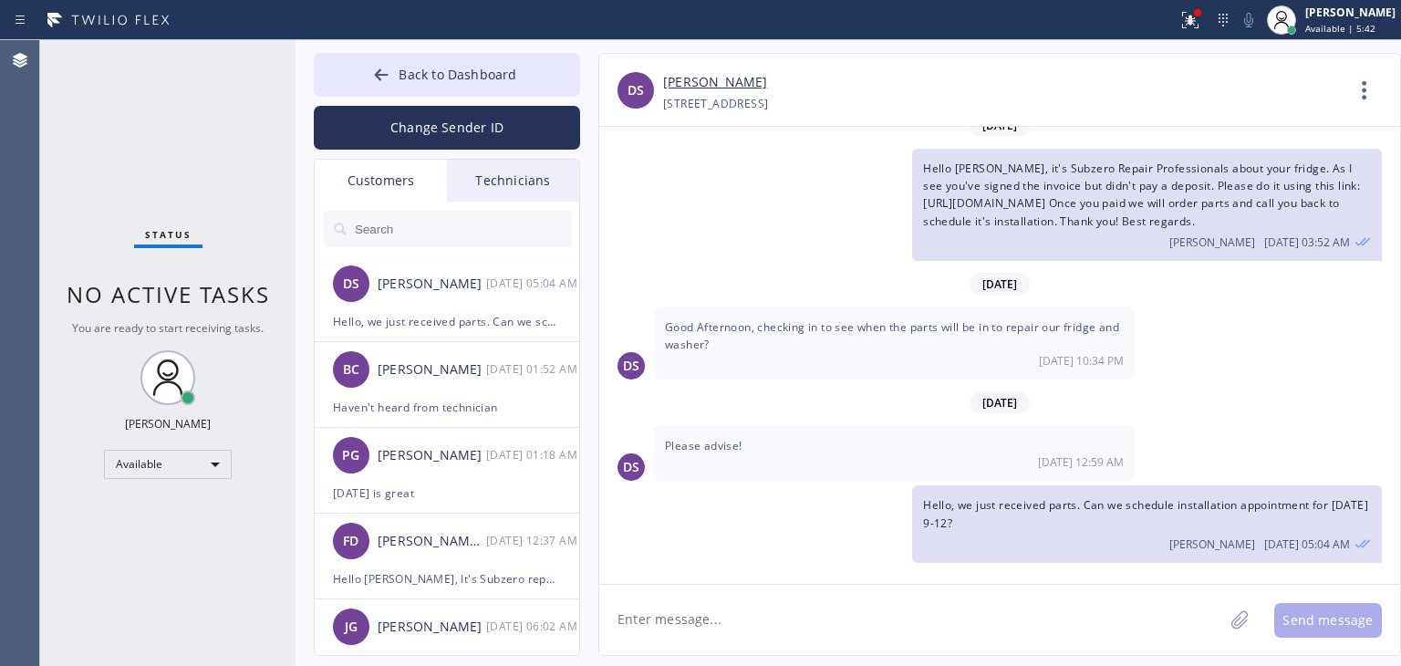
drag, startPoint x: 895, startPoint y: 639, endPoint x: 926, endPoint y: 696, distance: 64.5
click at [926, 665] on html "Status report Issues detected These issues could affect your workflow. Please c…" at bounding box center [700, 333] width 1401 height 666
click at [493, 235] on input "text" at bounding box center [462, 229] width 219 height 36
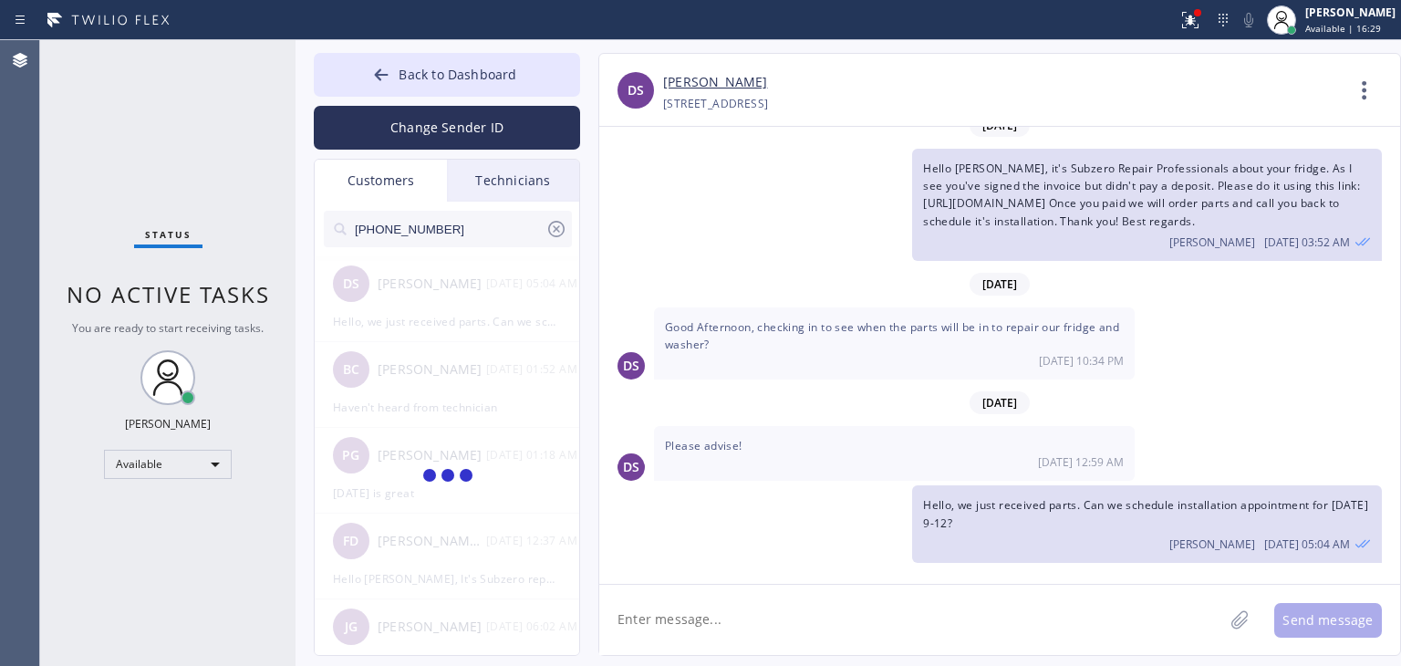
click at [493, 235] on input "(215) 704-6992" at bounding box center [449, 229] width 192 height 36
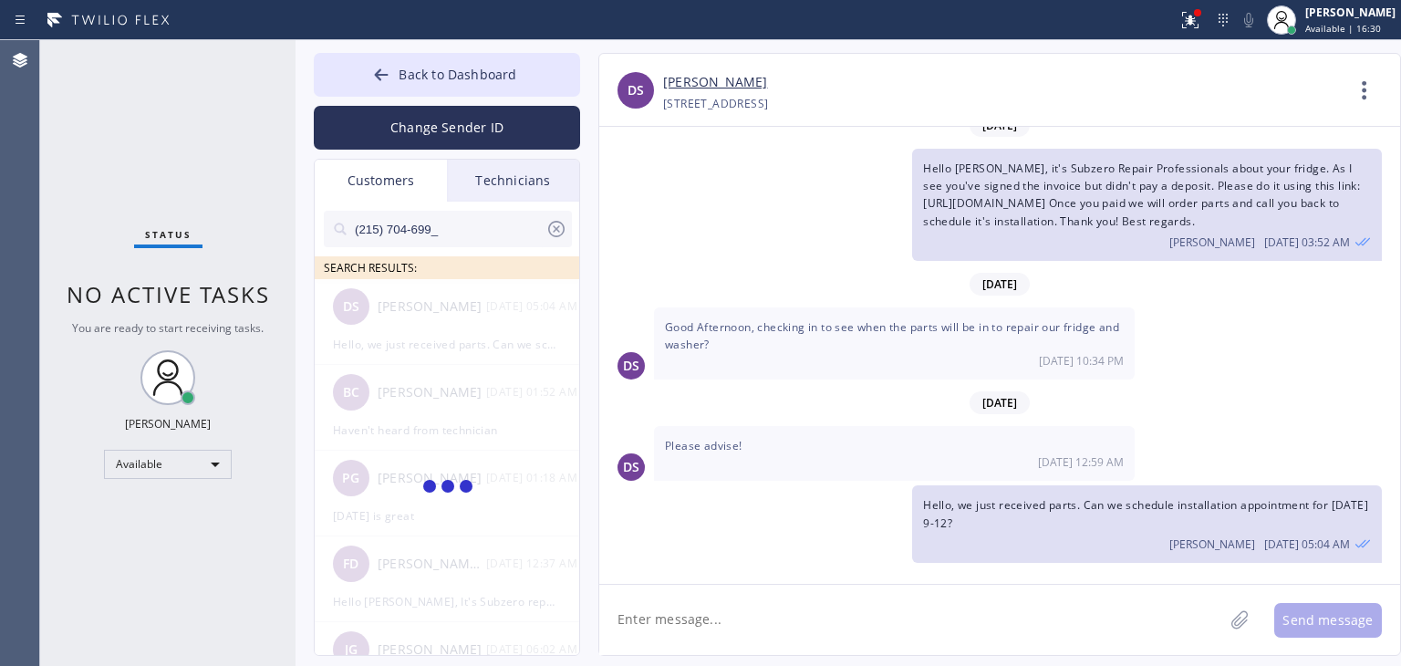
click at [493, 235] on input "(215) 704-699_" at bounding box center [449, 229] width 192 height 36
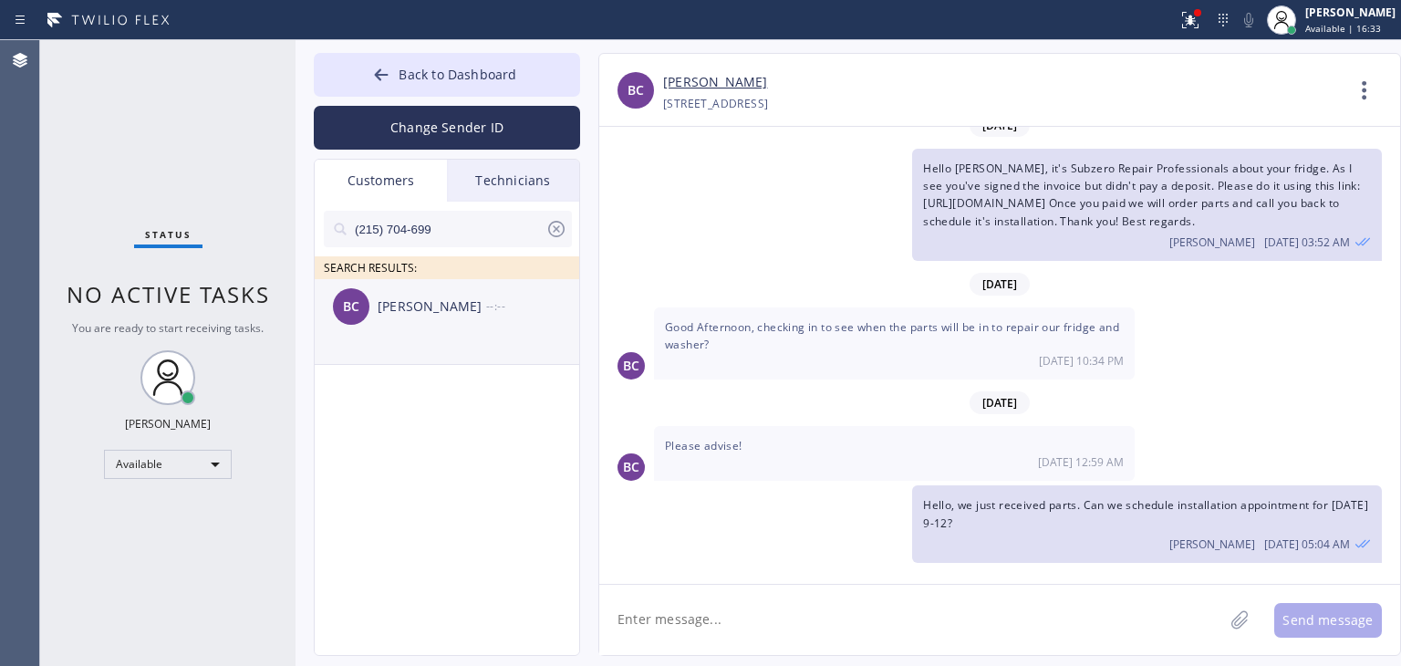
type input "(215) 704-699"
click at [512, 330] on div "BC Barbara Chance --:--" at bounding box center [448, 306] width 266 height 55
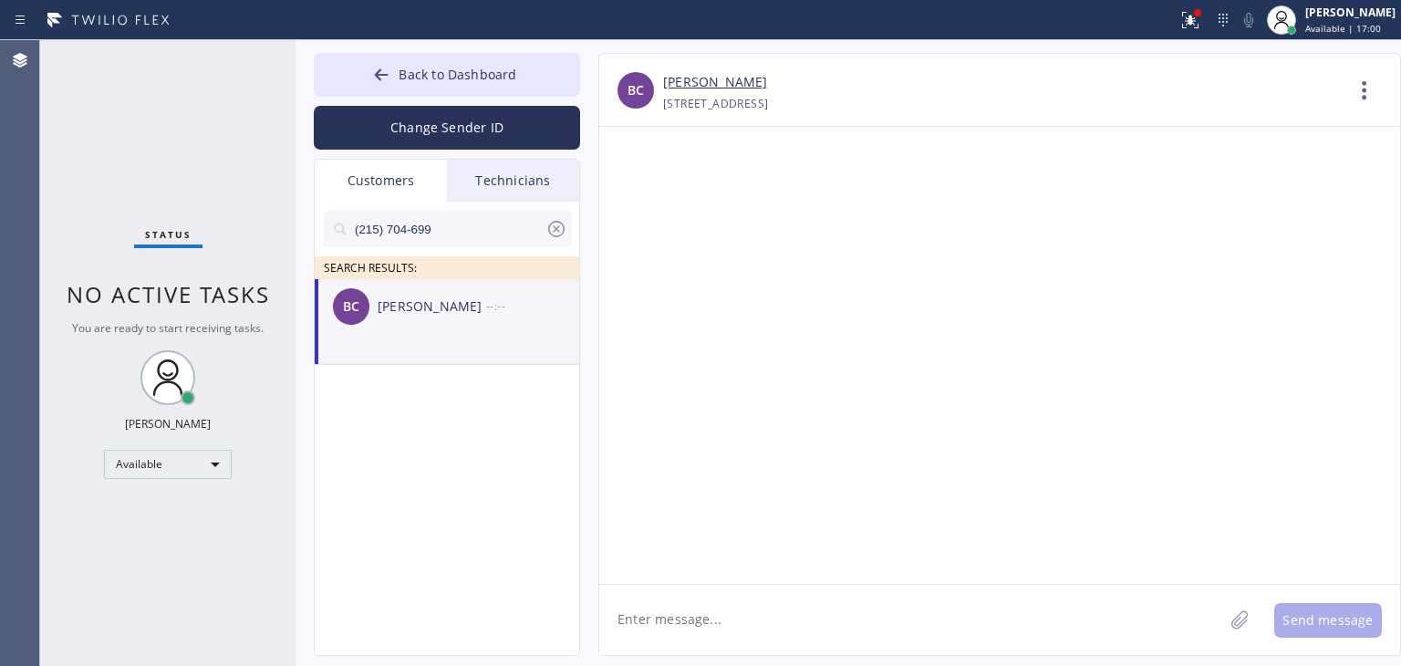
click at [562, 333] on div "BC Barbara Chance --:--" at bounding box center [448, 306] width 266 height 55
paste textarea "Good day! This is the appliance repair company you recently contacted. Unfortun…"
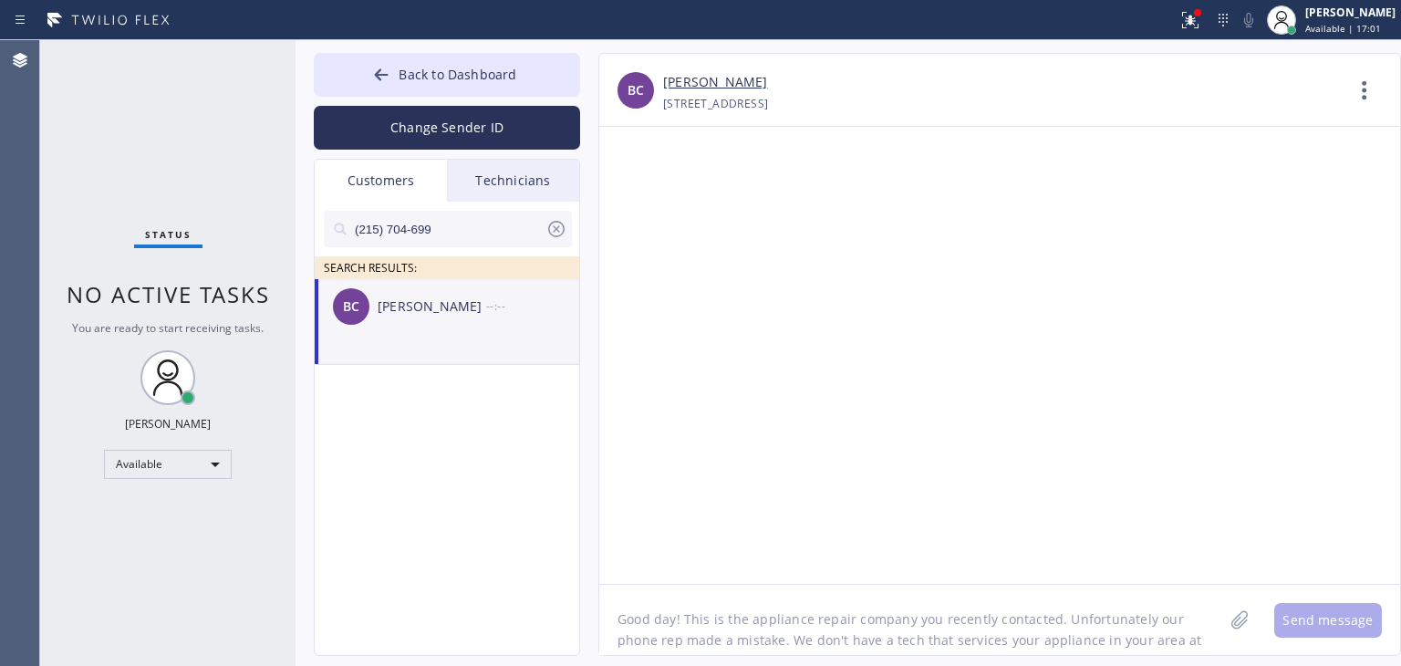
click at [728, 608] on textarea "Good day! This is the appliance repair company you recently contacted. Unfortun…" at bounding box center [911, 620] width 624 height 70
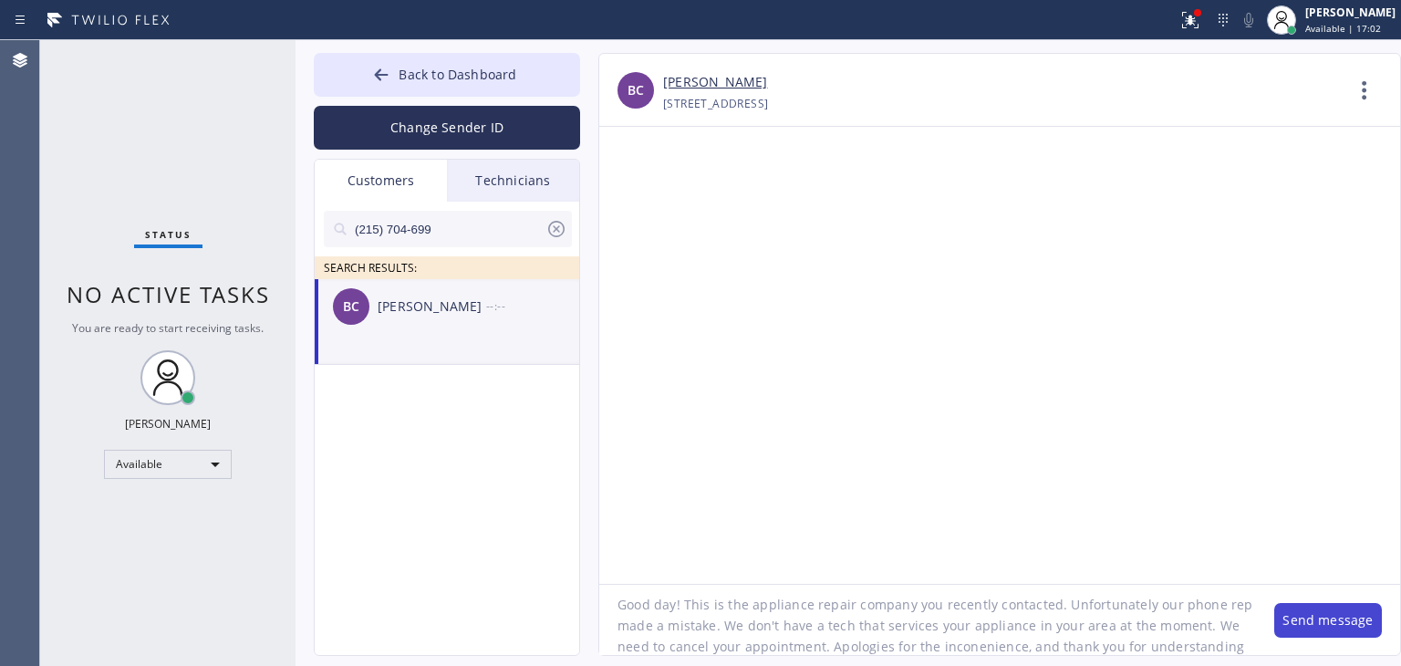
type textarea "Good day! This is the appliance repair company you recently contacted. Unfortun…"
click at [1320, 608] on button "Send message" at bounding box center [1328, 620] width 108 height 35
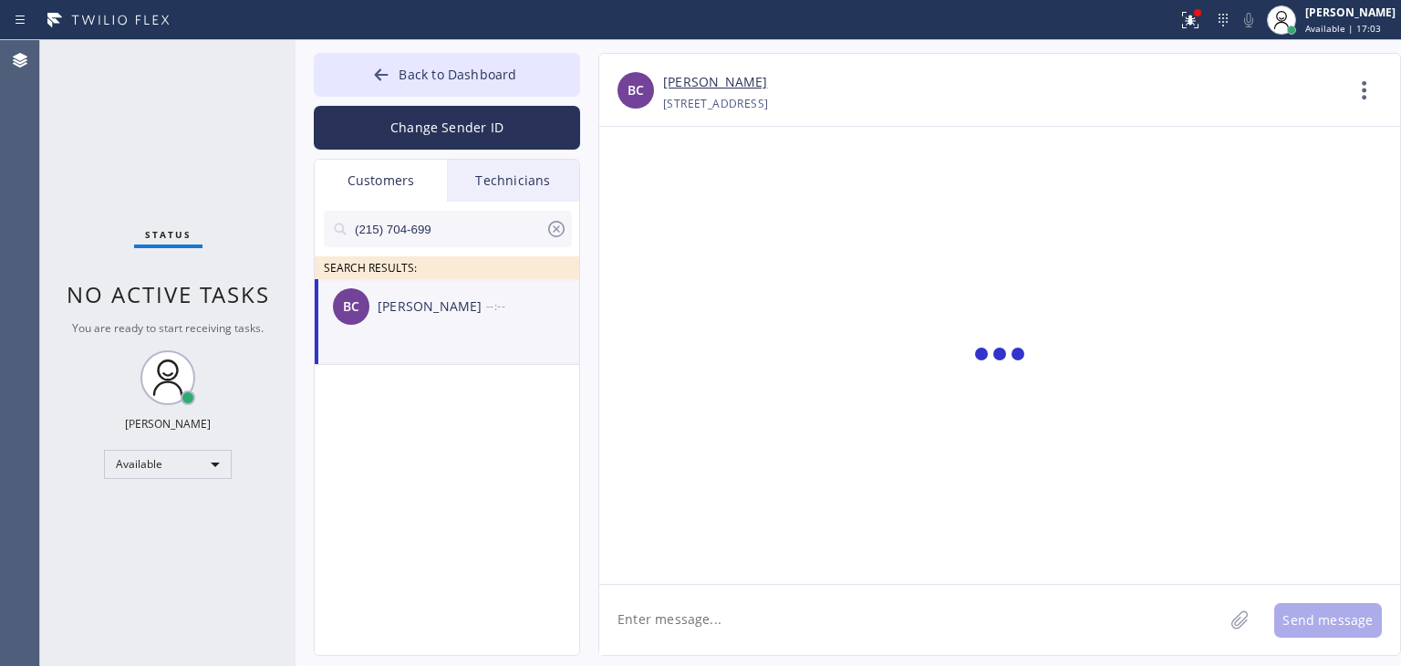
scroll to position [0, 0]
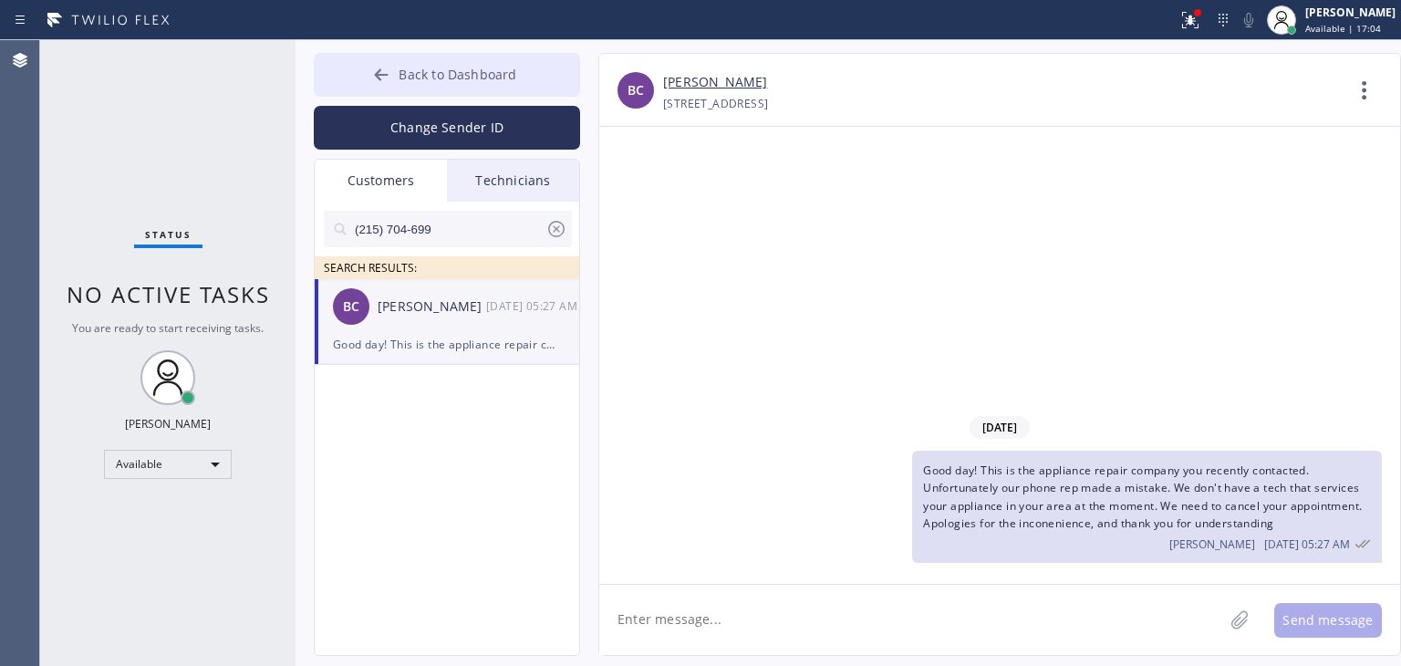
click at [511, 70] on span "Back to Dashboard" at bounding box center [457, 74] width 118 height 17
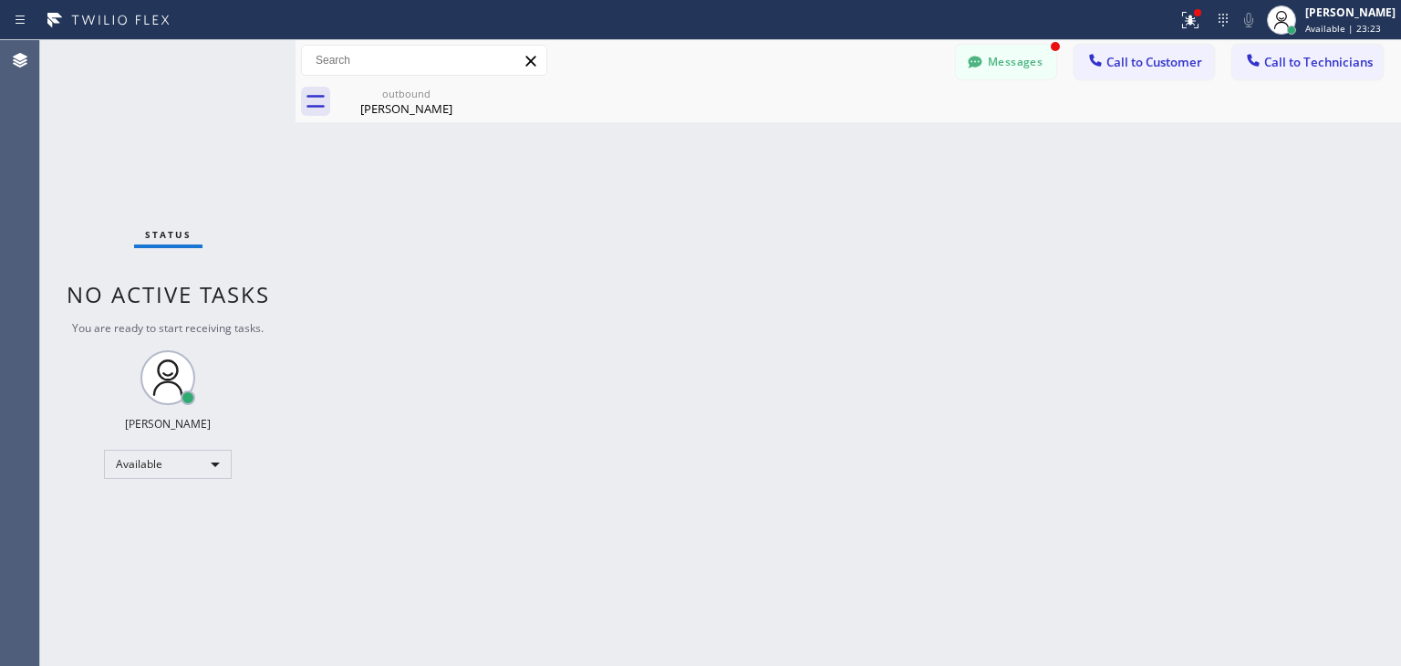
drag, startPoint x: 1048, startPoint y: 98, endPoint x: 1034, endPoint y: 80, distance: 22.1
click at [1034, 80] on div "Messages Call to Customer Call to Technicians Outbound call Location Subzero Re…" at bounding box center [847, 81] width 1105 height 82
click at [1034, 80] on div "Messages Call to Customer Call to Technicians Outbound call Location Subzero Re…" at bounding box center [847, 60] width 1105 height 41
click at [1032, 62] on button "Messages" at bounding box center [1006, 62] width 100 height 35
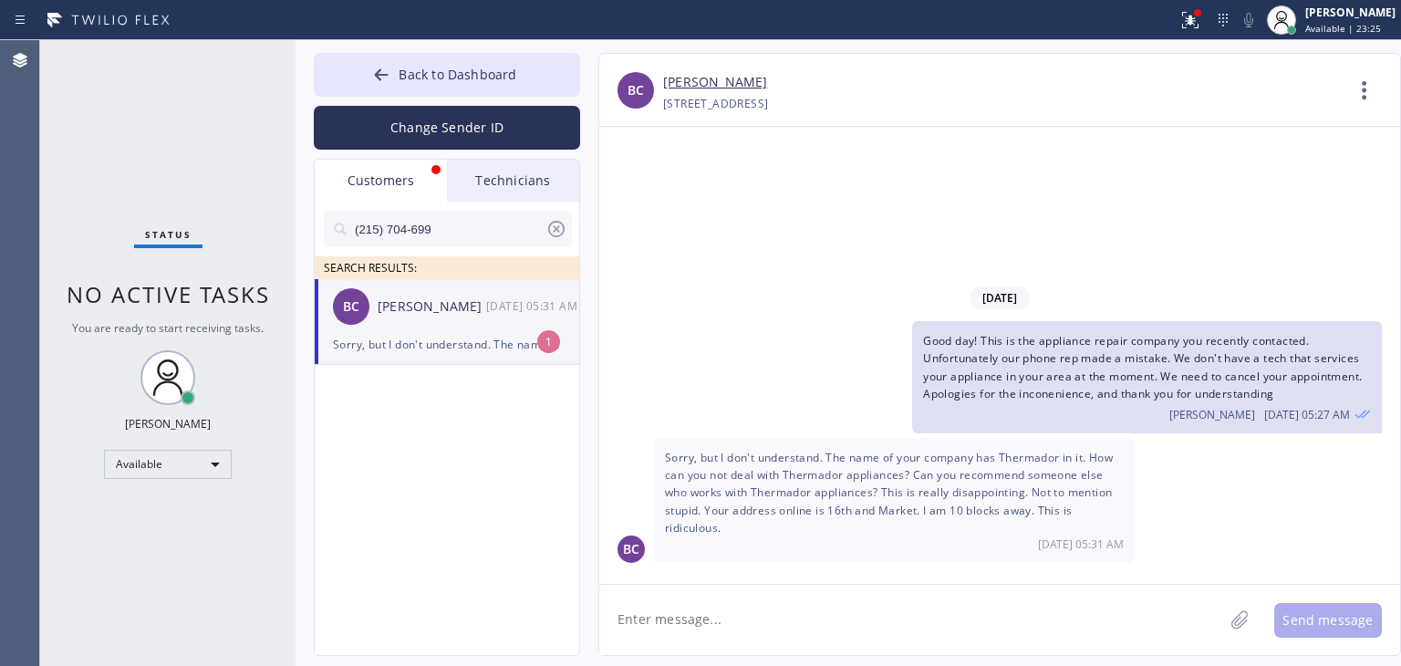
click at [446, 325] on div "BC Barbara Chance 09/26 05:31 AM" at bounding box center [448, 306] width 266 height 55
click at [789, 574] on div "09/26/2025 Good day! This is the appliance repair company you recently contacte…" at bounding box center [999, 355] width 801 height 457
click at [790, 585] on textarea at bounding box center [911, 620] width 624 height 70
click at [551, 240] on div at bounding box center [556, 232] width 22 height 29
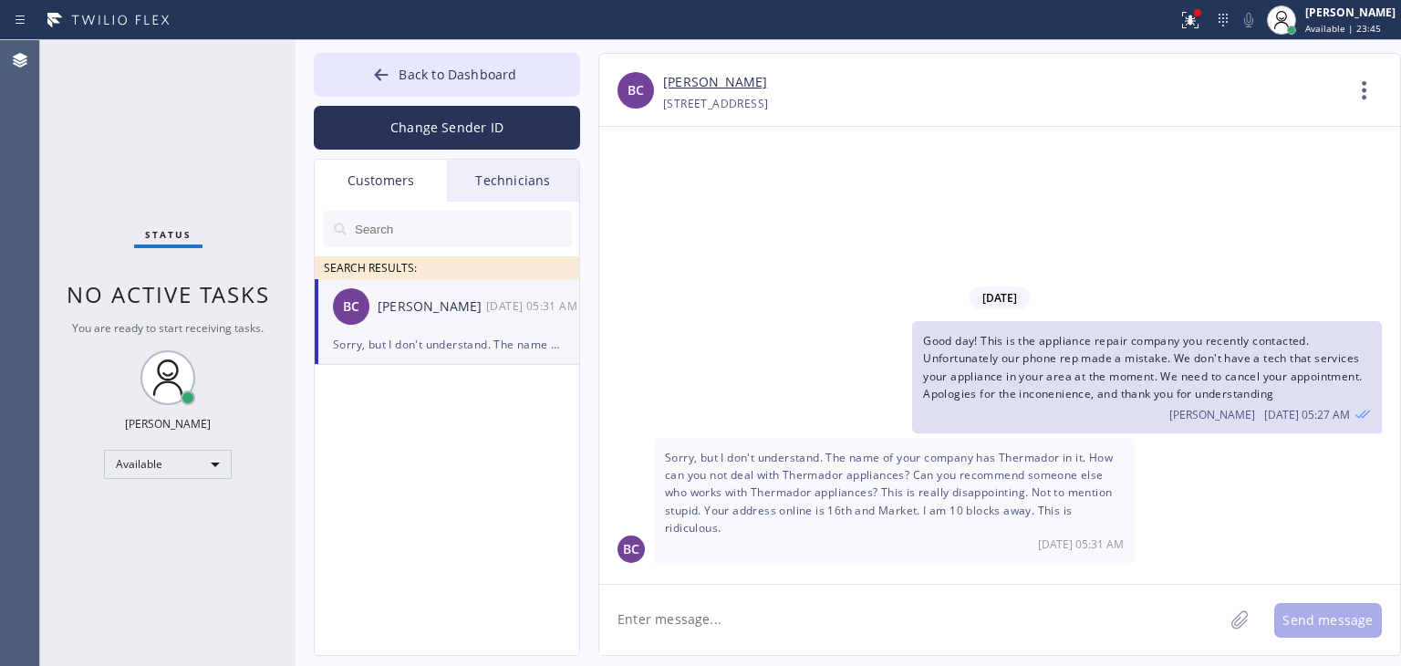
click at [520, 161] on div "Technicians" at bounding box center [513, 181] width 132 height 42
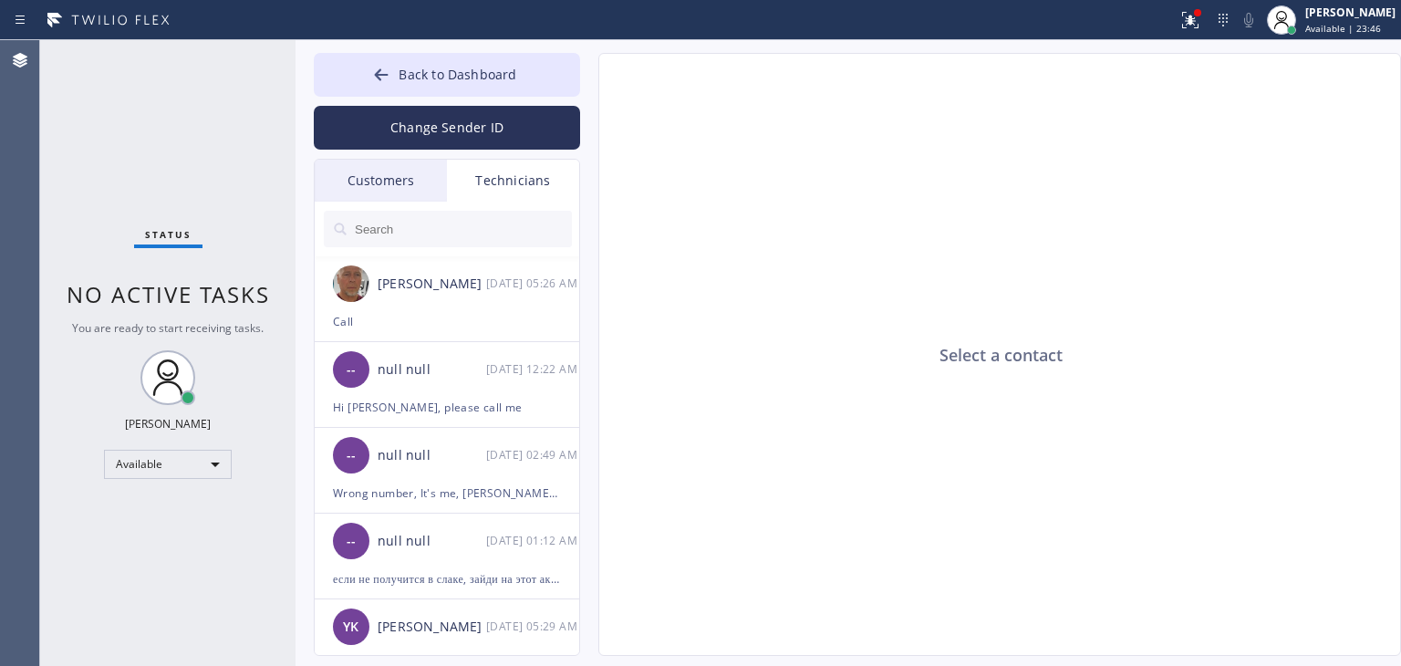
click at [377, 181] on div "Customers" at bounding box center [381, 181] width 132 height 42
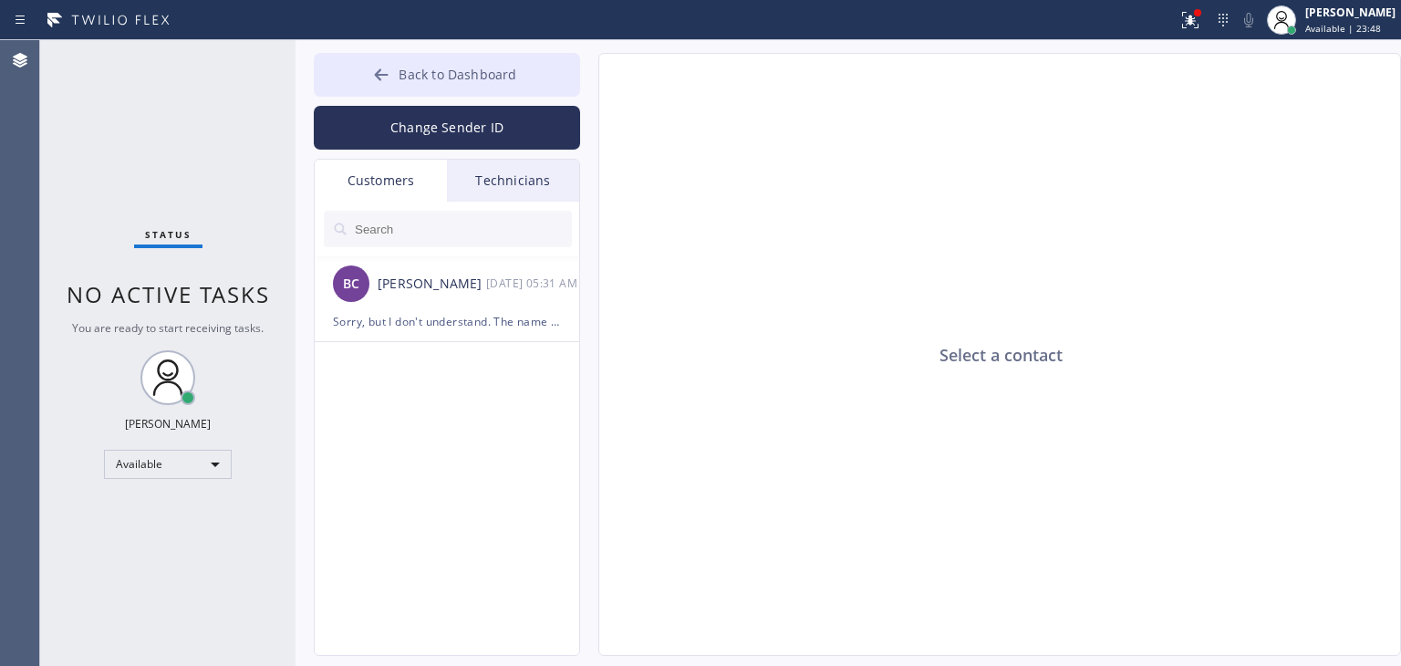
click at [518, 71] on button "Back to Dashboard" at bounding box center [447, 75] width 266 height 44
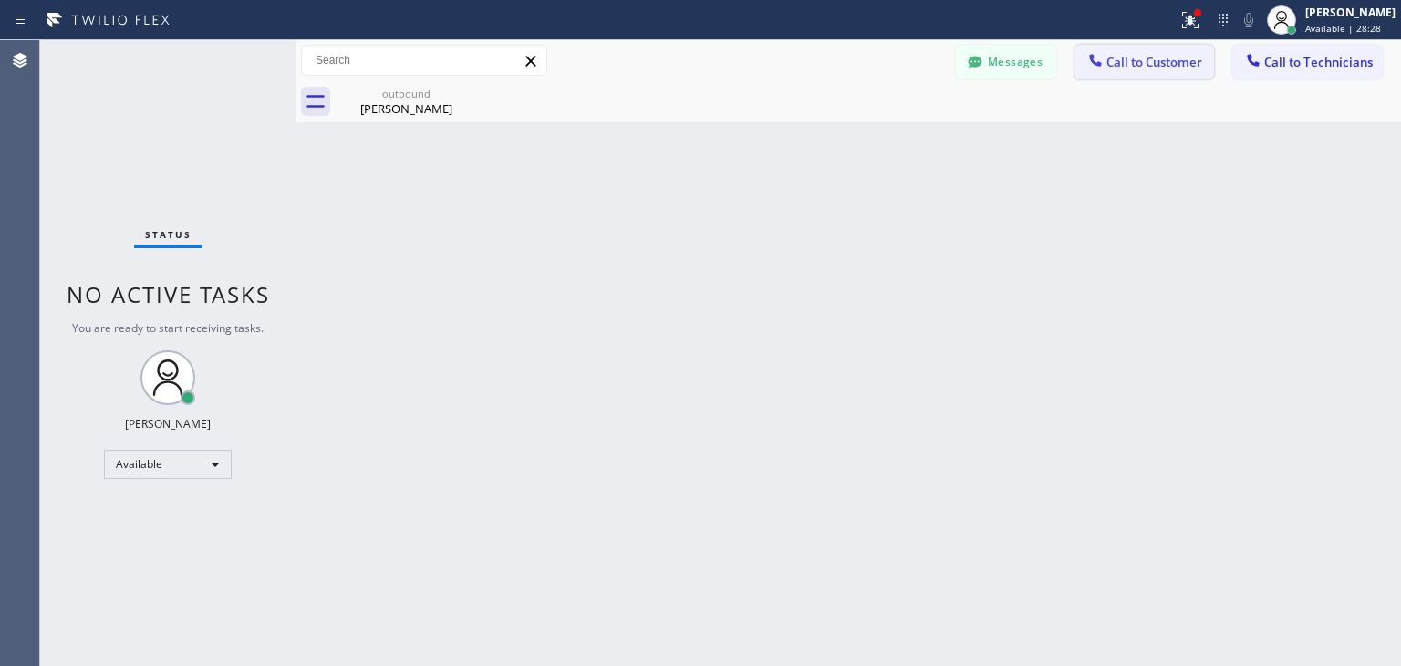
click at [1116, 76] on button "Call to Customer" at bounding box center [1144, 62] width 140 height 35
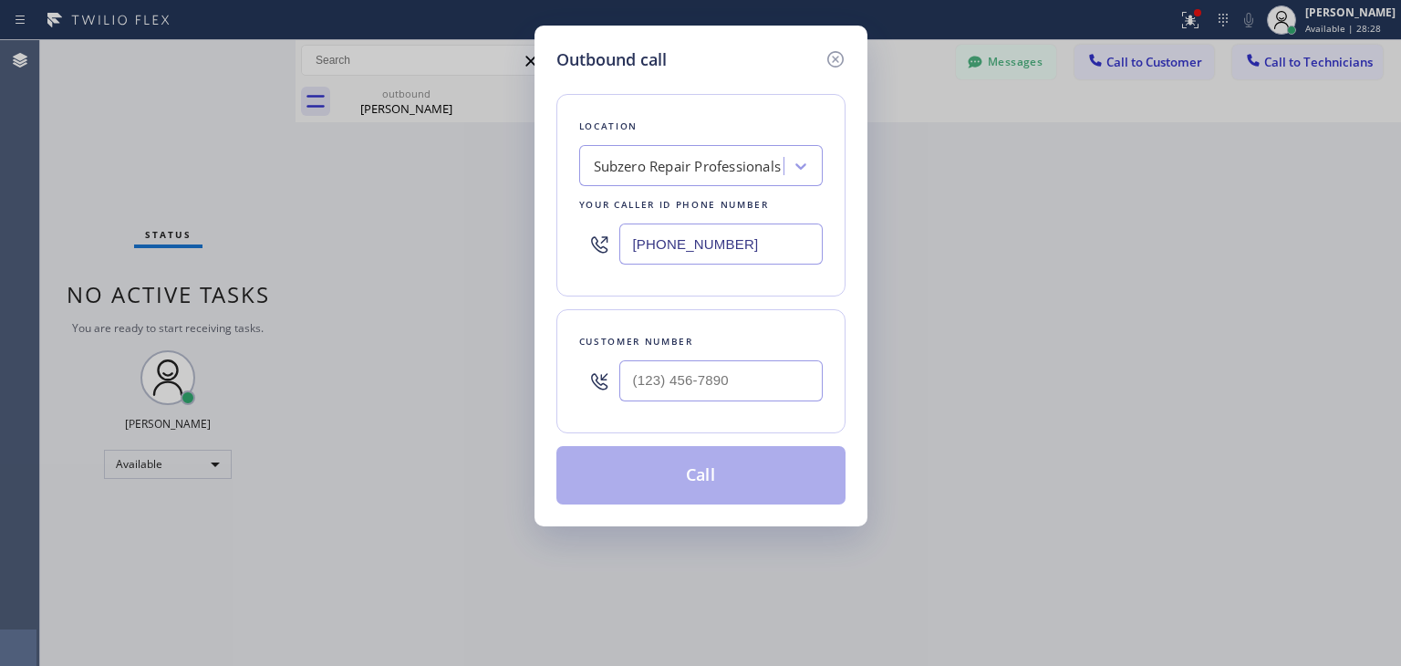
click at [596, 140] on div "Location Subzero Repair Professionals Your caller id phone number (877) 414-7264" at bounding box center [700, 195] width 289 height 202
paste input "Sub Zero Refrigerator Repair Chicago"
type input "Sub Zero Refrigerator Repair Chicago"
click at [601, 145] on div "Sub Zero Refrigerator Repair Chicago Sub Zero Refrigerator Repair Chicago" at bounding box center [700, 165] width 243 height 41
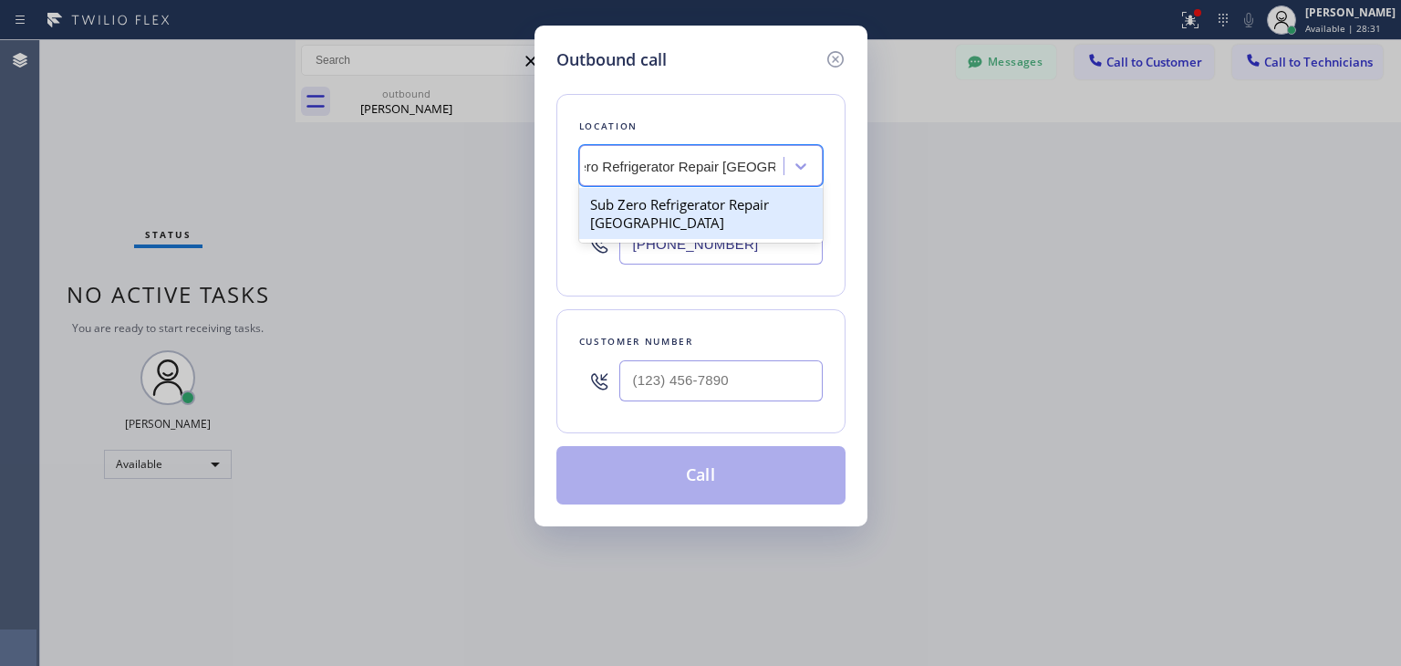
click at [705, 212] on div "Sub Zero Refrigerator Repair Chicago" at bounding box center [700, 213] width 243 height 51
type input "(773) 917-0590"
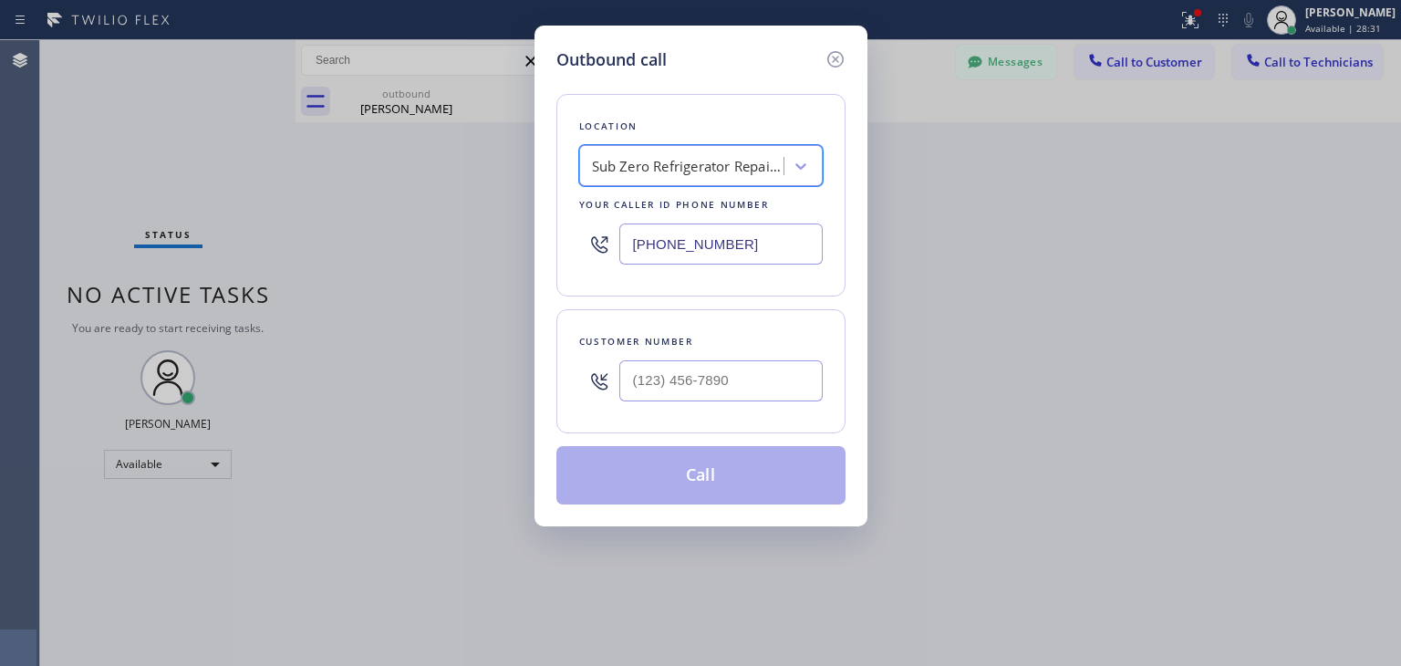
scroll to position [0, 1]
click at [743, 230] on input "(773) 917-0590" at bounding box center [720, 243] width 203 height 41
click at [832, 66] on icon at bounding box center [834, 59] width 16 height 16
